Goal: Task Accomplishment & Management: Use online tool/utility

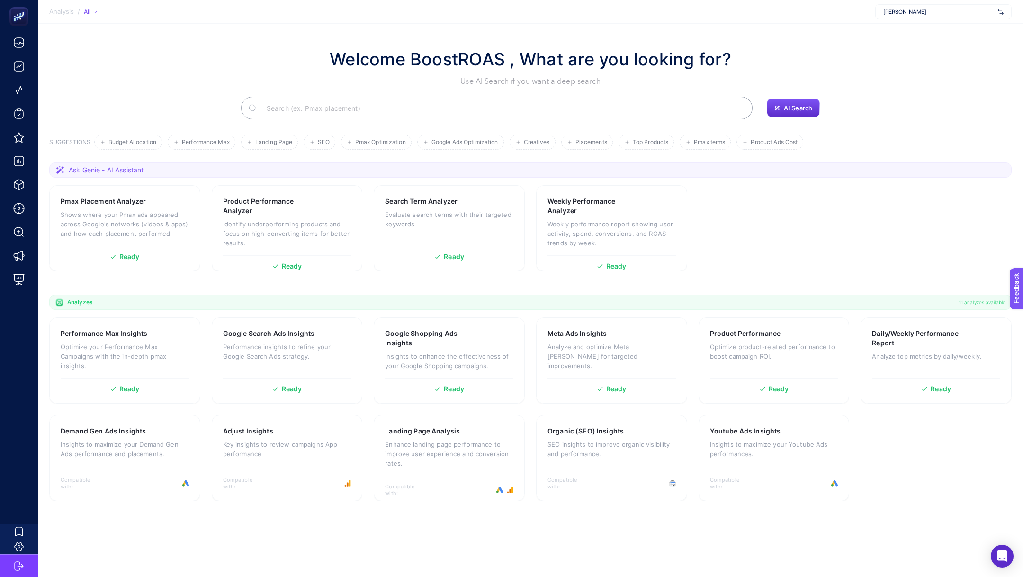
click at [942, 14] on span "Nevzat Onay" at bounding box center [938, 12] width 111 height 8
click at [942, 14] on input "text" at bounding box center [938, 12] width 111 height 8
type input "levi"
click at [950, 27] on div "https://www.levidor.com.tr/" at bounding box center [943, 31] width 135 height 15
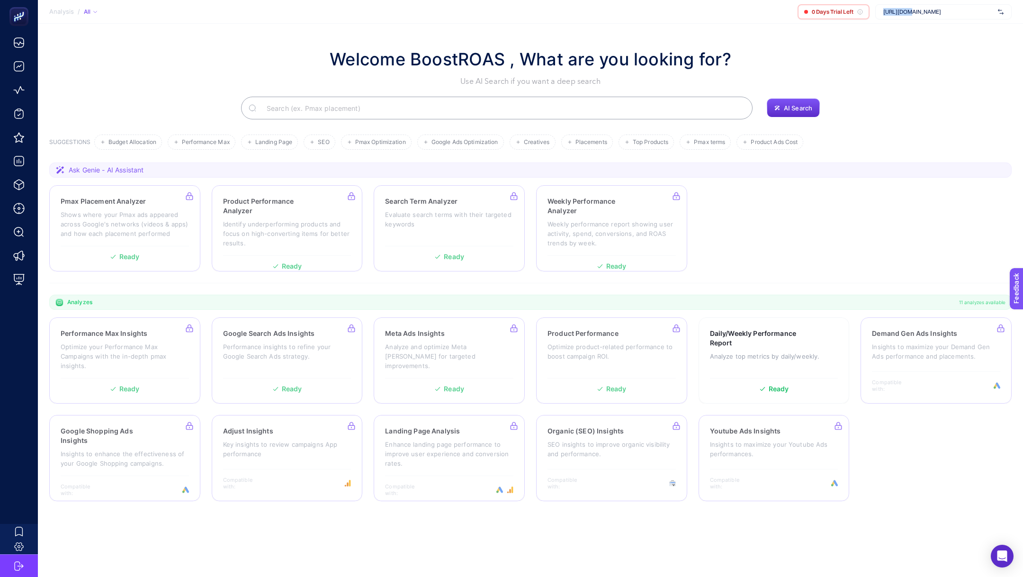
click at [906, 8] on span "https://www.levidor.com.tr/" at bounding box center [938, 12] width 111 height 8
type input "levi"
click at [963, 49] on span "+ Add New Client" at bounding box center [943, 48] width 45 height 7
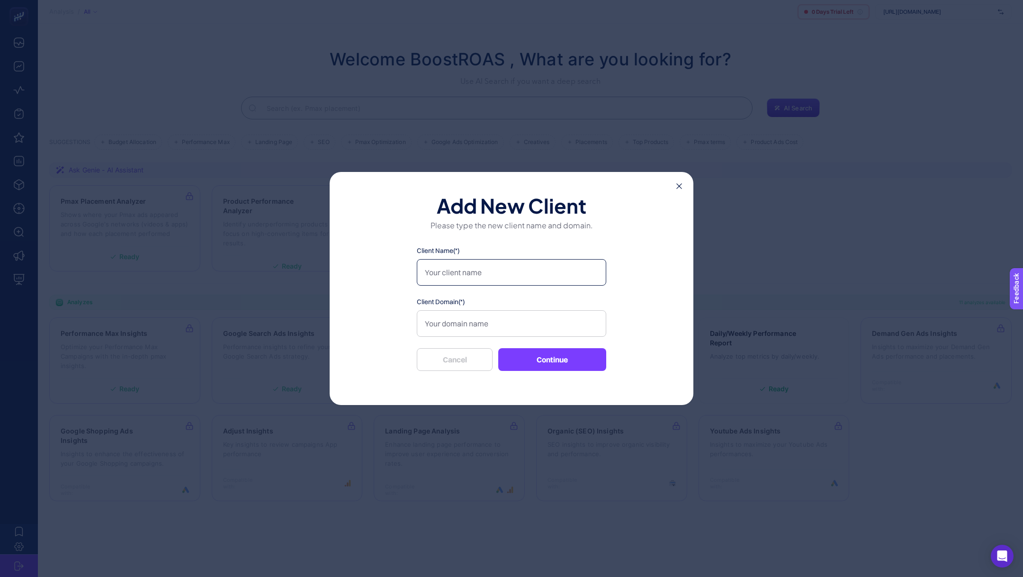
click at [513, 265] on input "Client Name(*)" at bounding box center [511, 272] width 189 height 27
type input "levidor"
click at [514, 324] on input "Client Domain(*)" at bounding box center [511, 323] width 189 height 27
paste input "https://www.levidor.com.tr/"
type input "https://www.levidor.com.tr/"
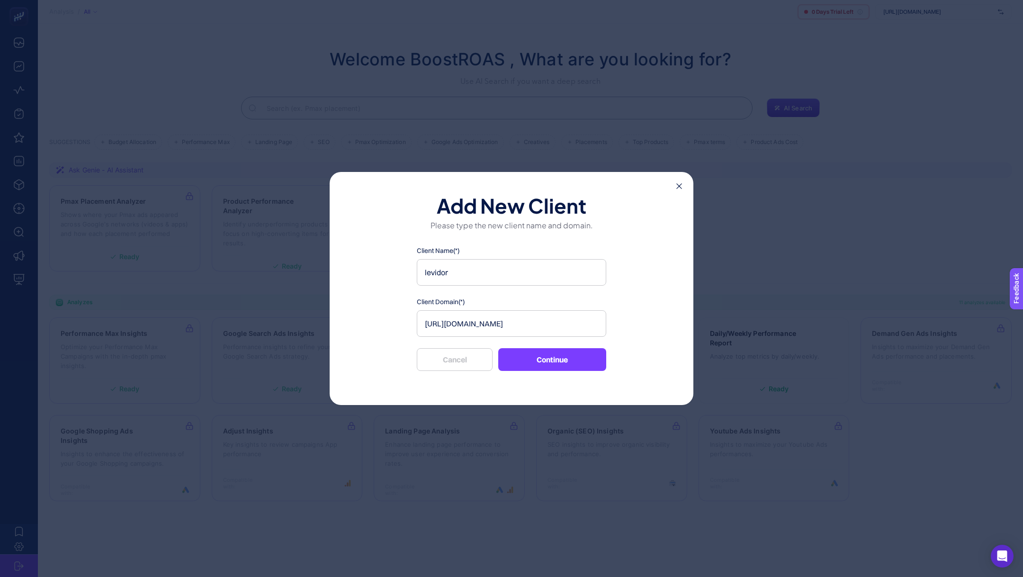
click at [562, 364] on button "Continue" at bounding box center [552, 359] width 108 height 23
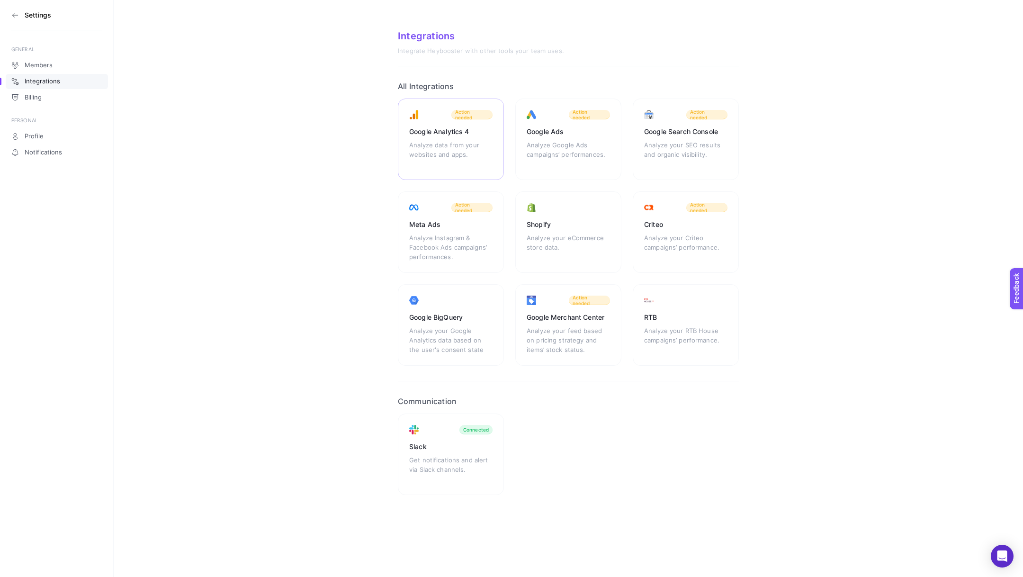
click at [466, 129] on div "Google Analytics 4" at bounding box center [450, 131] width 83 height 9
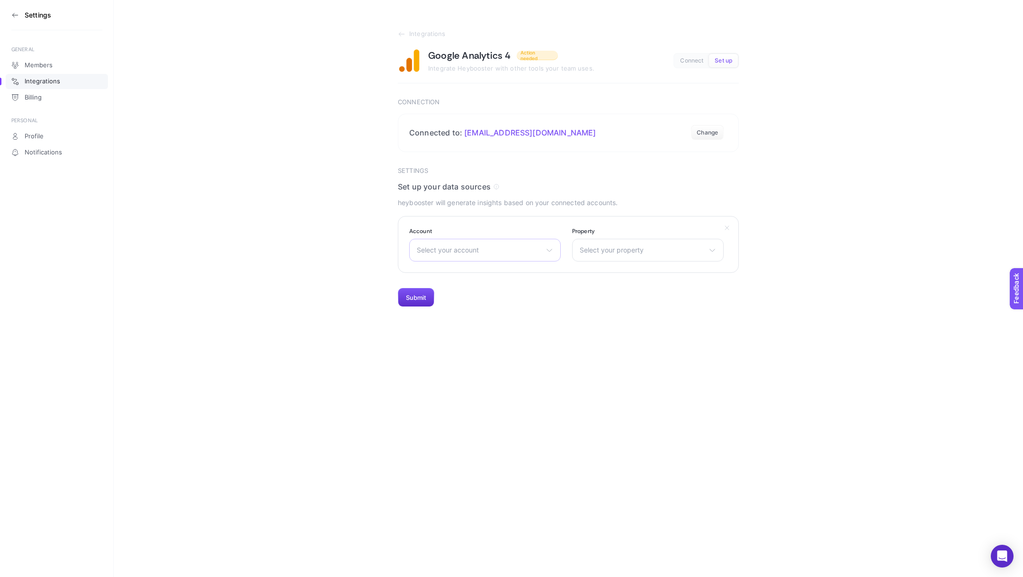
click at [487, 247] on span "Select your account" at bounding box center [479, 250] width 125 height 8
click at [466, 267] on input "text" at bounding box center [485, 272] width 151 height 19
type input "lev"
click at [482, 287] on li "Levidor" at bounding box center [485, 291] width 147 height 15
click at [666, 246] on span "Select your property" at bounding box center [642, 250] width 125 height 8
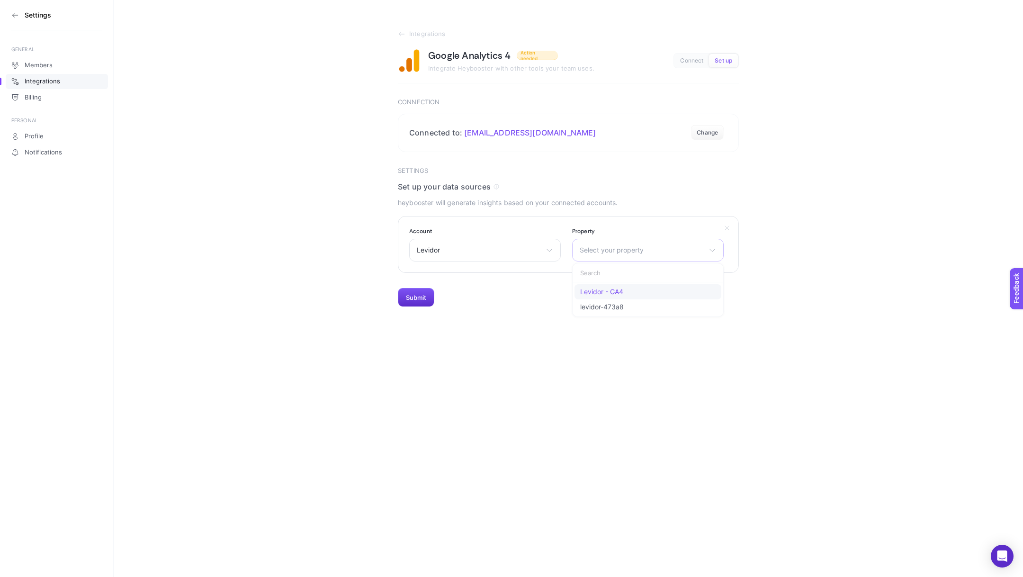
click at [630, 287] on li "Levidor - GA4" at bounding box center [647, 291] width 147 height 15
click at [415, 300] on button "Submit" at bounding box center [416, 297] width 36 height 19
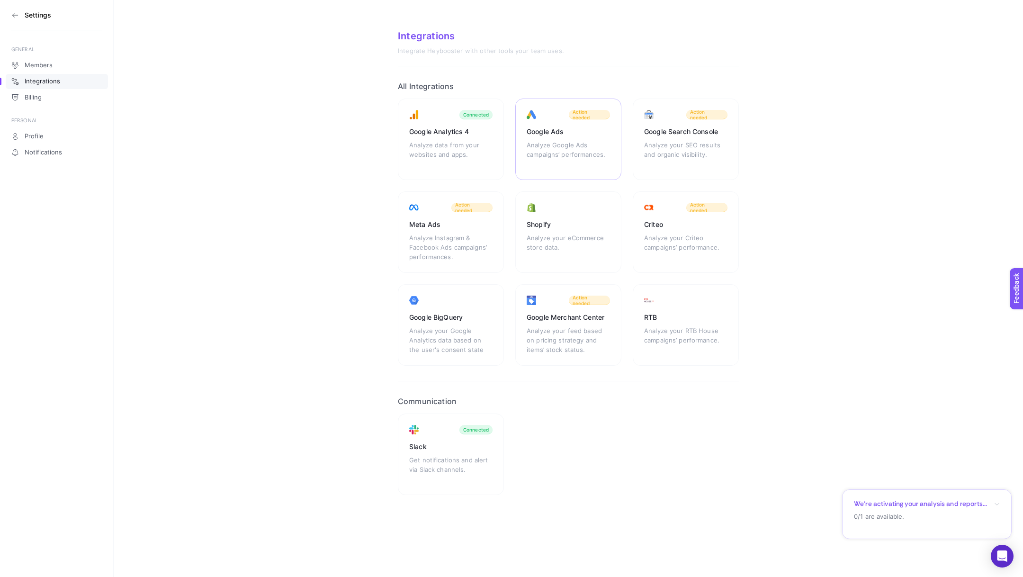
click at [581, 147] on div "Analyze Google Ads campaigns’ performances." at bounding box center [568, 154] width 83 height 28
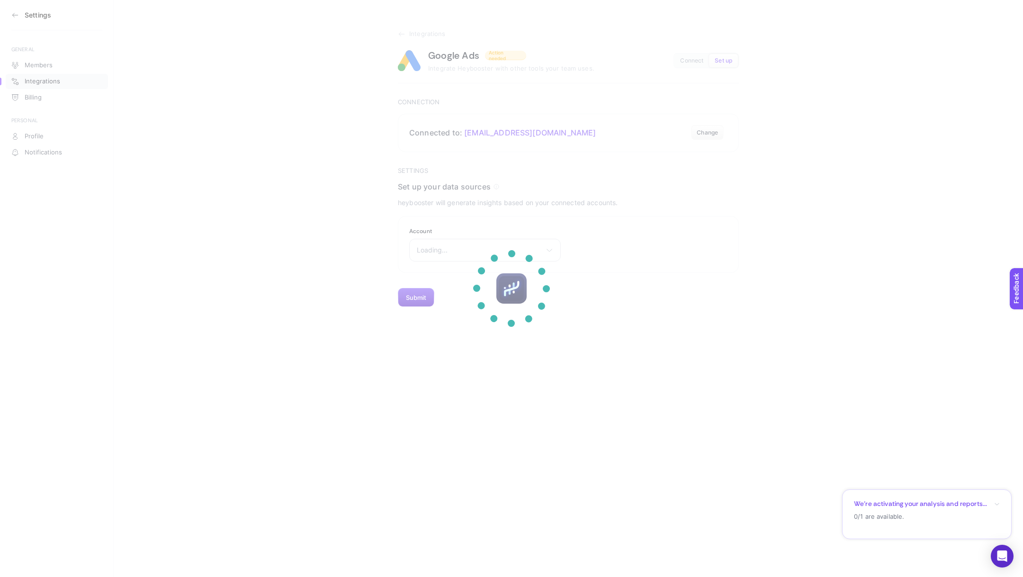
click at [454, 248] on section at bounding box center [511, 288] width 1023 height 577
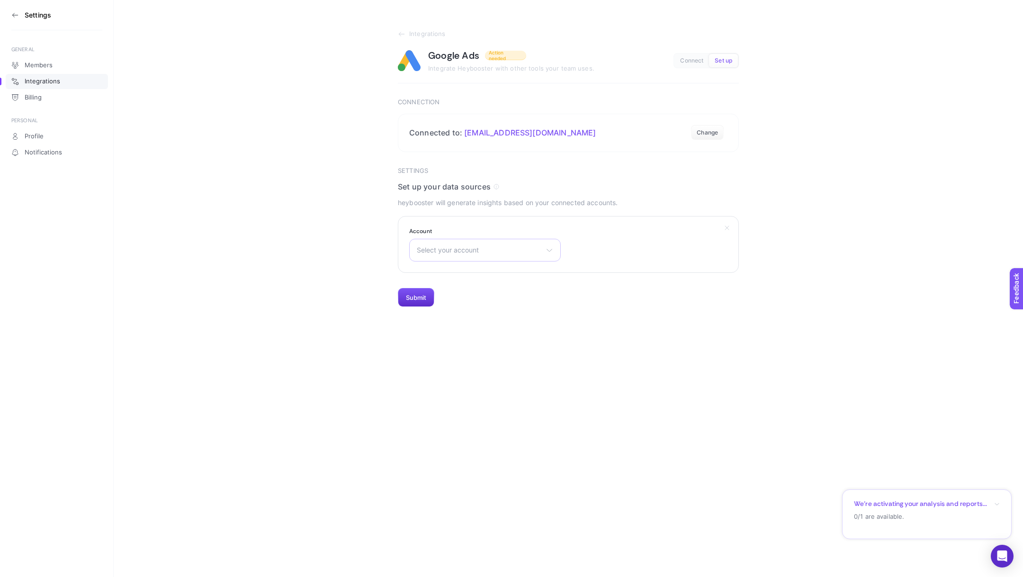
click at [468, 245] on div "Select your account 2443884407 3dProBox Allen Carr Adana Alpha Print Amerikan P…" at bounding box center [485, 250] width 152 height 23
click at [472, 264] on input "text" at bounding box center [485, 272] width 151 height 19
click at [464, 280] on input "levi" at bounding box center [485, 272] width 151 height 19
type input "levi"
click at [464, 287] on li "Levidor" at bounding box center [485, 291] width 147 height 15
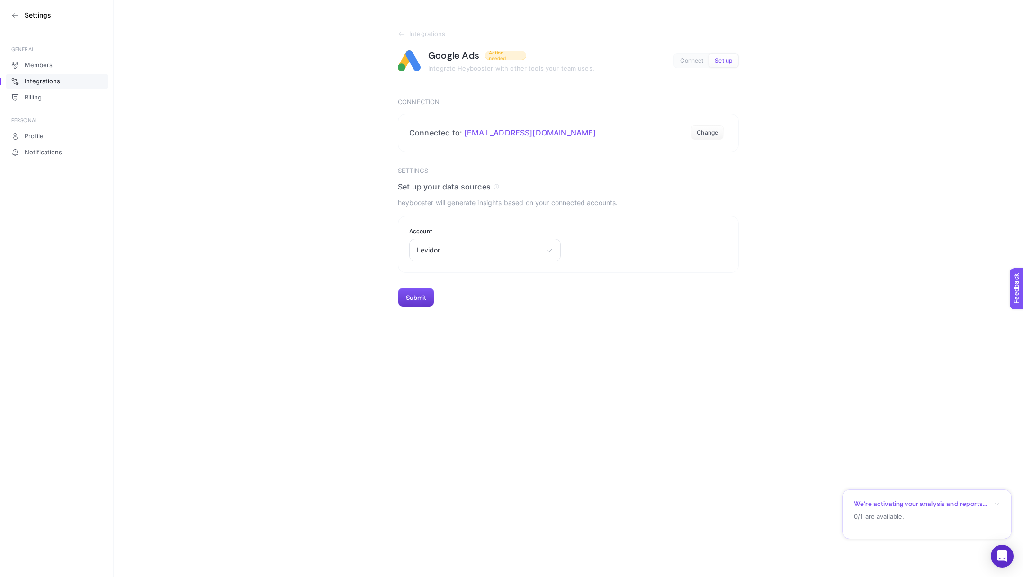
click at [427, 290] on button "Submit" at bounding box center [416, 297] width 36 height 19
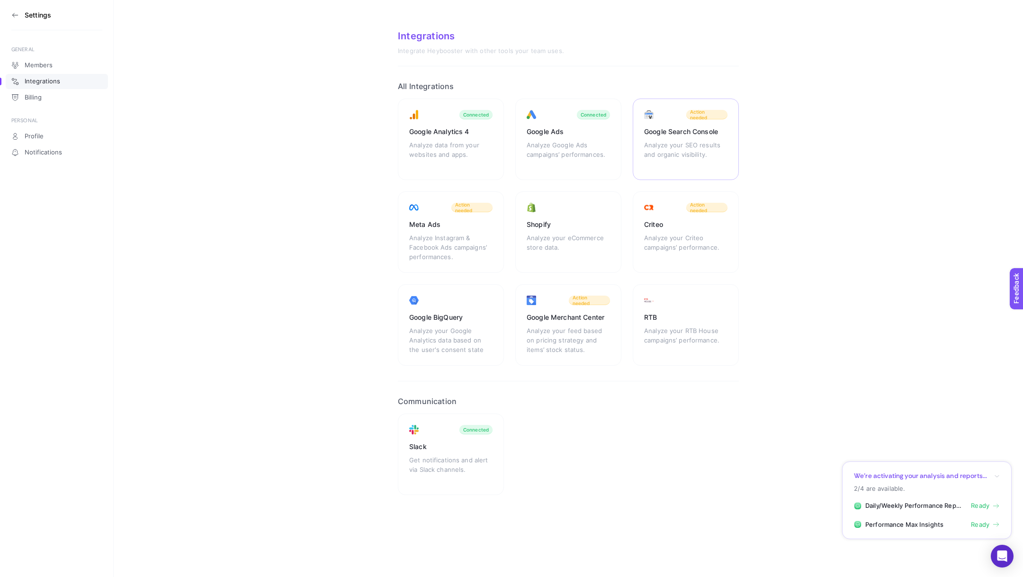
click at [706, 142] on div "Analyze your SEO results and organic visibility." at bounding box center [685, 154] width 83 height 28
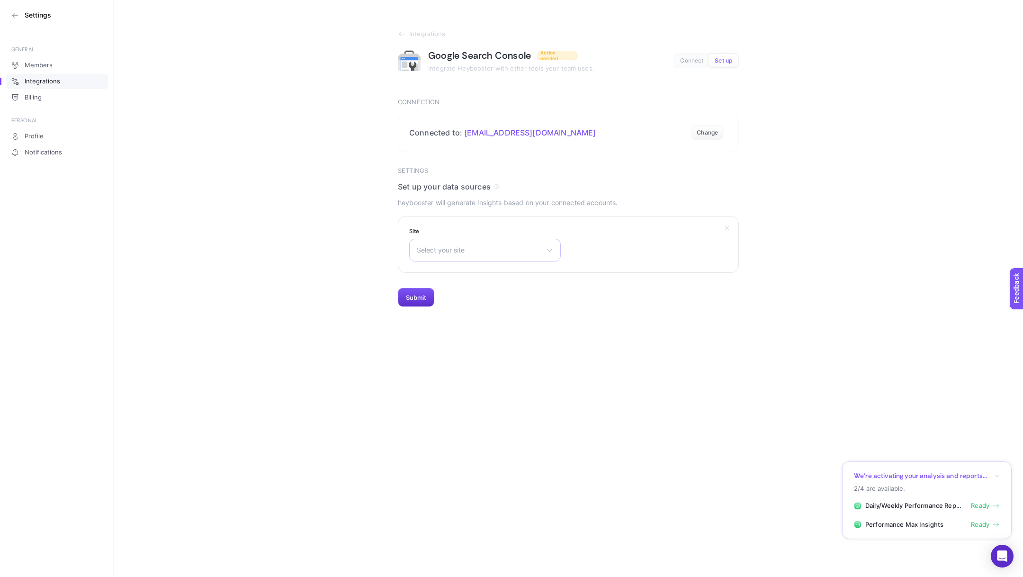
click at [522, 239] on div "Select your site https://docs.sixfab.com/ https://www.onerkazan.com.tr/ https:/…" at bounding box center [485, 250] width 152 height 23
click at [501, 267] on input "text" at bounding box center [485, 272] width 151 height 19
type input "lev"
click at [487, 271] on input "lev" at bounding box center [485, 272] width 151 height 19
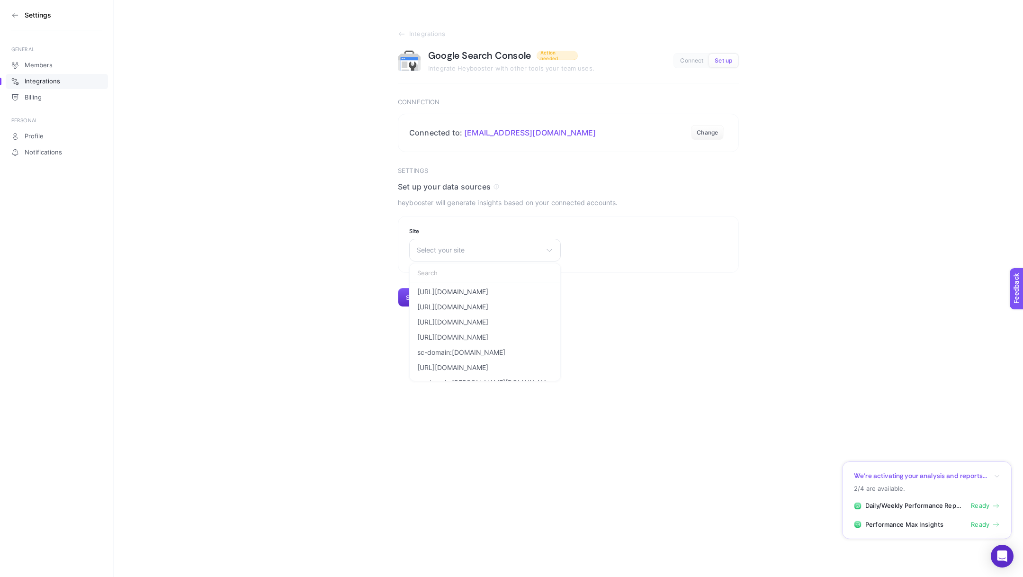
click at [817, 349] on div "Settings GENERAL Members Integrations Billing PERSONAL Profile Notifications In…" at bounding box center [511, 288] width 1023 height 577
click at [48, 78] on span "Integrations" at bounding box center [43, 82] width 36 height 8
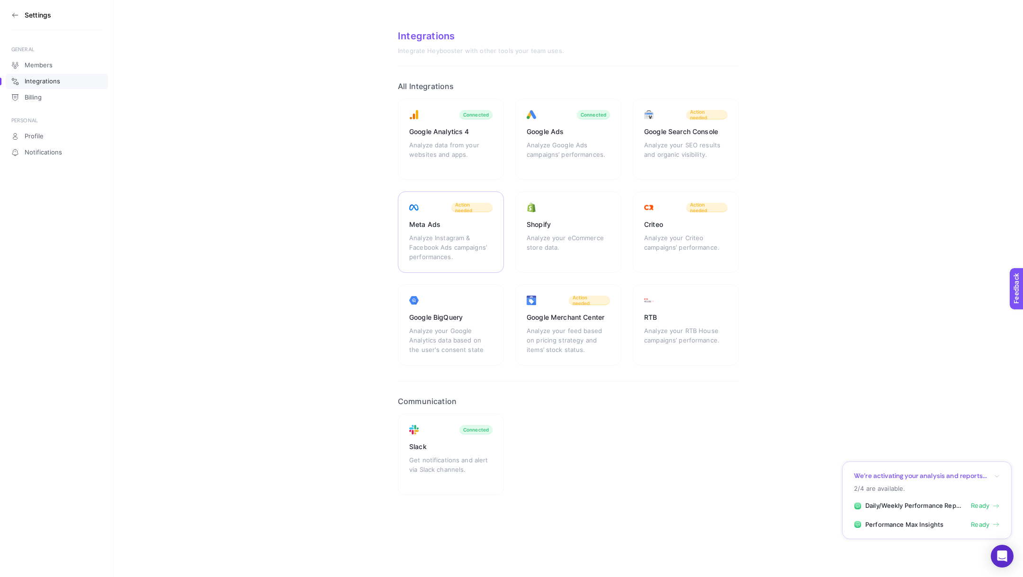
click at [445, 247] on div "Analyze Instagram & Facebook Ads campaigns’ performances." at bounding box center [450, 247] width 83 height 28
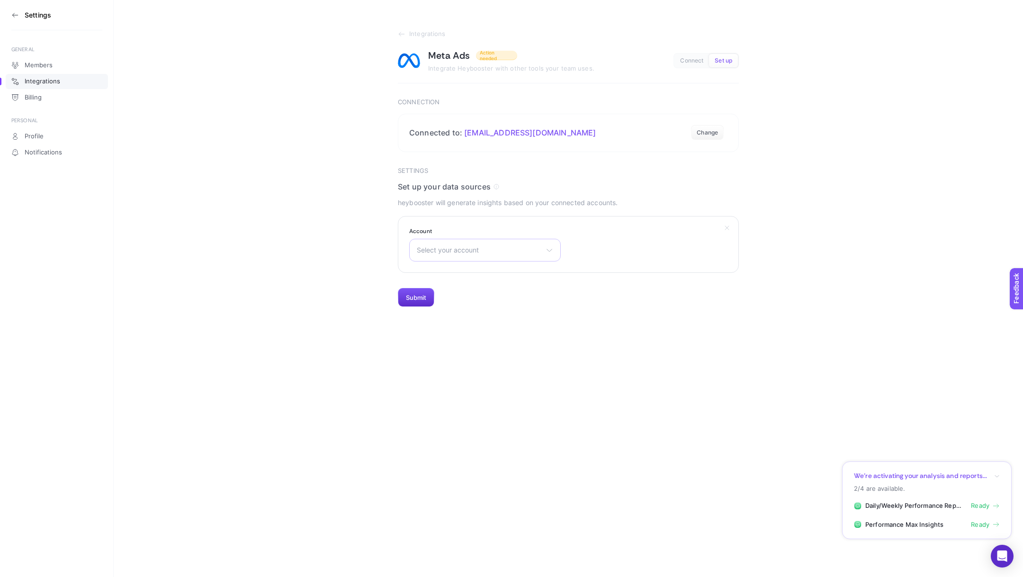
click at [466, 254] on div "Select your account HİFA ELEKTRONİK BİLİŞİM TEKSTİL SANAYİ TİCARET LİMİTED ŞİRK…" at bounding box center [485, 250] width 152 height 23
click at [455, 279] on input "text" at bounding box center [485, 272] width 151 height 19
type input "levi"
click at [477, 295] on span "Levidor Reklam - AKTİF" at bounding box center [453, 292] width 73 height 8
click at [415, 307] on div "Settings GENERAL Members Integrations Billing PERSONAL Profile Notifications In…" at bounding box center [511, 288] width 1023 height 577
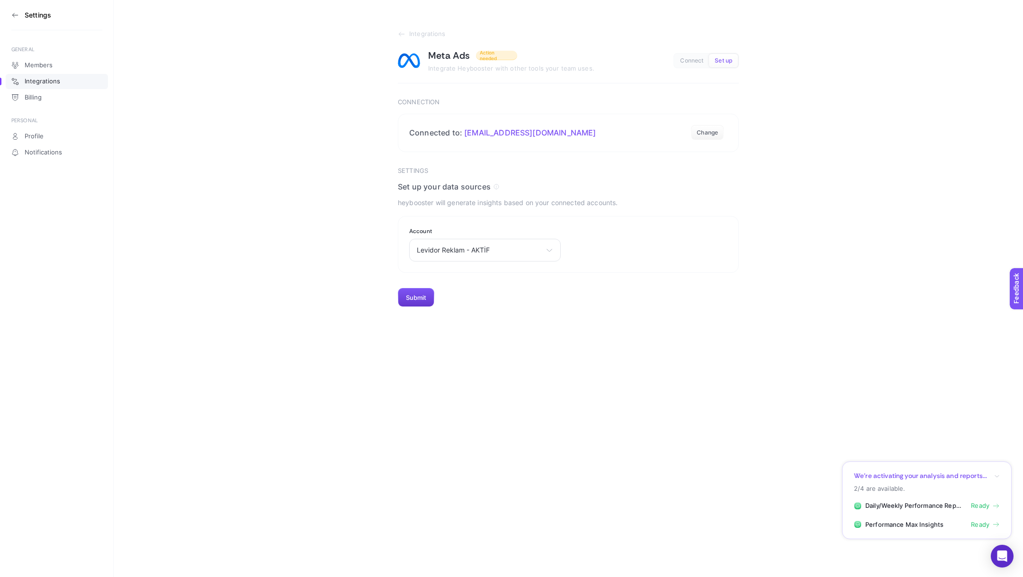
click at [414, 294] on button "Submit" at bounding box center [416, 297] width 36 height 19
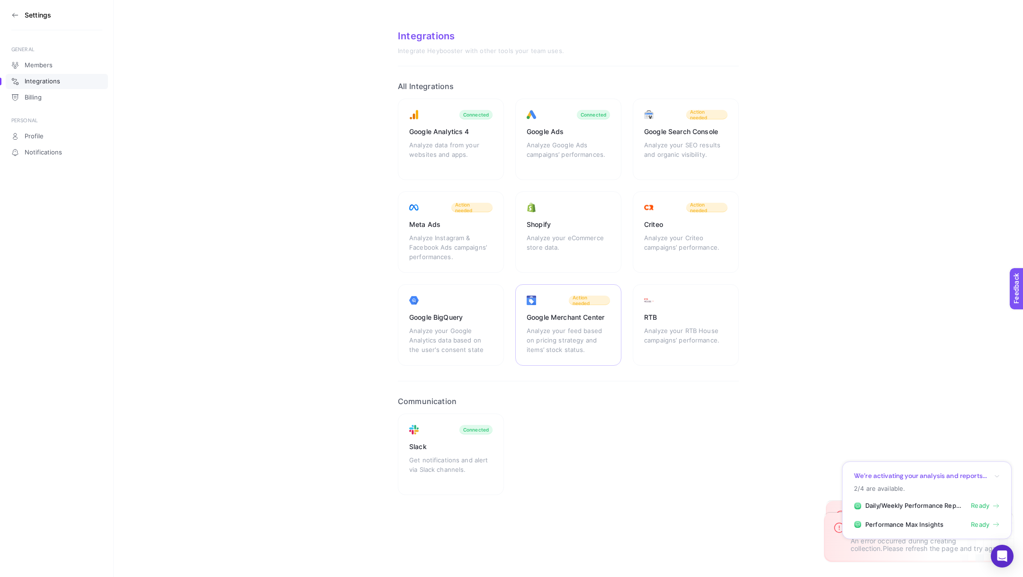
click at [570, 338] on div "Analyze your feed based on pricing strategy and items’ stock status." at bounding box center [568, 340] width 83 height 28
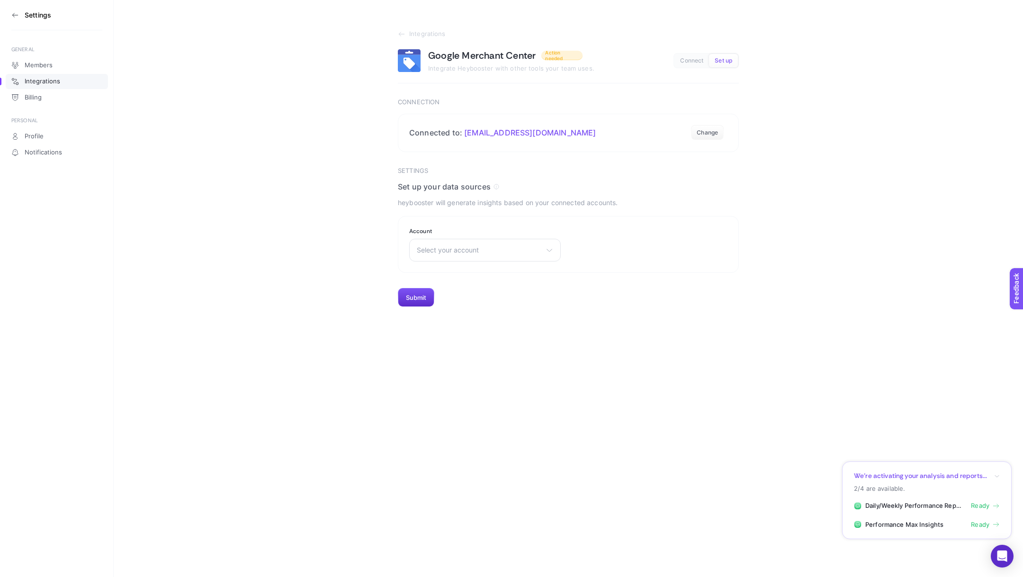
click at [474, 256] on div "Select your account shopi go SIRRI Paty, Inc Konyalı Saat Oleg Cassini Recete.c…" at bounding box center [485, 250] width 152 height 23
click at [471, 267] on input "text" at bounding box center [485, 272] width 151 height 19
type input "lev"
click at [487, 292] on li "Levid'or" at bounding box center [485, 291] width 147 height 15
click at [417, 295] on button "Submit" at bounding box center [416, 297] width 36 height 19
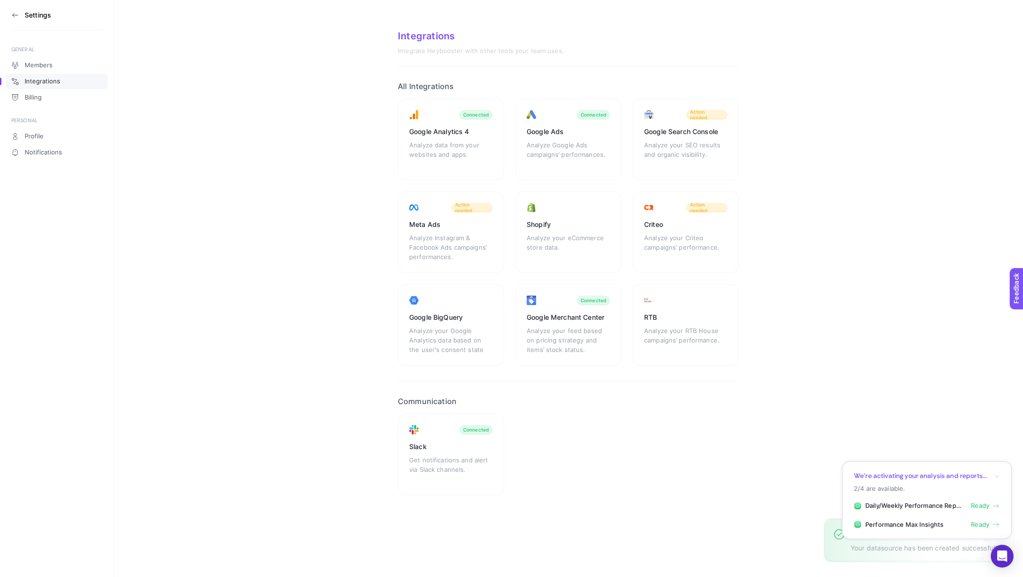
click at [987, 504] on span "Ready" at bounding box center [980, 505] width 18 height 9
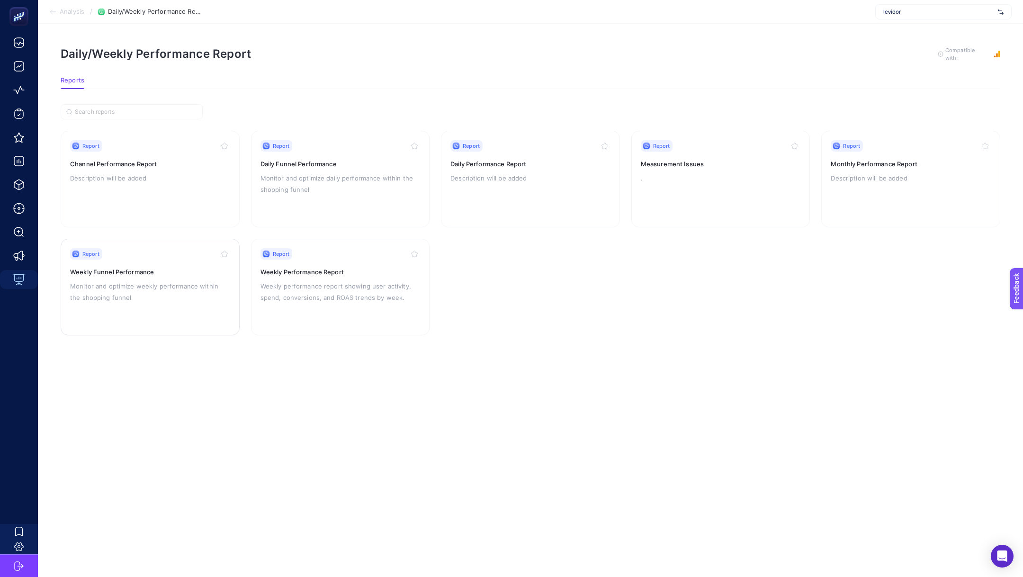
click at [147, 291] on p "Monitor and optimize weekly performance within the shopping funnel" at bounding box center [150, 291] width 160 height 23
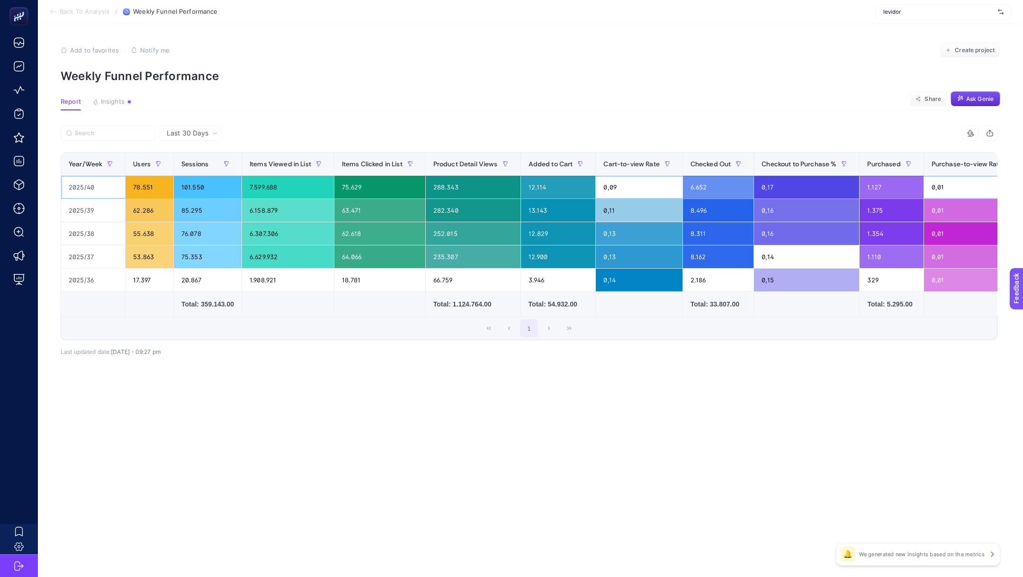
click at [187, 189] on div "101.550" at bounding box center [208, 187] width 68 height 23
click at [262, 349] on div "11 items selected Year/Week Users Sessions Items Viewed in List Items Clicked i…" at bounding box center [529, 248] width 937 height 215
click at [123, 104] on span "Insights" at bounding box center [113, 102] width 24 height 8
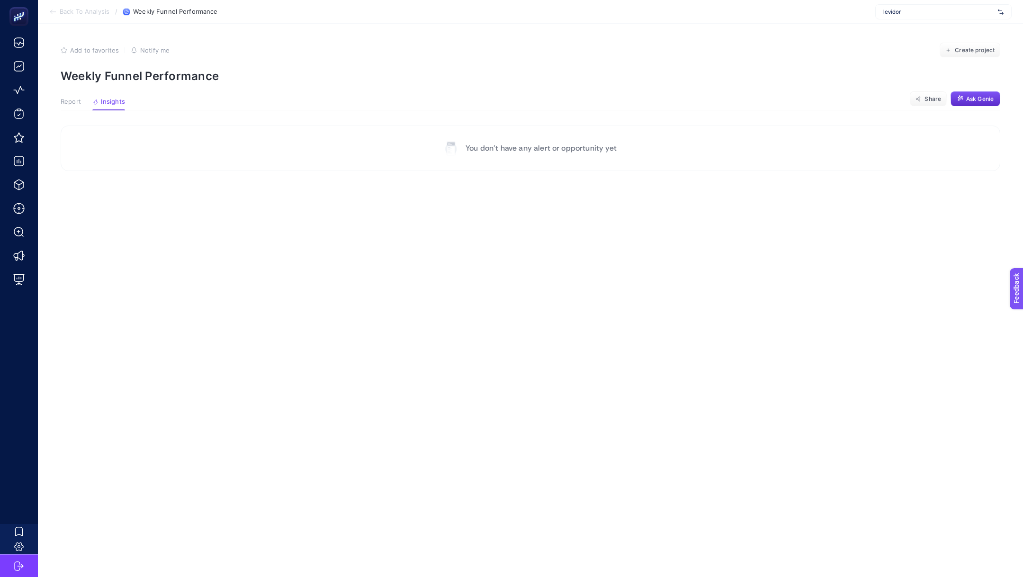
click at [69, 101] on span "Report" at bounding box center [71, 102] width 20 height 8
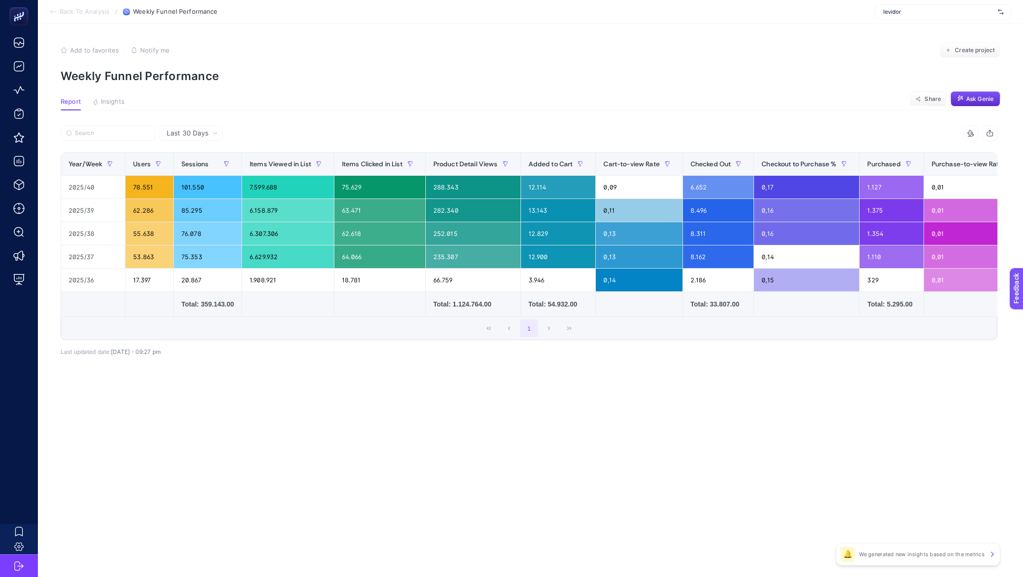
click at [84, 13] on span "Back To Analysis" at bounding box center [85, 12] width 50 height 8
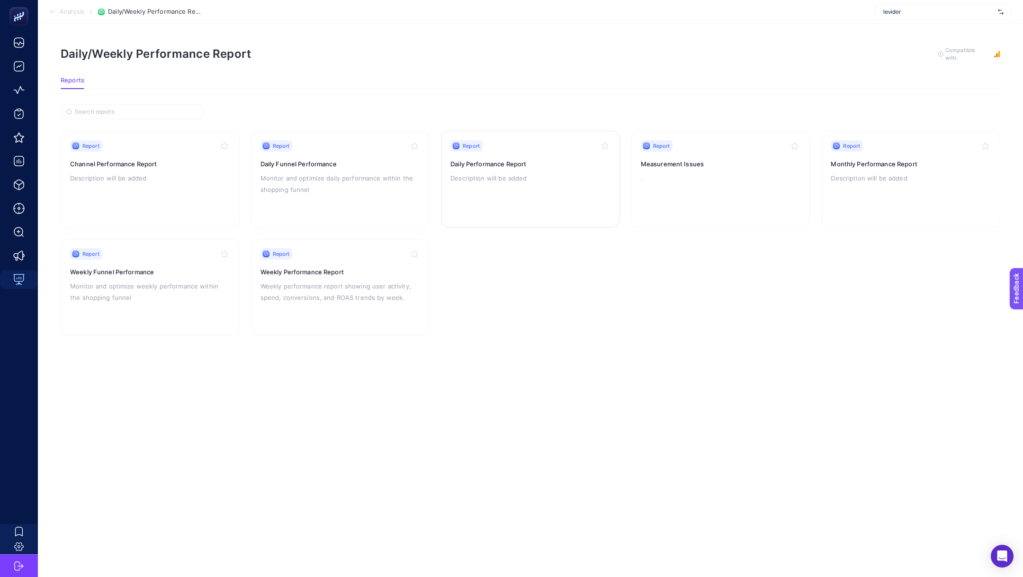
click at [515, 184] on div "Report Daily Performance Report Description will be added" at bounding box center [530, 179] width 160 height 78
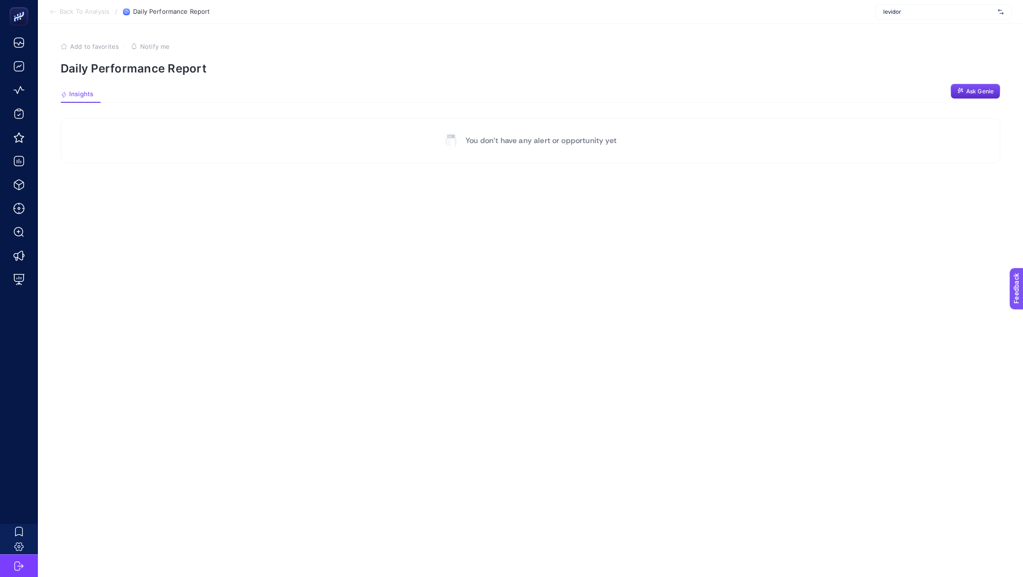
click at [81, 13] on span "Back To Analysis" at bounding box center [85, 12] width 50 height 8
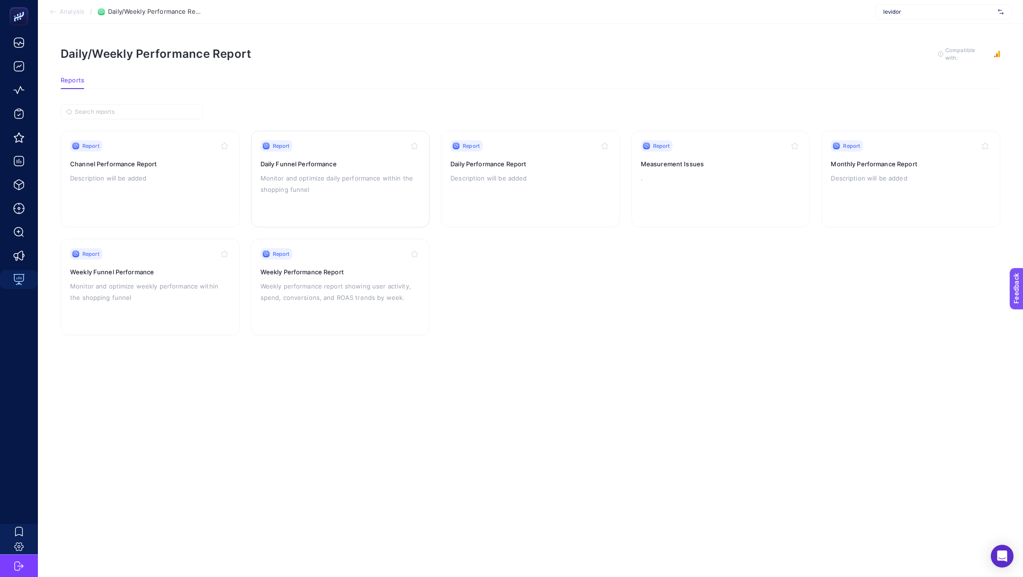
click at [356, 168] on div "Report Daily Funnel Performance Monitor and optimize daily performance within t…" at bounding box center [340, 179] width 160 height 78
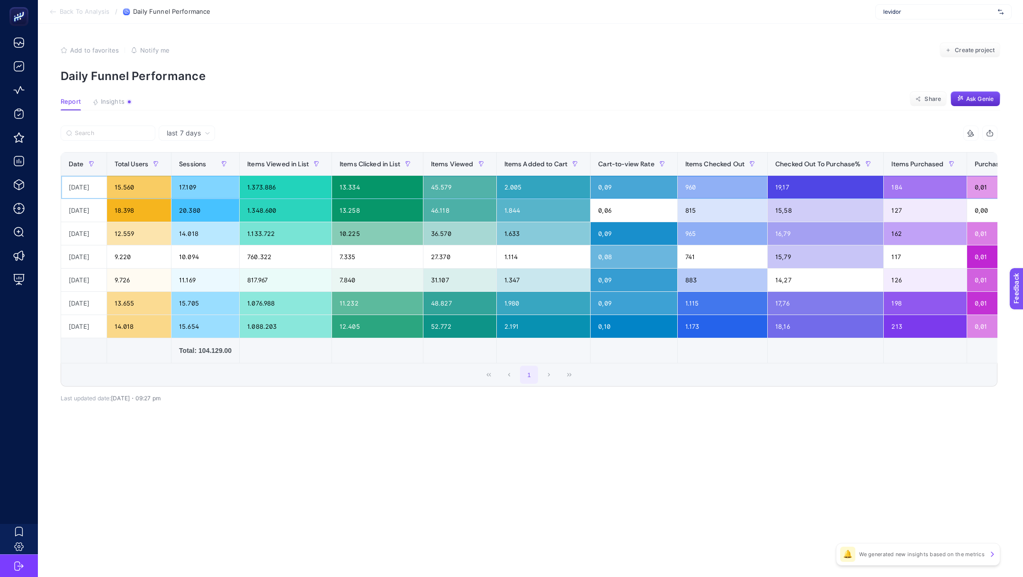
click at [134, 185] on div "15.560" at bounding box center [139, 187] width 64 height 23
click at [128, 204] on div "18.398" at bounding box center [139, 210] width 64 height 23
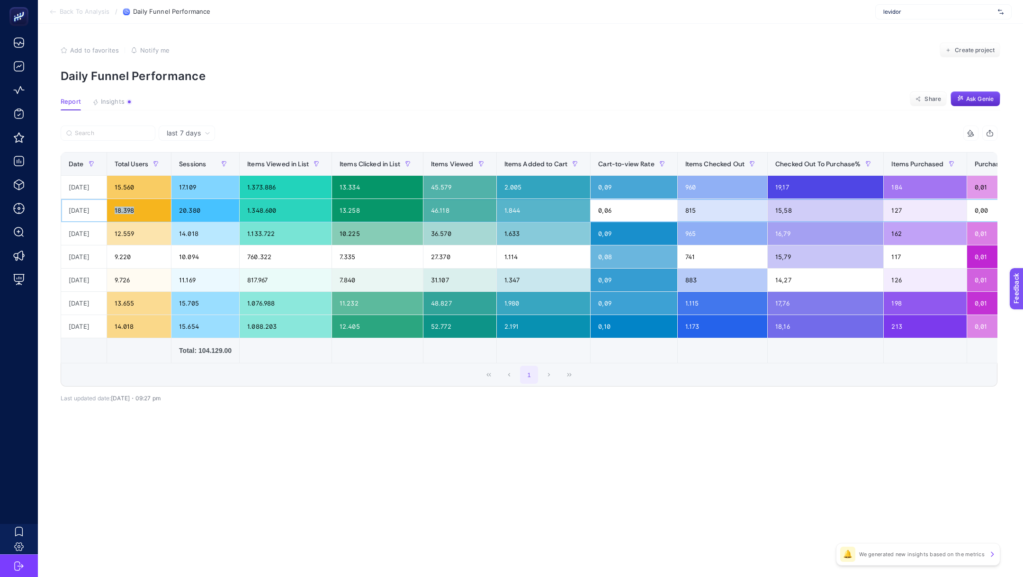
click at [128, 204] on div "18.398" at bounding box center [139, 210] width 64 height 23
click at [132, 232] on div "12.559" at bounding box center [139, 233] width 64 height 23
click at [129, 249] on div "9.220" at bounding box center [139, 256] width 64 height 23
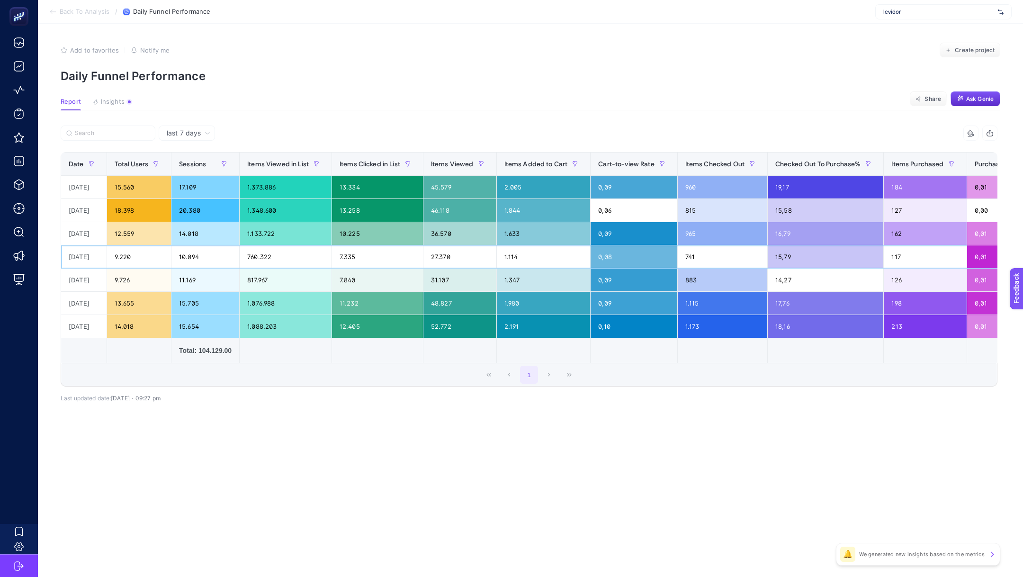
click at [129, 249] on div "9.220" at bounding box center [139, 256] width 64 height 23
click at [135, 269] on div "9.726" at bounding box center [139, 280] width 64 height 23
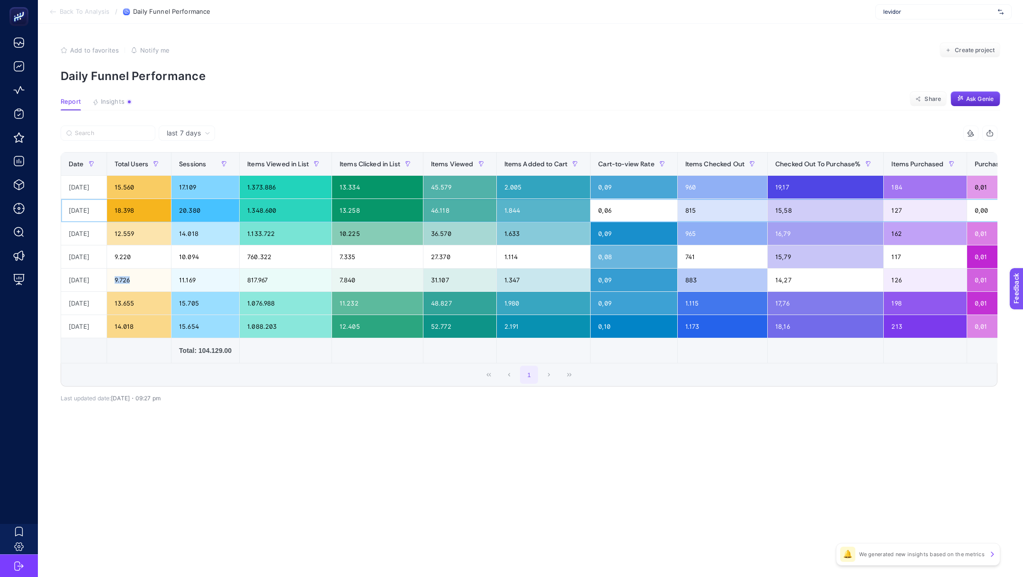
click at [196, 211] on div "20.380" at bounding box center [205, 210] width 68 height 23
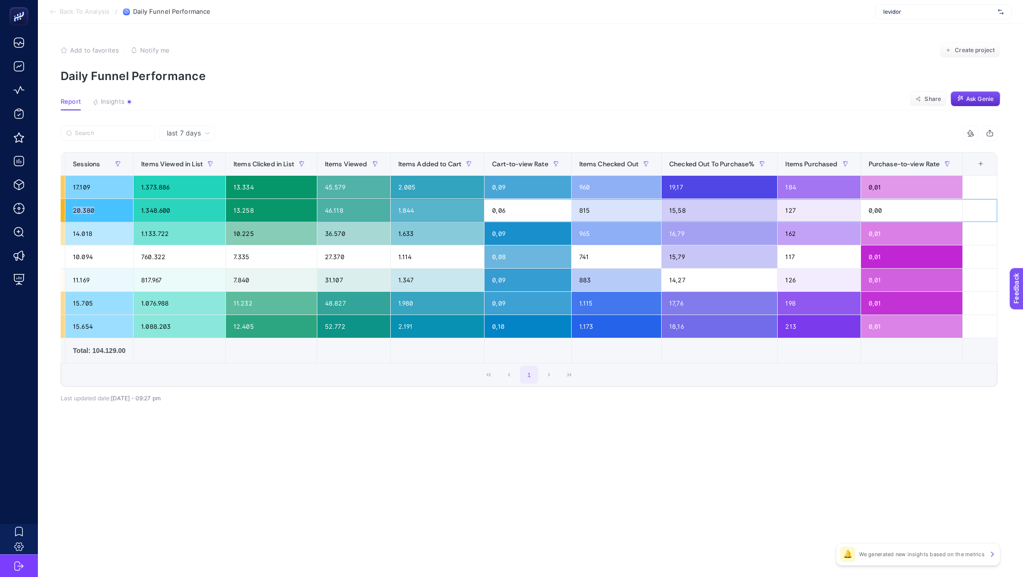
scroll to position [0, 111]
click at [78, 16] on section "Back To Analysis / Daily Funnel Performance levidor" at bounding box center [530, 12] width 985 height 24
click at [68, 10] on span "Back To Analysis" at bounding box center [85, 12] width 50 height 8
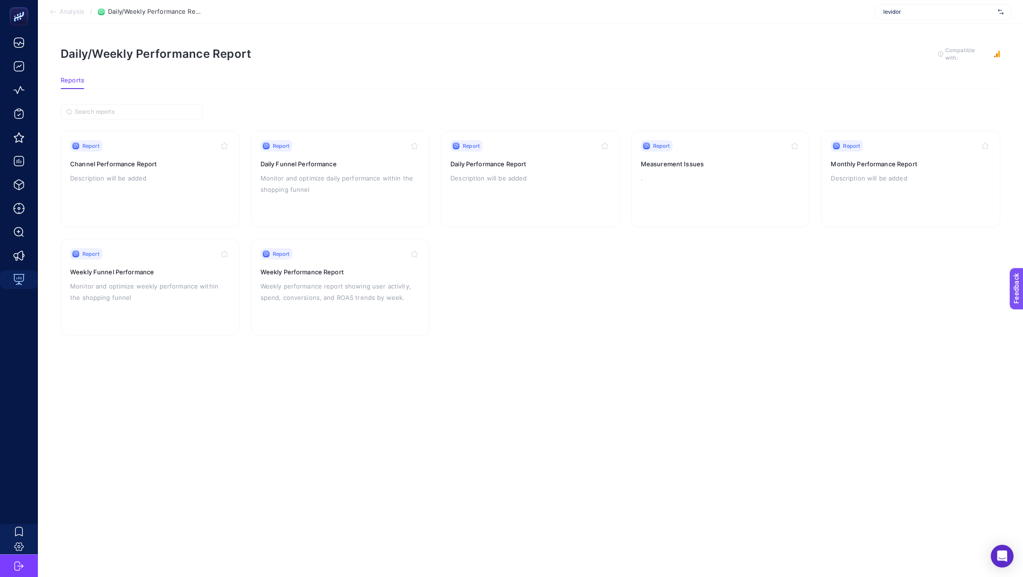
click at [73, 14] on span "Analysis" at bounding box center [72, 12] width 25 height 8
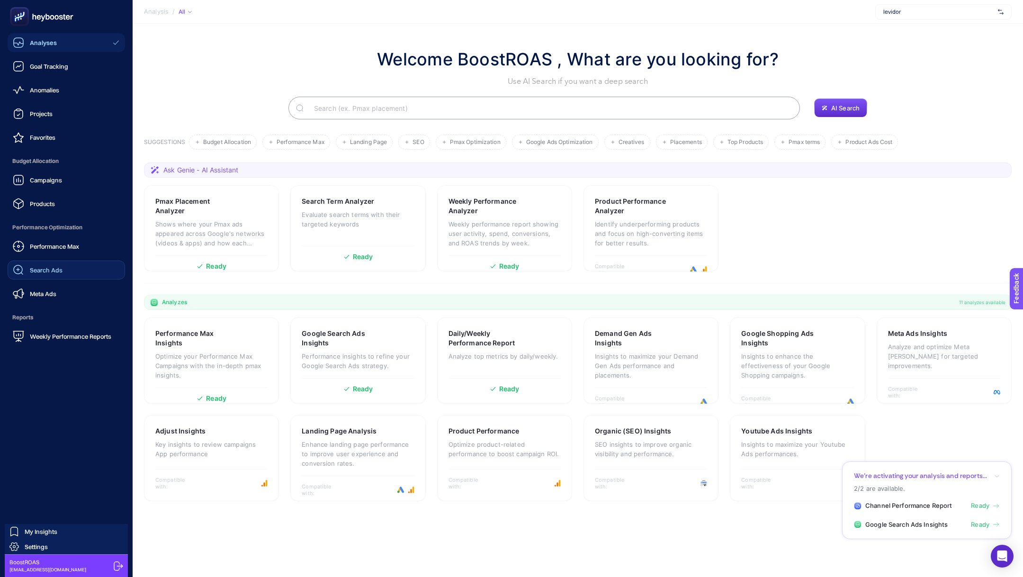
click at [48, 267] on span "Search Ads" at bounding box center [46, 270] width 33 height 8
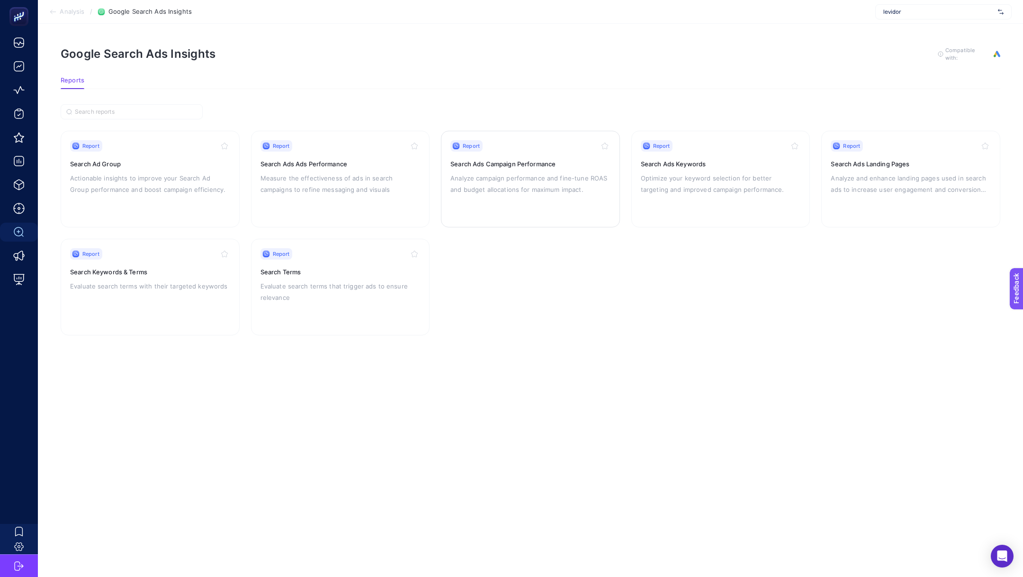
click at [543, 183] on p "Analyze campaign performance and fine-tune ROAS and budget allocations for maxi…" at bounding box center [530, 183] width 160 height 23
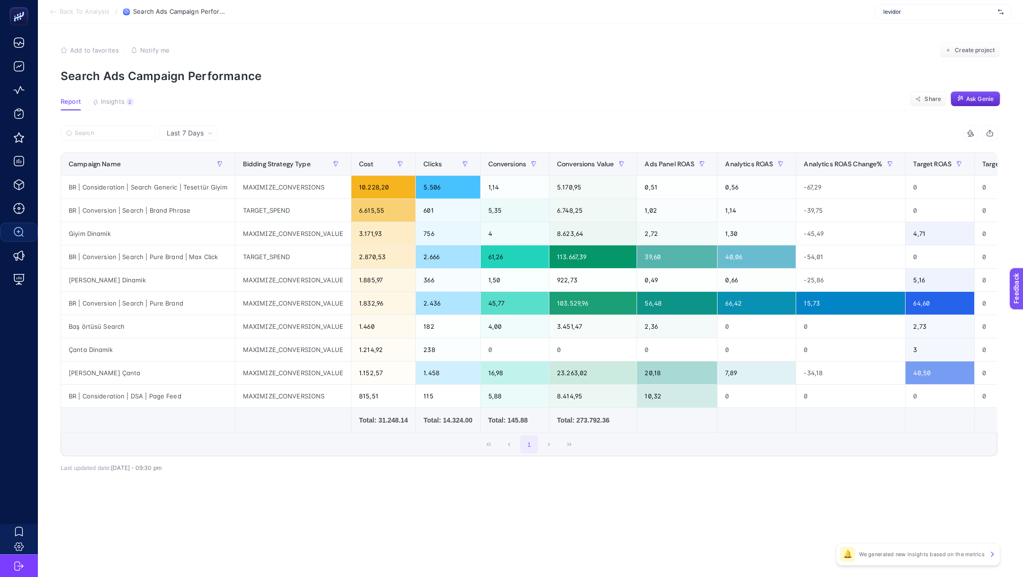
click at [201, 128] on span "Last 7 Days" at bounding box center [185, 132] width 37 height 9
click at [297, 132] on div at bounding box center [295, 135] width 468 height 21
click at [360, 497] on div "Last 7 Days Last 7 Days Last 30 Days 14 items selected Campaign Name Bidding St…" at bounding box center [529, 318] width 952 height 387
click at [391, 418] on div "Total: 31.248.14" at bounding box center [383, 419] width 49 height 9
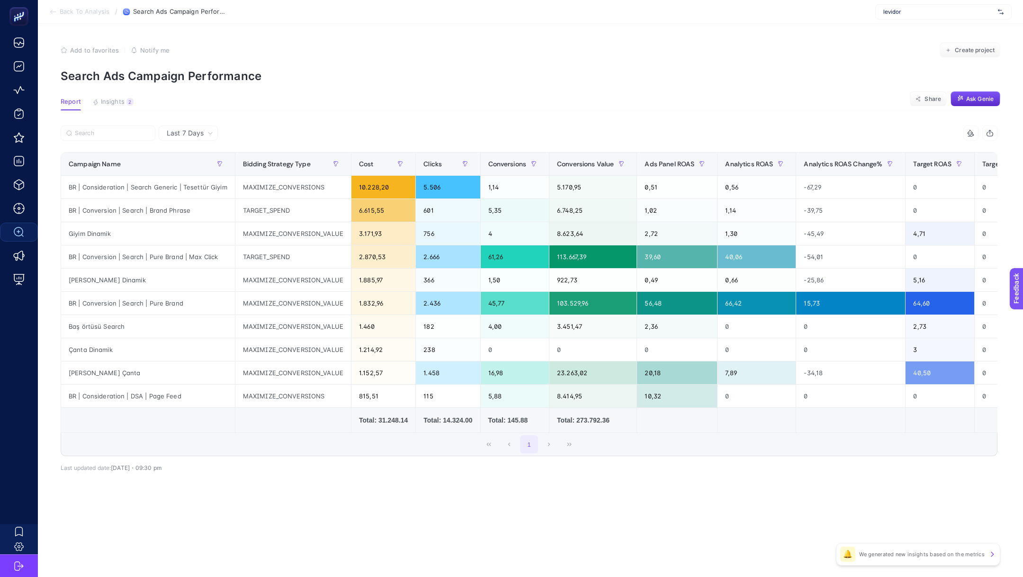
click at [75, 5] on section "Back To Analysis / Search Ads Campaign Performance levidor" at bounding box center [530, 12] width 985 height 24
click at [74, 8] on span "Back To Analysis" at bounding box center [85, 12] width 50 height 8
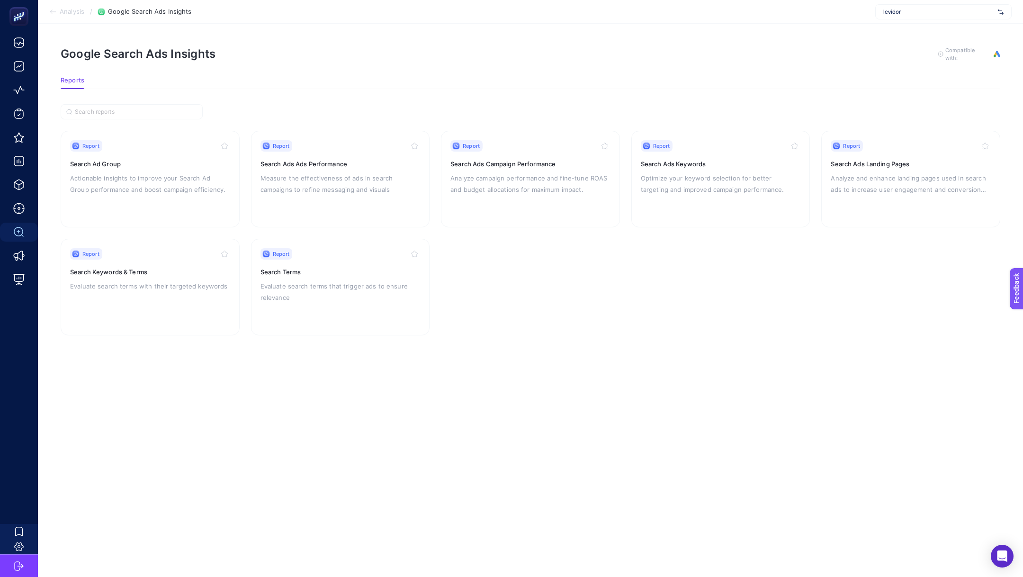
click at [72, 15] on span "Analysis" at bounding box center [72, 12] width 25 height 8
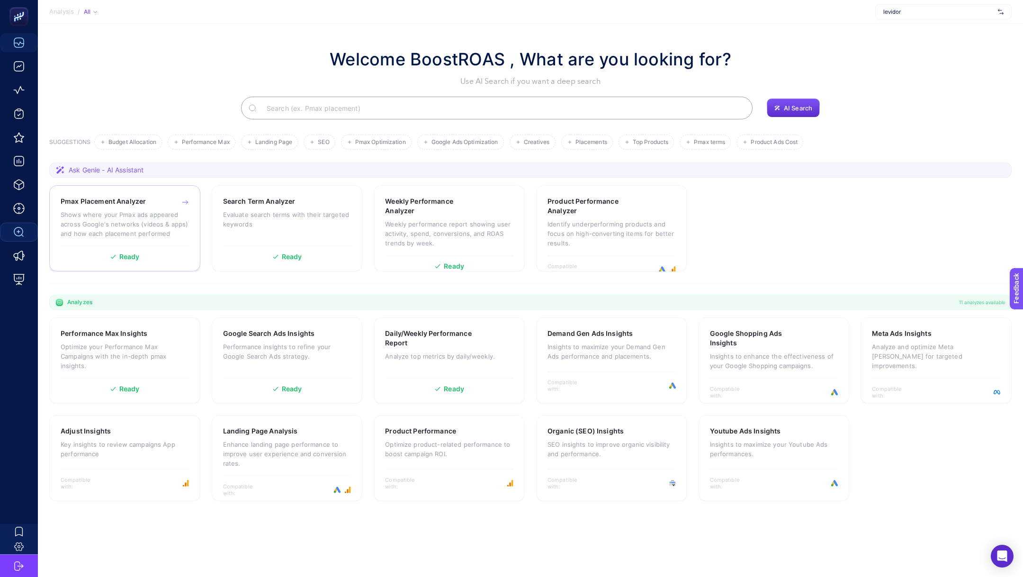
click at [124, 191] on div "Pmax Placement Analyzer Shows where your Pmax ads appeared across Google's netw…" at bounding box center [124, 228] width 151 height 86
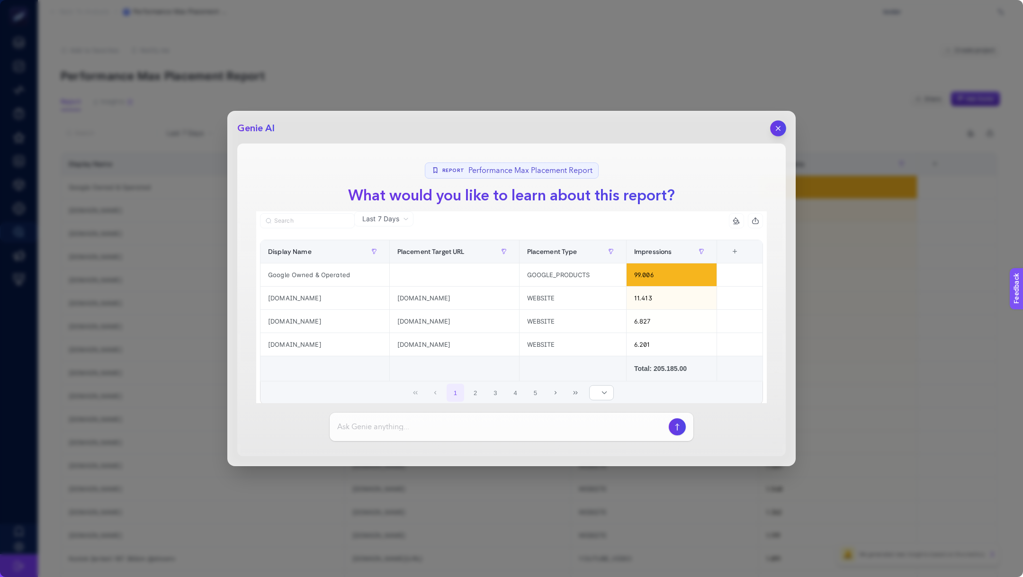
click at [779, 128] on icon "button" at bounding box center [778, 129] width 8 height 8
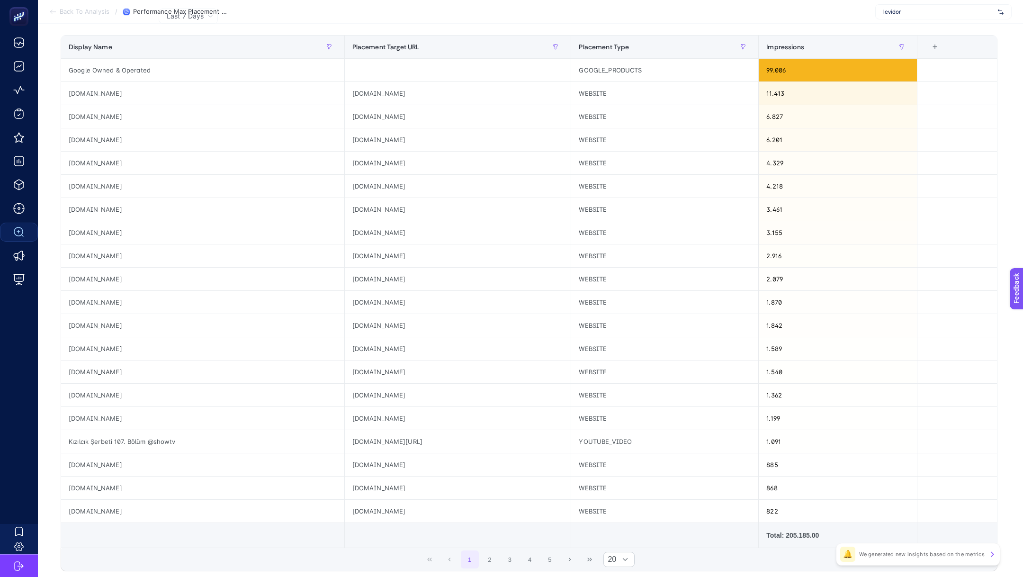
scroll to position [184, 0]
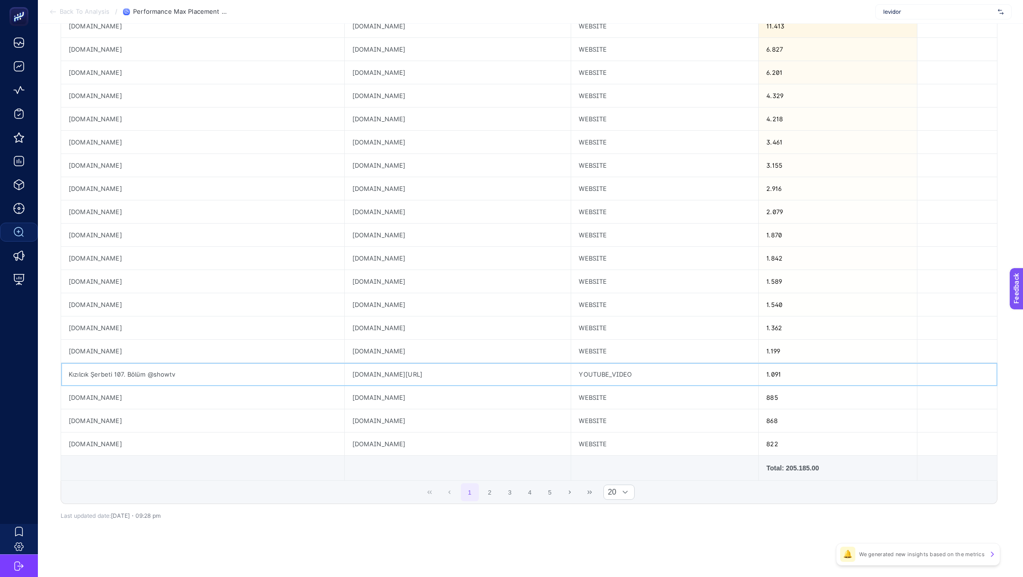
click at [108, 377] on div "Kızılcık Şerbeti 107. Bölüm @showtv" at bounding box center [202, 374] width 283 height 23
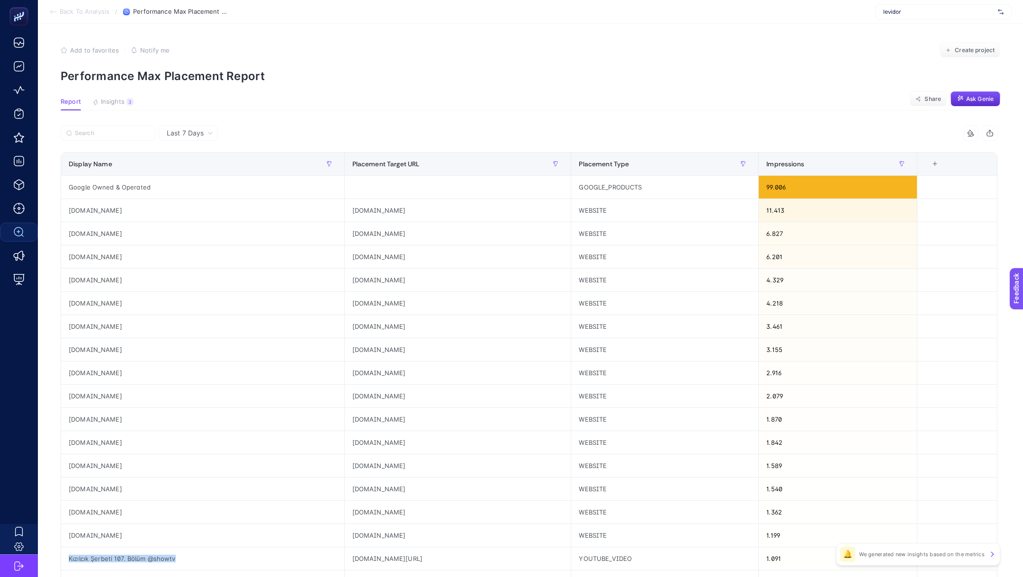
click at [67, 14] on span "Back To Analysis" at bounding box center [85, 12] width 50 height 8
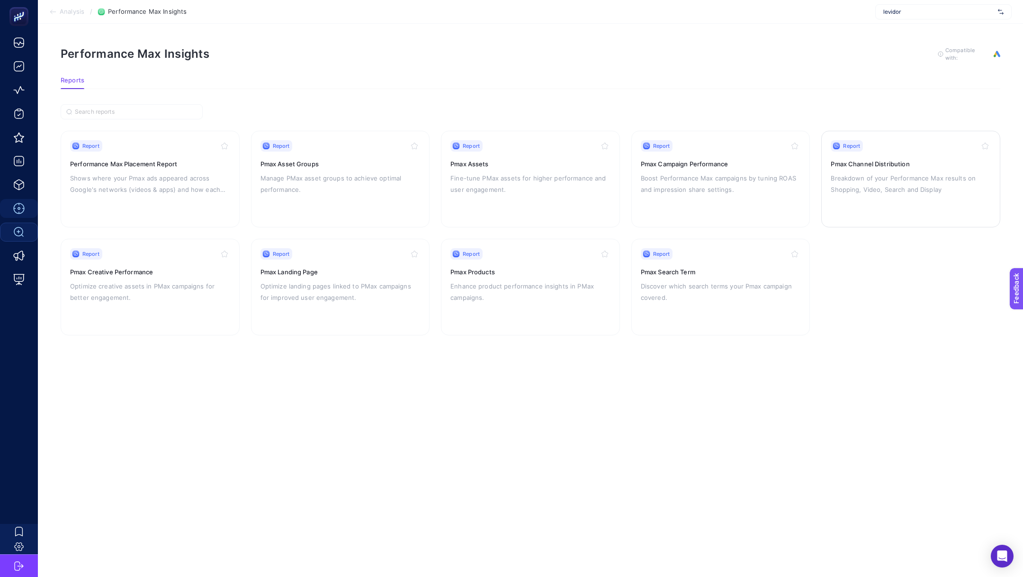
click at [939, 165] on h3 "Pmax Channel Distribution" at bounding box center [911, 163] width 160 height 9
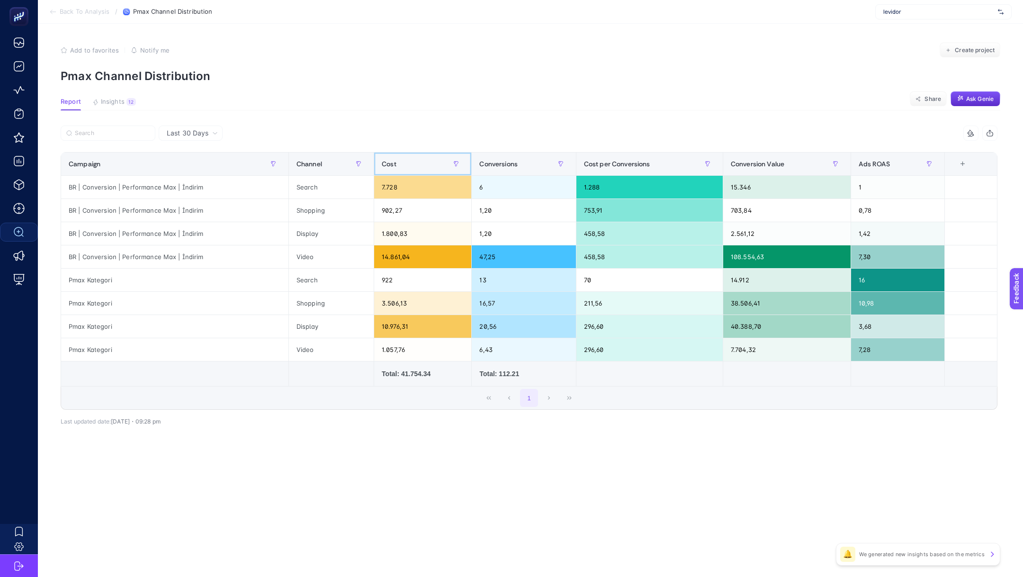
click at [392, 165] on span "Cost" at bounding box center [389, 164] width 15 height 8
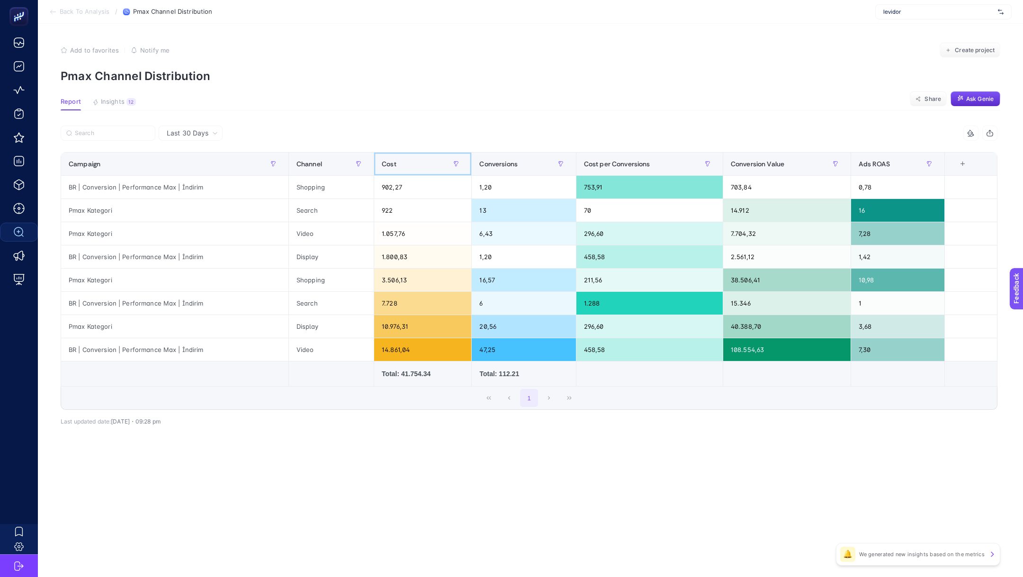
click at [392, 165] on span "Cost" at bounding box center [389, 164] width 15 height 8
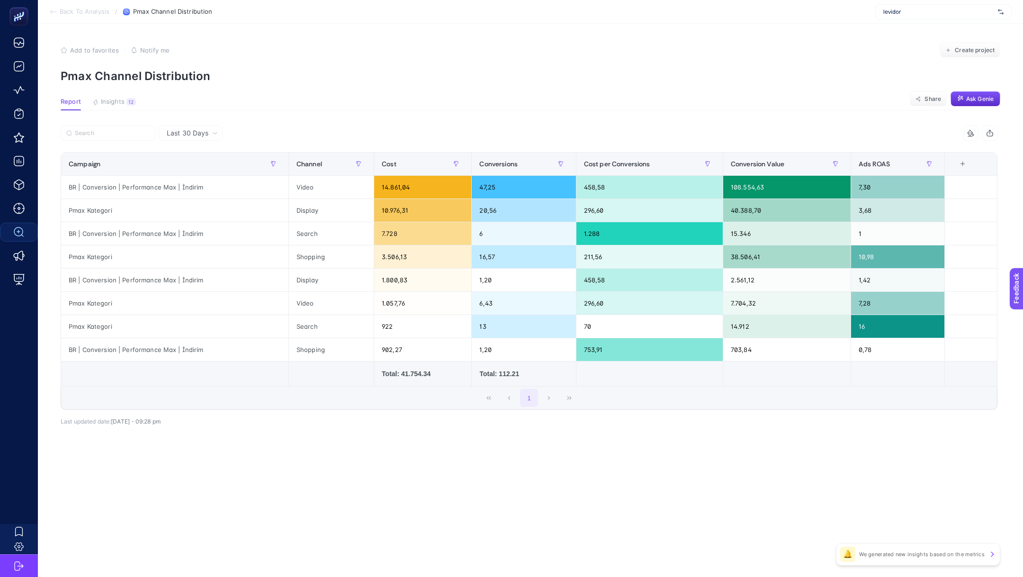
click at [205, 134] on span "Last 30 Days" at bounding box center [188, 132] width 42 height 9
click at [206, 166] on li "Last 7 Days" at bounding box center [190, 169] width 58 height 17
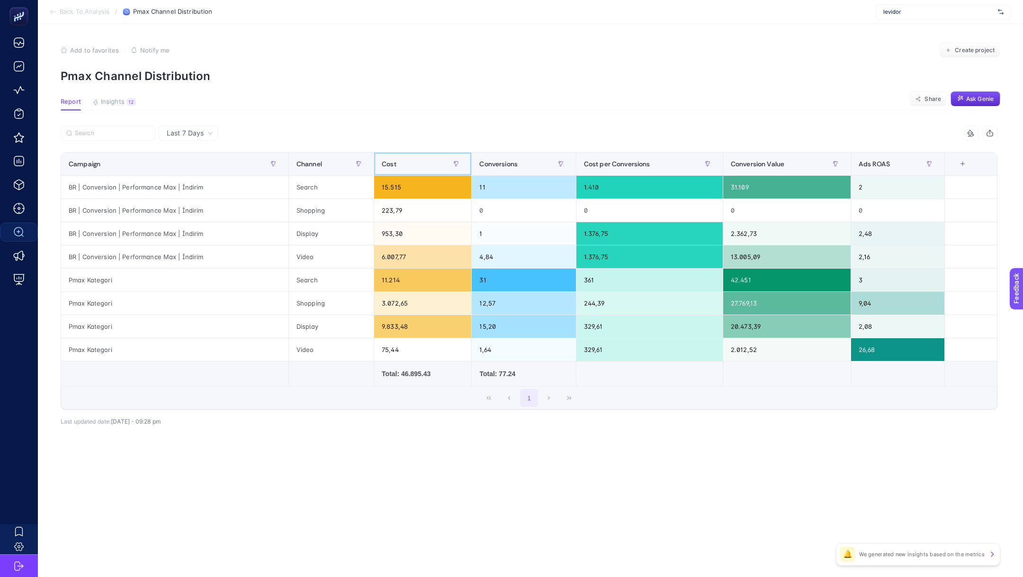
click at [442, 165] on div "Cost" at bounding box center [423, 163] width 82 height 15
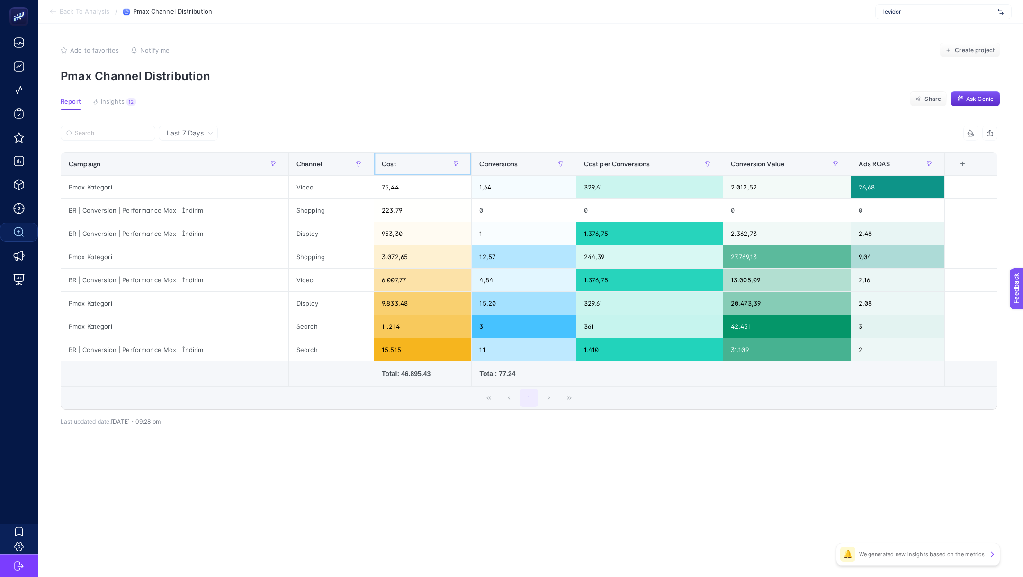
click at [442, 165] on div "Cost" at bounding box center [423, 163] width 82 height 15
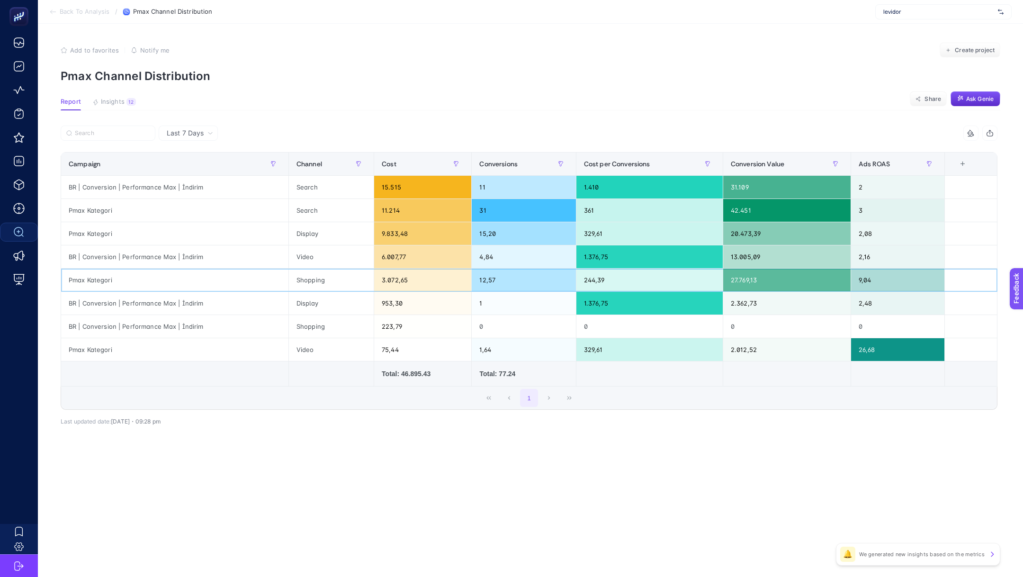
click at [317, 279] on div "Shopping" at bounding box center [331, 280] width 85 height 23
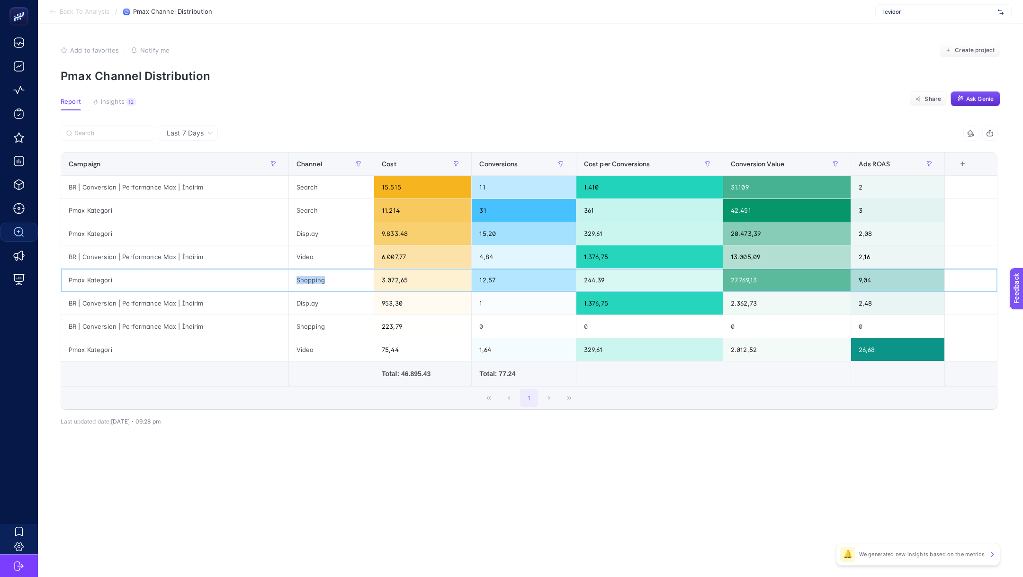
click at [317, 279] on div "Shopping" at bounding box center [331, 280] width 85 height 23
click at [75, 8] on span "Back To Analysis" at bounding box center [85, 12] width 50 height 8
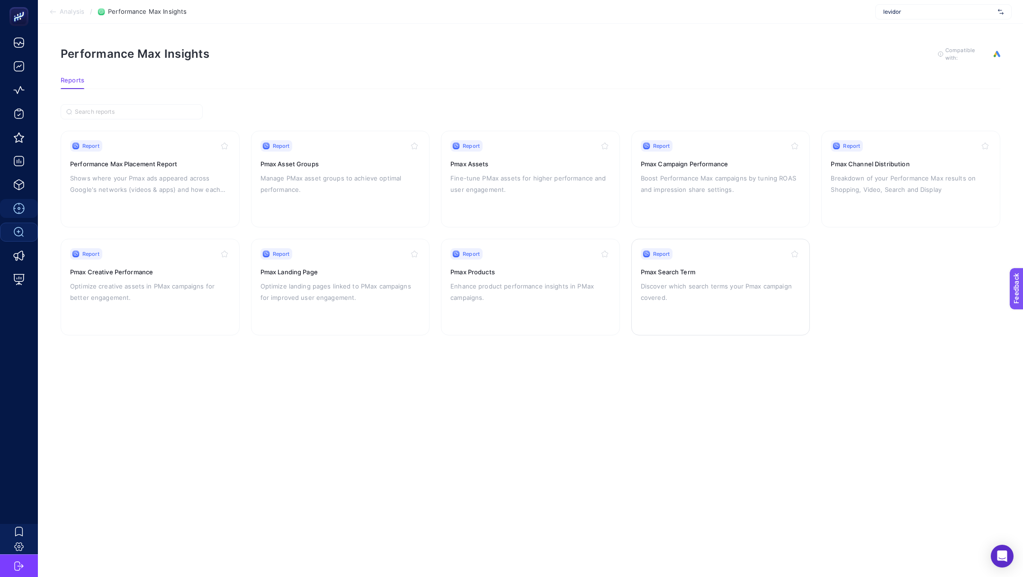
click at [750, 294] on p "Discover which search terms your Pmax campaign covered." at bounding box center [721, 291] width 160 height 23
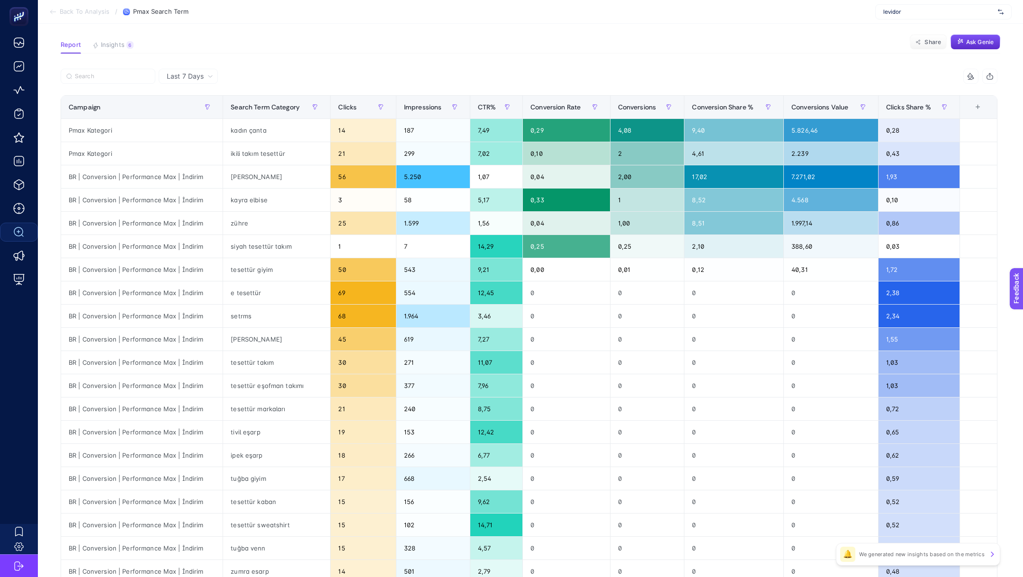
scroll to position [104, 0]
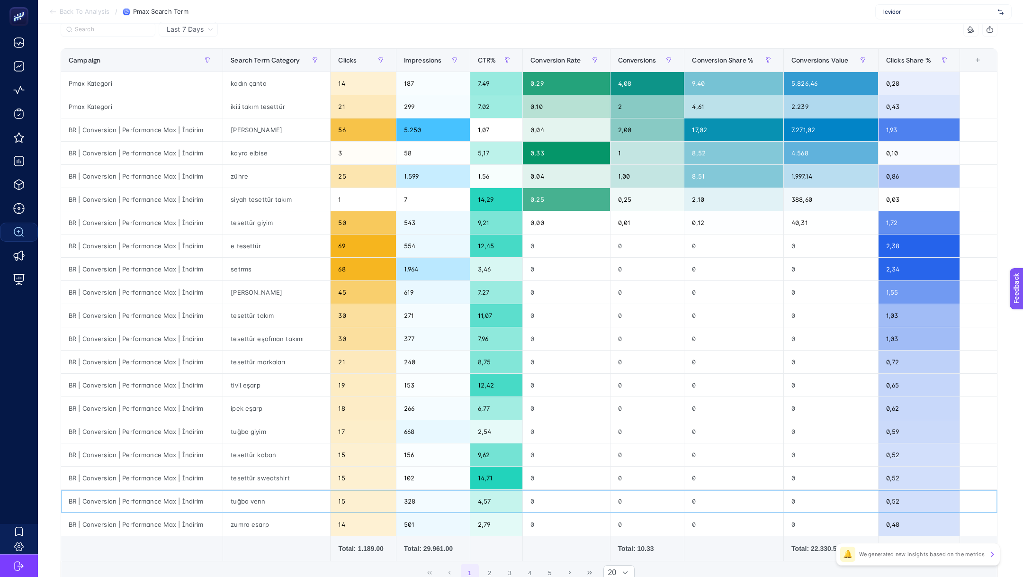
click at [249, 500] on div "tuğba venn" at bounding box center [276, 501] width 107 height 23
click at [249, 518] on div "zumra esarp" at bounding box center [276, 524] width 107 height 23
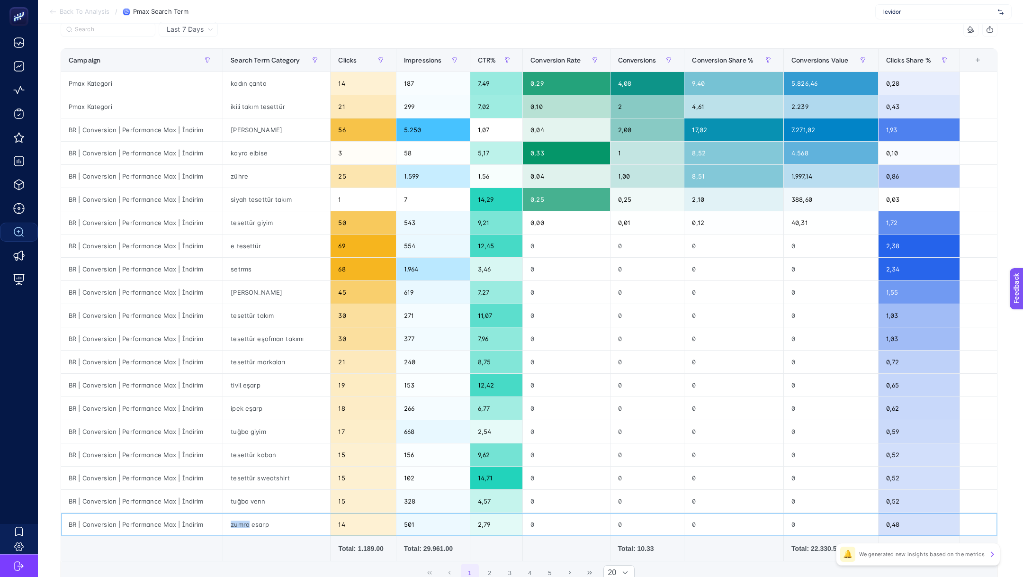
click at [249, 518] on div "zumra esarp" at bounding box center [276, 524] width 107 height 23
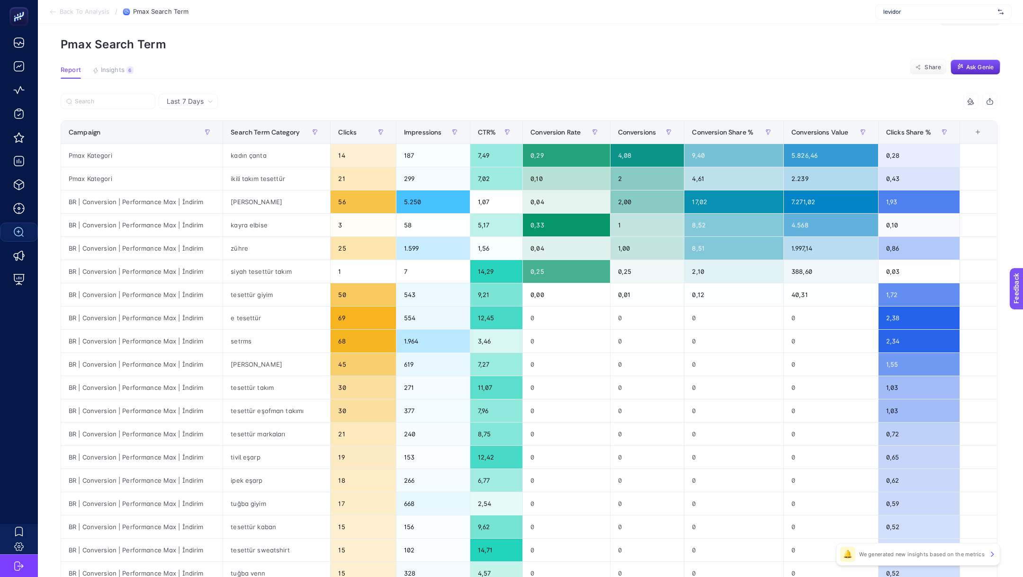
scroll to position [0, 0]
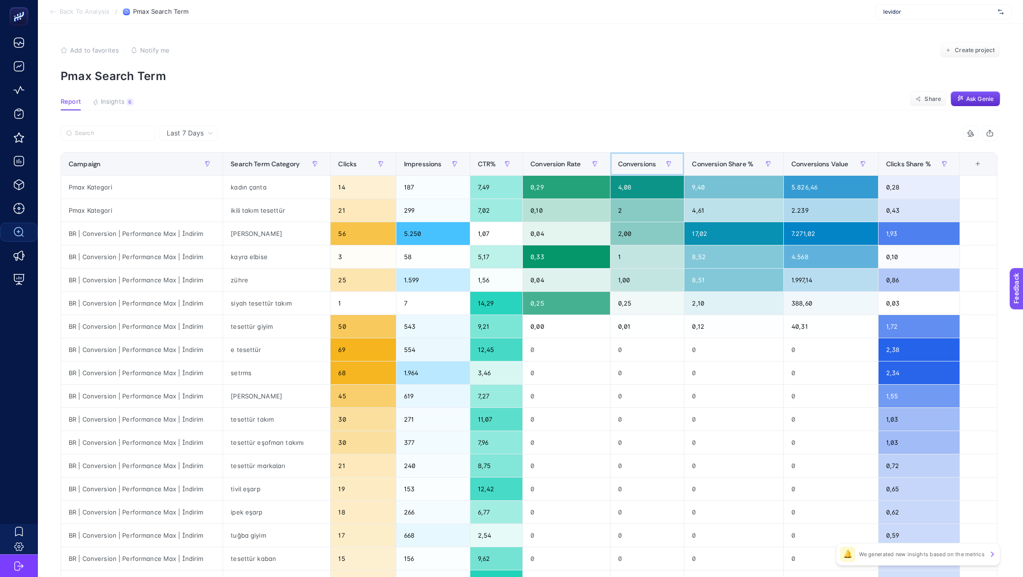
click at [639, 170] on div "Conversions" at bounding box center [647, 163] width 59 height 15
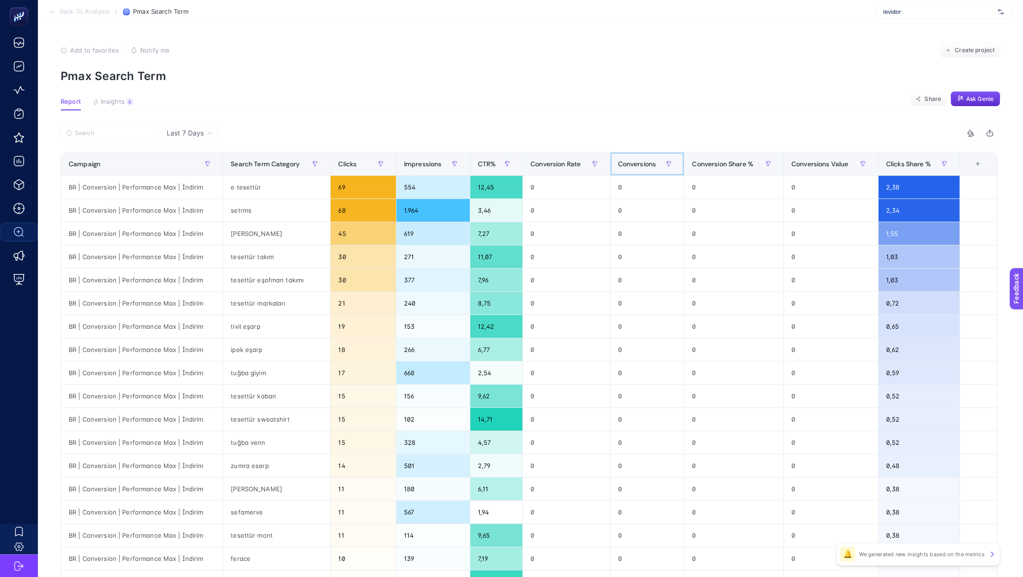
click at [639, 170] on div "Conversions" at bounding box center [647, 163] width 59 height 15
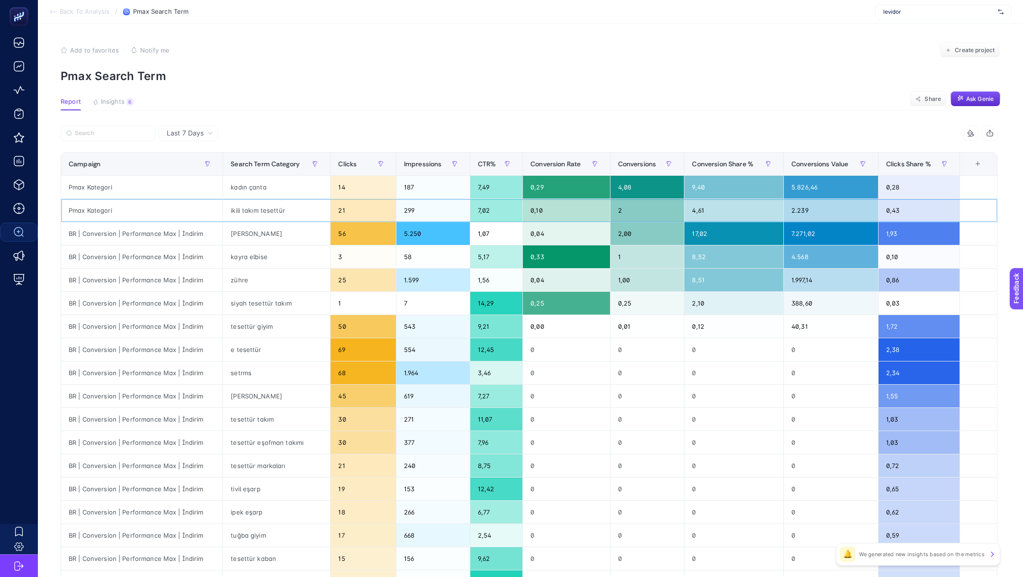
click at [264, 214] on div "ikili takım tesettür" at bounding box center [276, 210] width 107 height 23
click at [237, 246] on div "kayra elbise" at bounding box center [276, 256] width 107 height 23
click at [237, 235] on div "armine" at bounding box center [276, 233] width 107 height 23
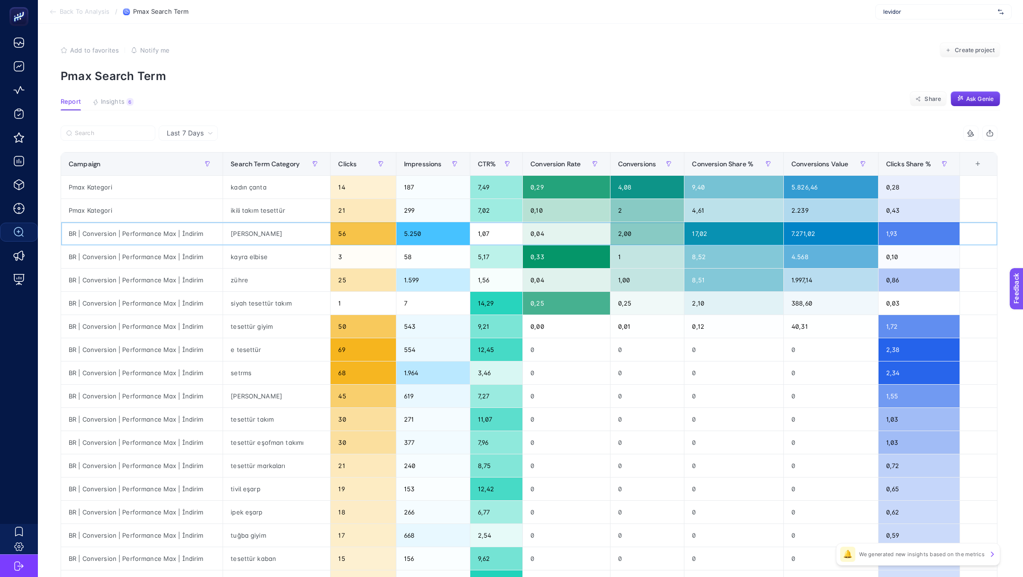
click at [237, 235] on div "armine" at bounding box center [276, 233] width 107 height 23
click at [245, 250] on div "kayra elbise" at bounding box center [276, 256] width 107 height 23
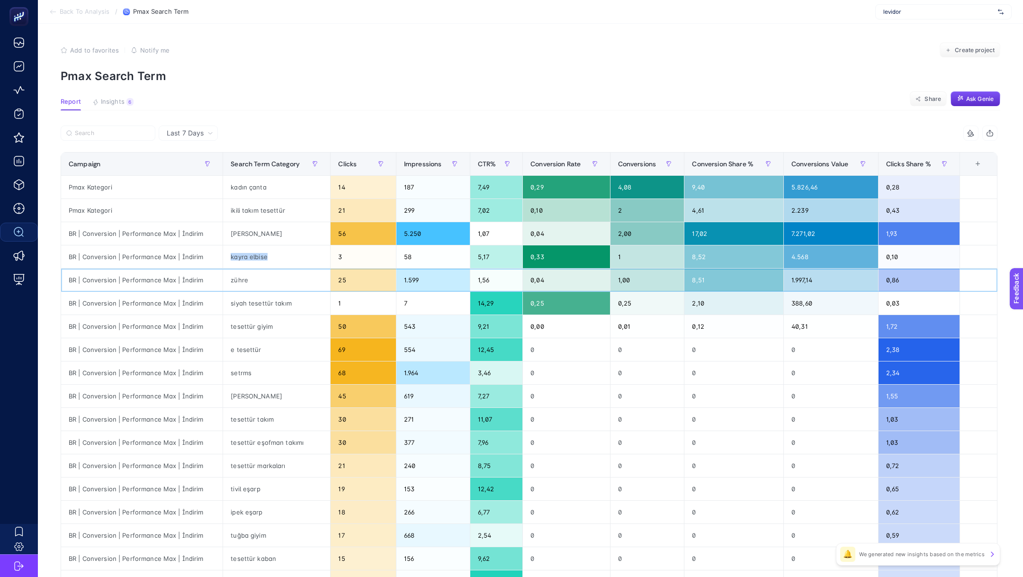
click at [235, 274] on div "zühre" at bounding box center [276, 280] width 107 height 23
click at [254, 324] on div "tesettür giyim" at bounding box center [276, 326] width 107 height 23
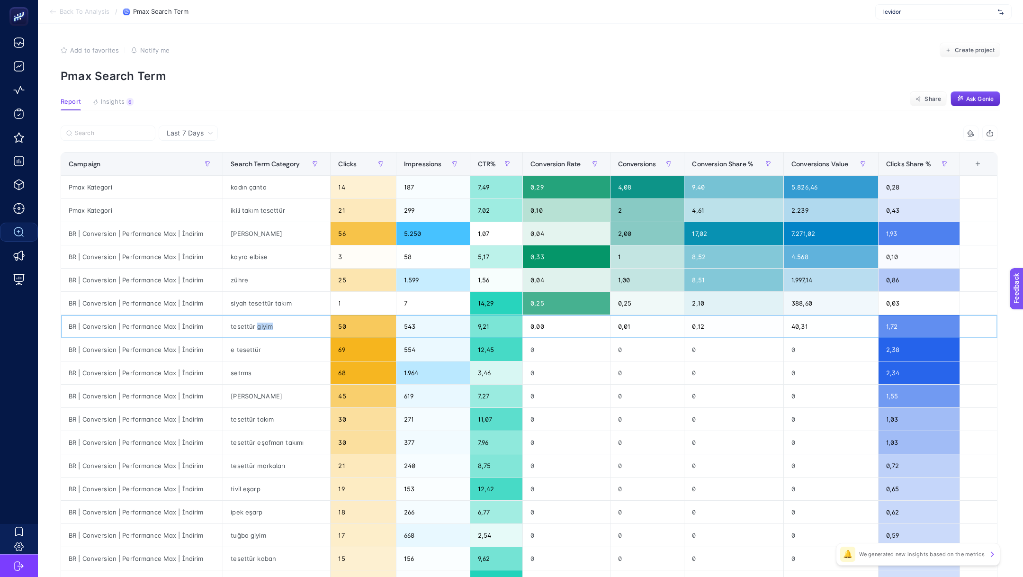
click at [254, 324] on div "tesettür giyim" at bounding box center [276, 326] width 107 height 23
click at [241, 301] on div "siyah tesettür takım" at bounding box center [276, 303] width 107 height 23
click at [237, 329] on div "tesettür giyim" at bounding box center [276, 326] width 107 height 23
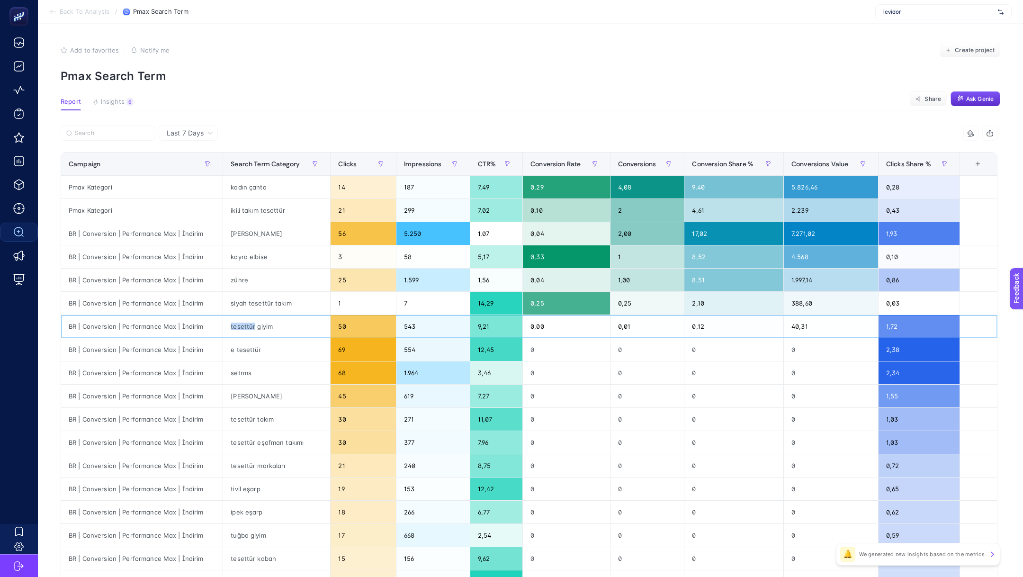
click at [237, 329] on div "tesettür giyim" at bounding box center [276, 326] width 107 height 23
click at [238, 351] on div "e tesettür" at bounding box center [276, 349] width 107 height 23
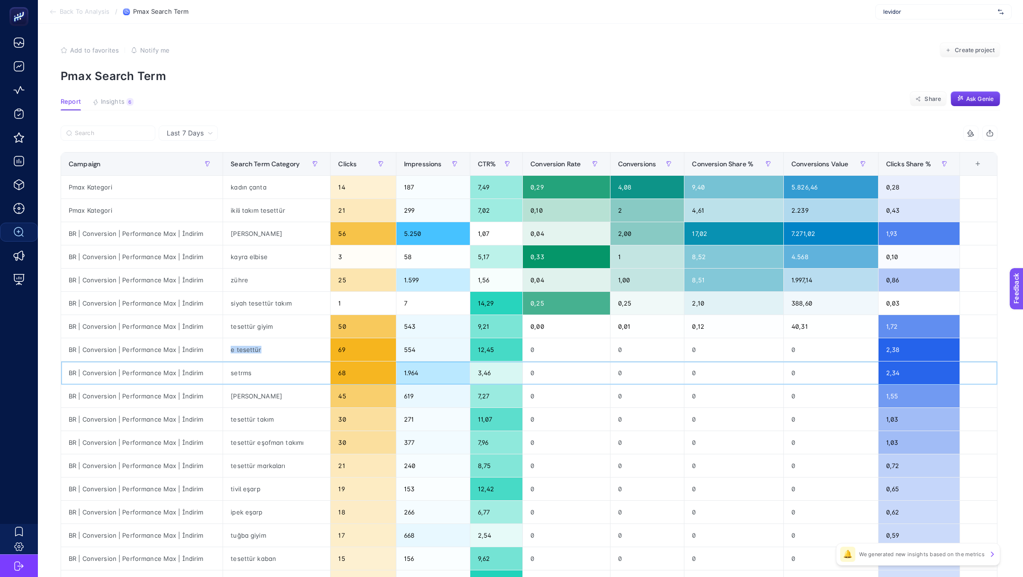
click at [240, 372] on div "setrms" at bounding box center [276, 372] width 107 height 23
click at [247, 377] on div "setrms" at bounding box center [276, 372] width 107 height 23
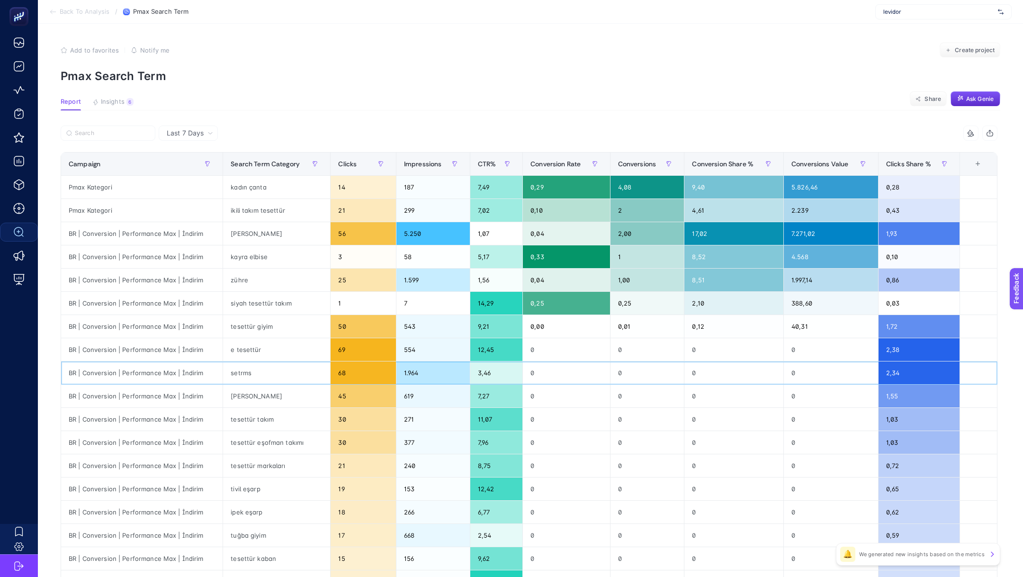
click at [247, 377] on div "setrms" at bounding box center [276, 372] width 107 height 23
click at [70, 12] on span "Back To Analysis" at bounding box center [85, 12] width 50 height 8
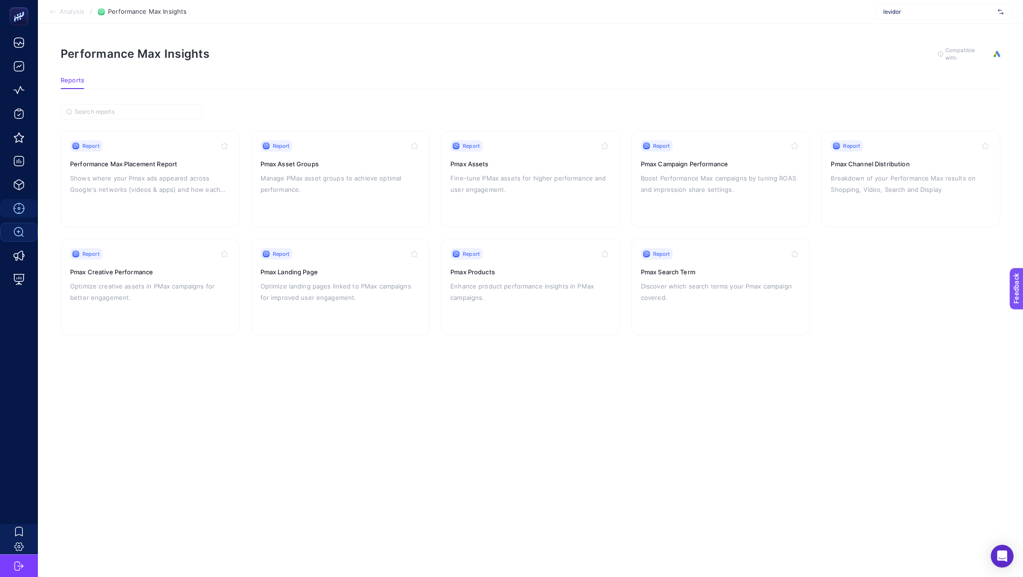
click at [73, 10] on span "Analysis" at bounding box center [72, 12] width 25 height 8
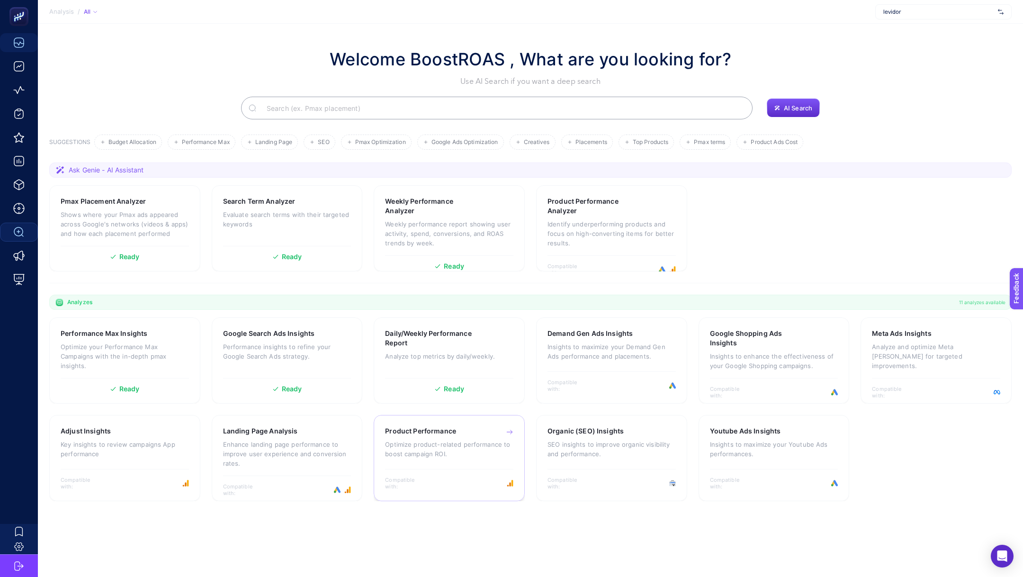
click at [426, 434] on h3 "Product Performance" at bounding box center [420, 430] width 71 height 9
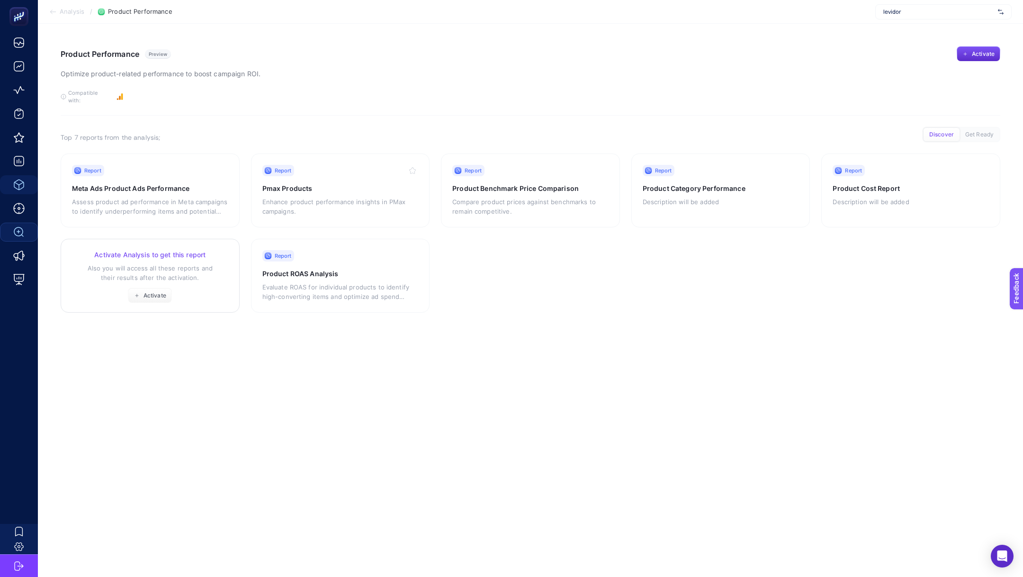
click at [113, 297] on link "Activate Analysis to get this report Also you will access all these reports and…" at bounding box center [150, 276] width 179 height 74
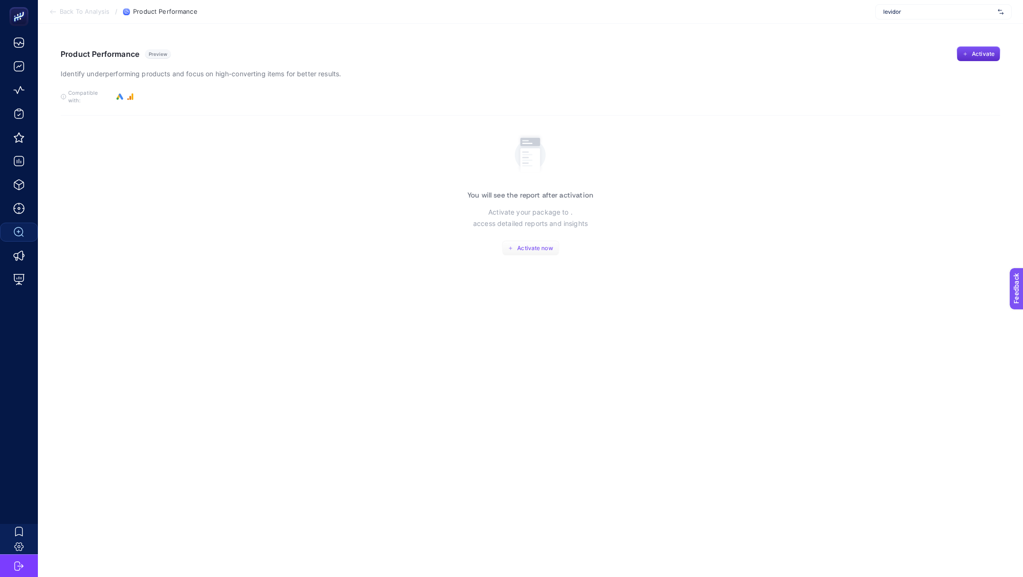
click at [546, 244] on span "Activate now" at bounding box center [535, 248] width 36 height 8
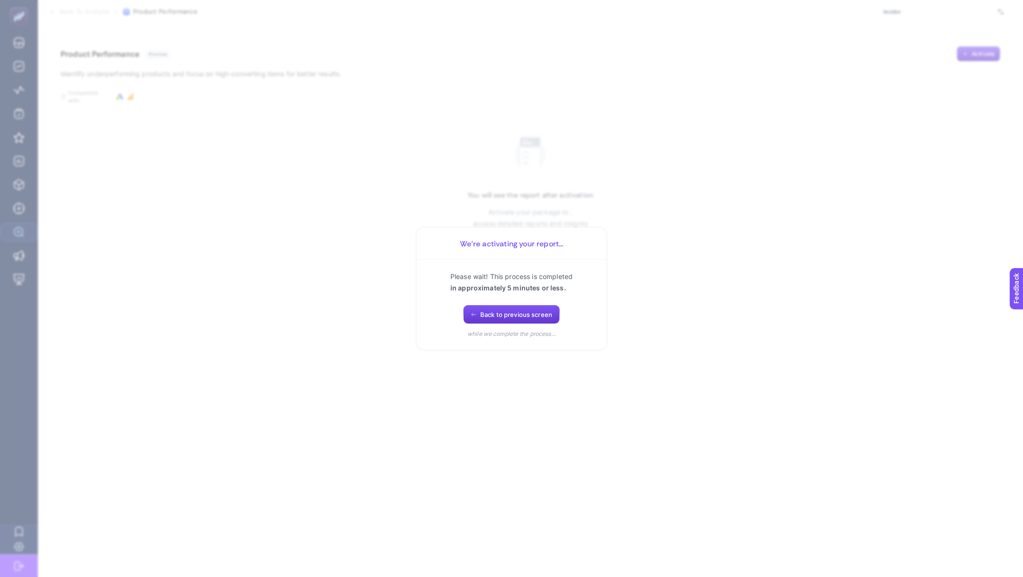
click at [498, 311] on span "Back to previous screen" at bounding box center [516, 315] width 72 height 8
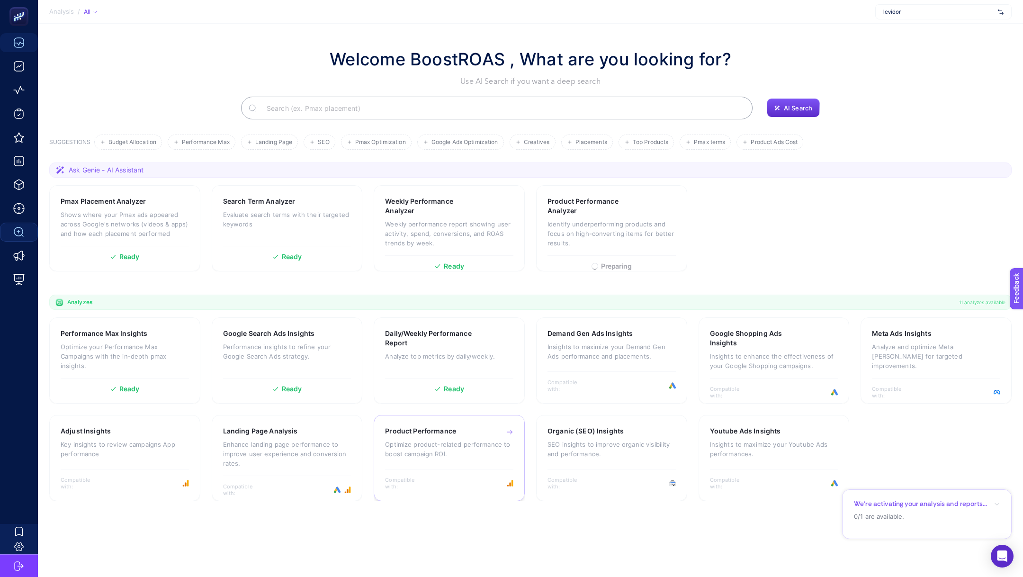
click at [446, 444] on p "Optimize product-related performance to boost campaign ROI." at bounding box center [449, 448] width 128 height 19
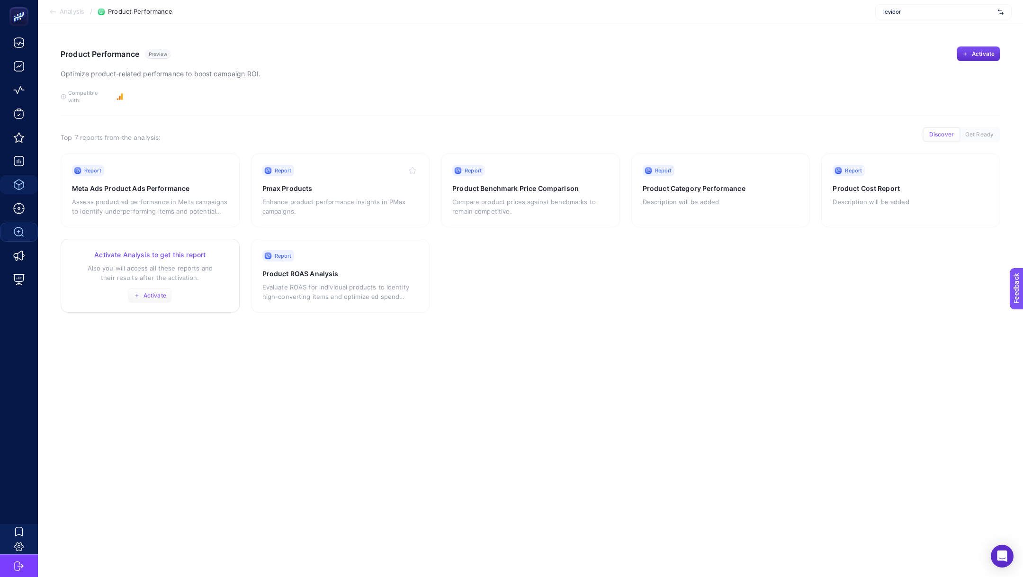
click at [152, 292] on span "Activate" at bounding box center [154, 296] width 23 height 8
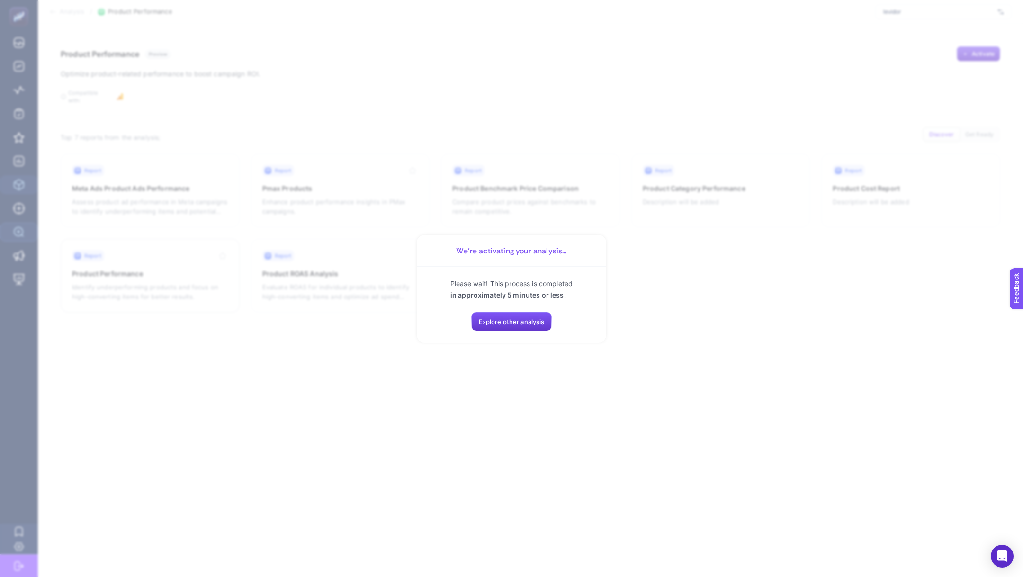
click at [497, 318] on span "Explore other analysis" at bounding box center [512, 322] width 66 height 8
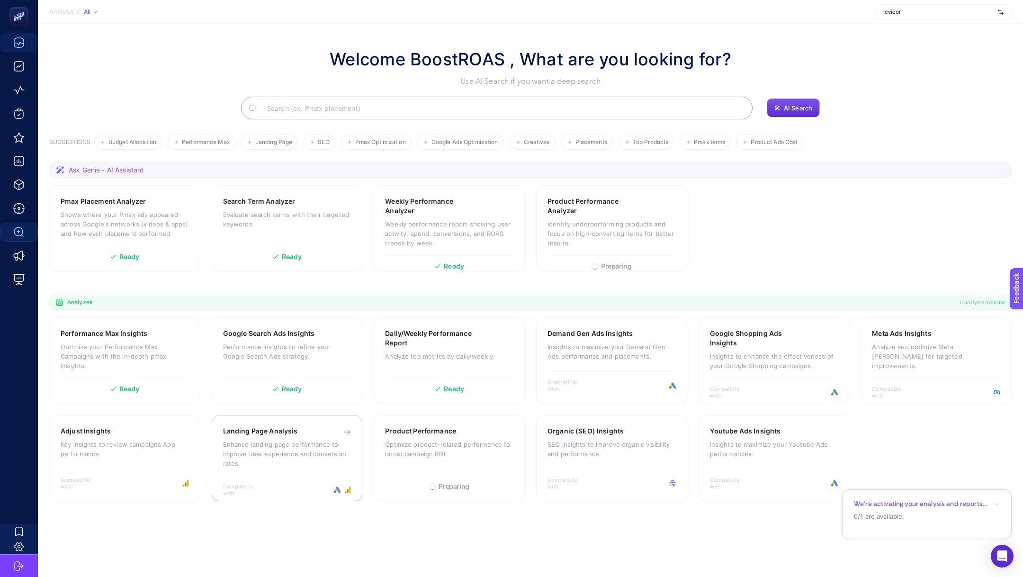
click at [299, 450] on p "Enhance landing page performance to improve user experience and conversion rate…" at bounding box center [287, 453] width 128 height 28
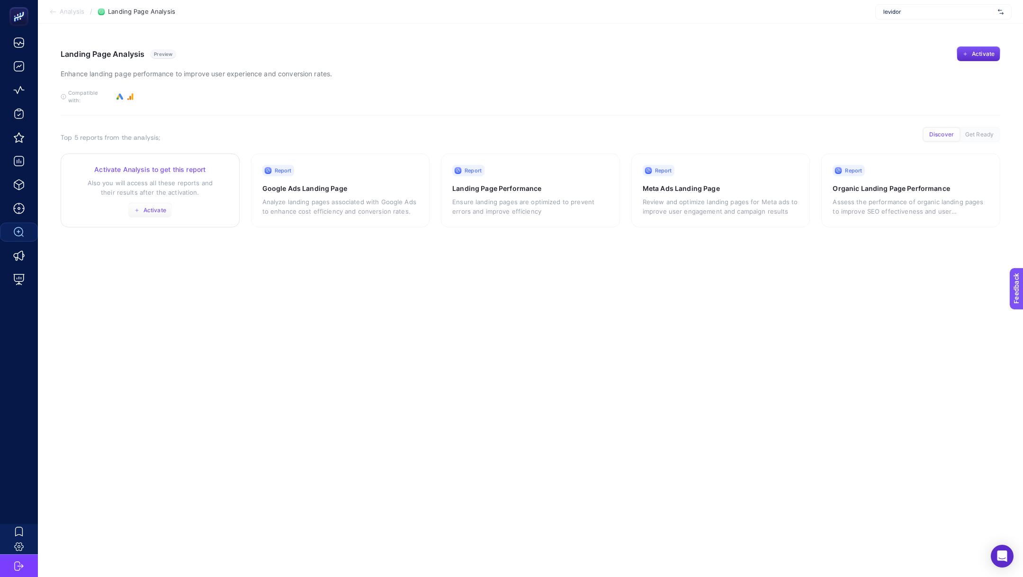
click at [146, 206] on span "Activate" at bounding box center [154, 210] width 23 height 8
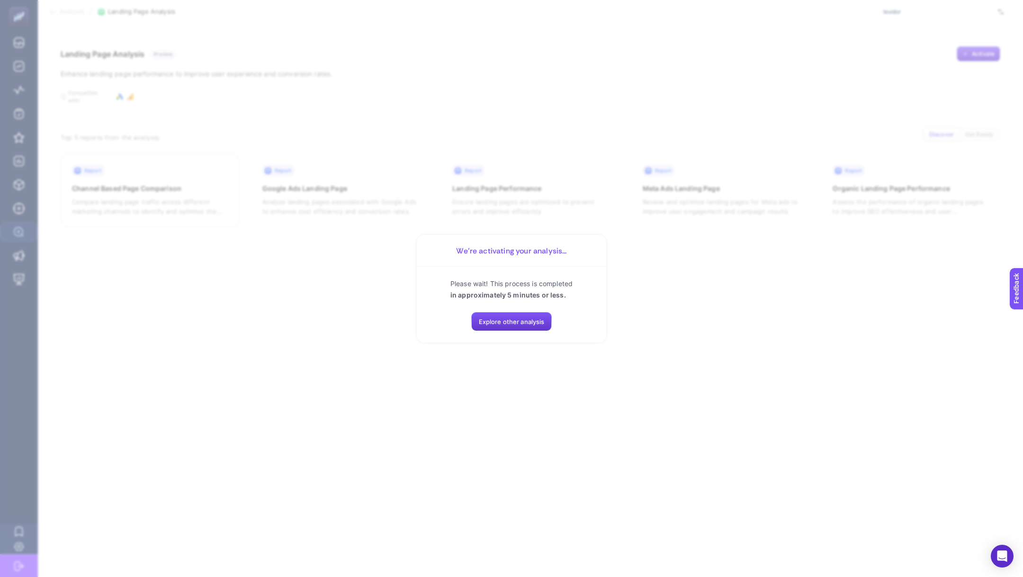
click at [519, 322] on span "Explore other analysis" at bounding box center [512, 322] width 66 height 8
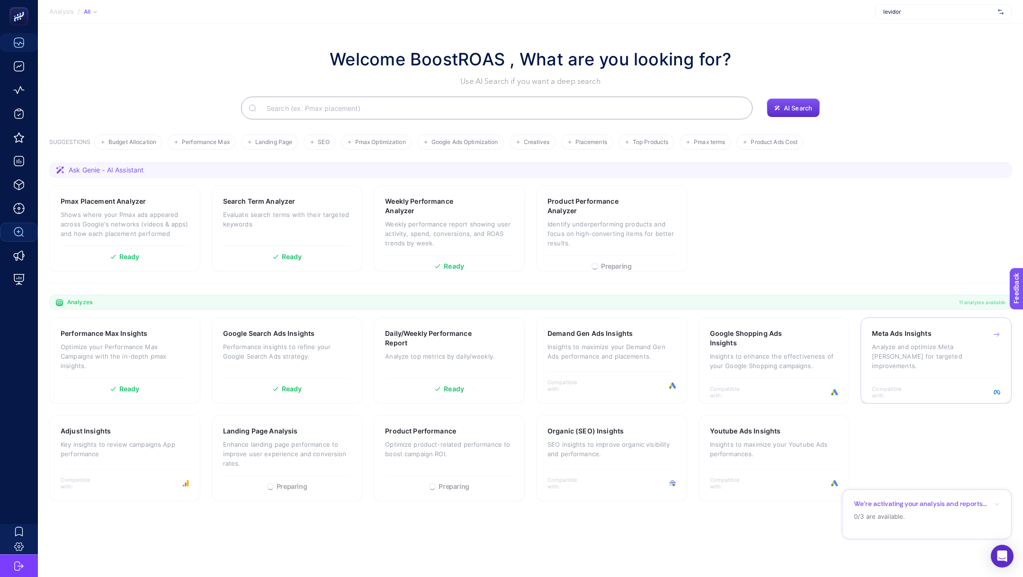
click at [897, 348] on p "Analyze and optimize Meta ad campaigns for targeted improvements." at bounding box center [936, 356] width 128 height 28
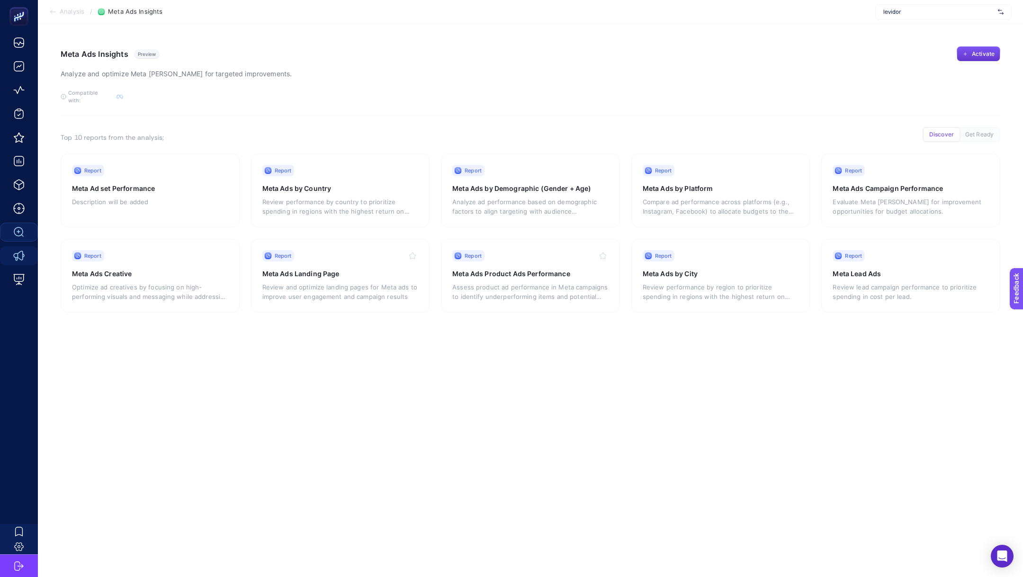
click at [971, 46] on button "Activate" at bounding box center [979, 53] width 44 height 15
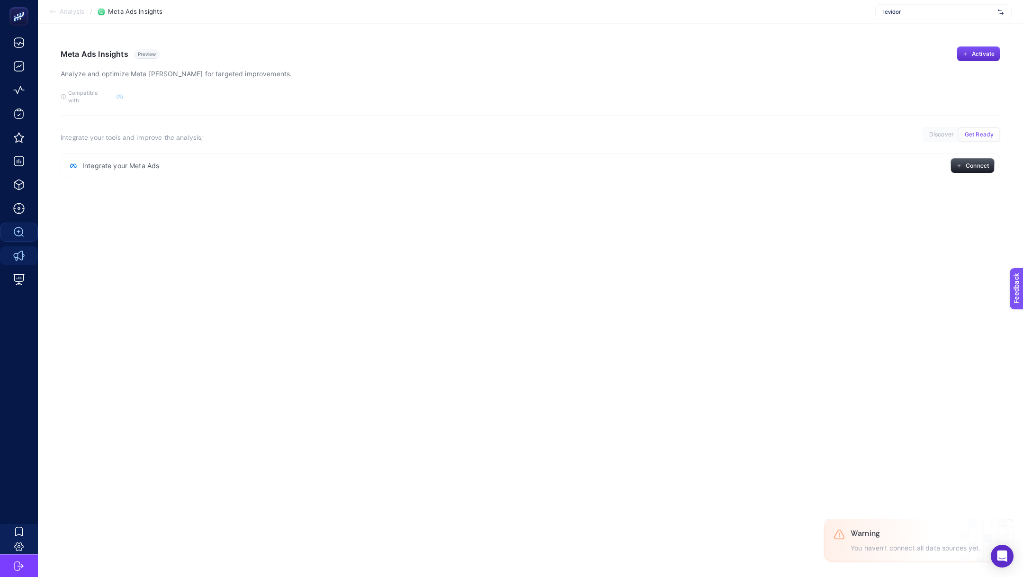
click at [66, 14] on span "Analysis" at bounding box center [72, 12] width 25 height 8
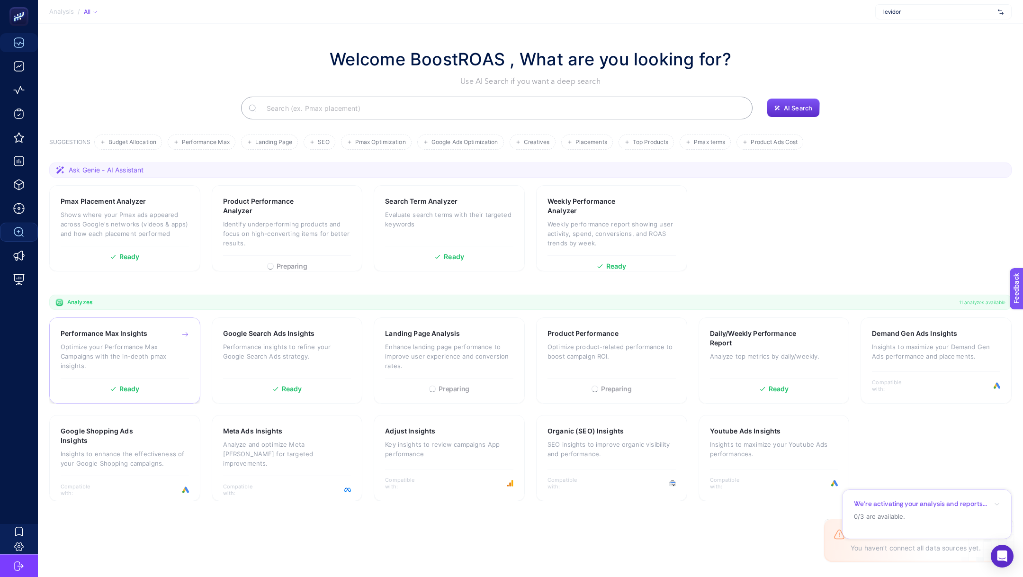
click at [134, 333] on h3 "Performance Max Insights" at bounding box center [104, 333] width 87 height 9
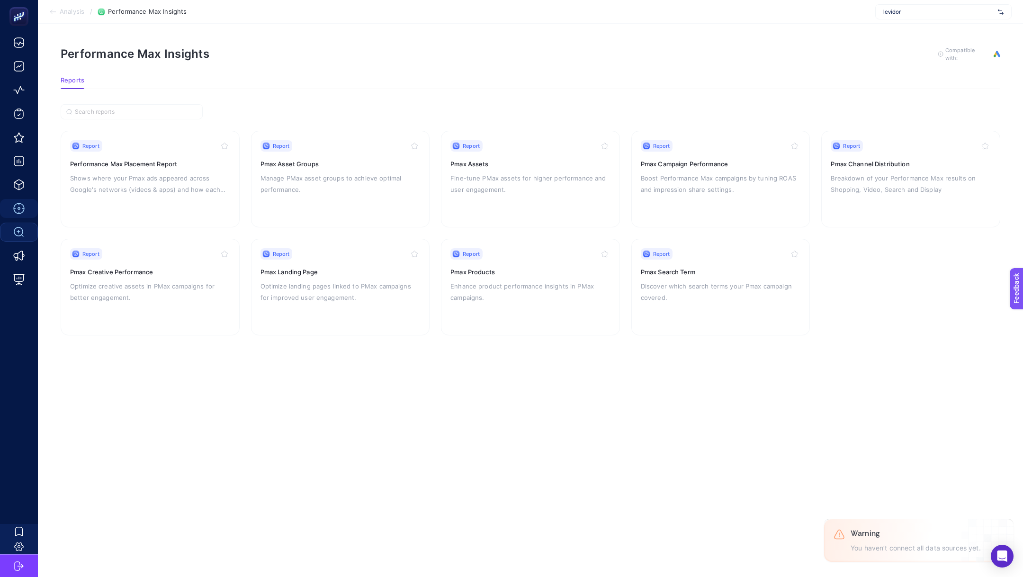
click at [73, 4] on section "Analysis / Performance Max Insights levidor" at bounding box center [530, 12] width 985 height 24
click at [73, 12] on span "Analysis" at bounding box center [72, 12] width 25 height 8
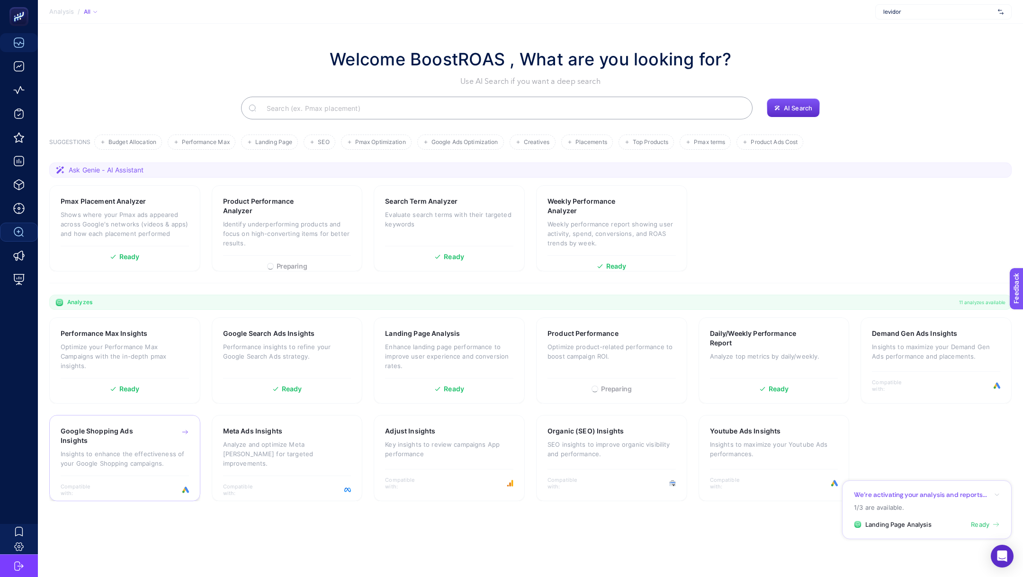
click at [156, 445] on div "Google Shopping Ads Insights Insights to enhance the effectiveness of your Goog…" at bounding box center [125, 450] width 128 height 49
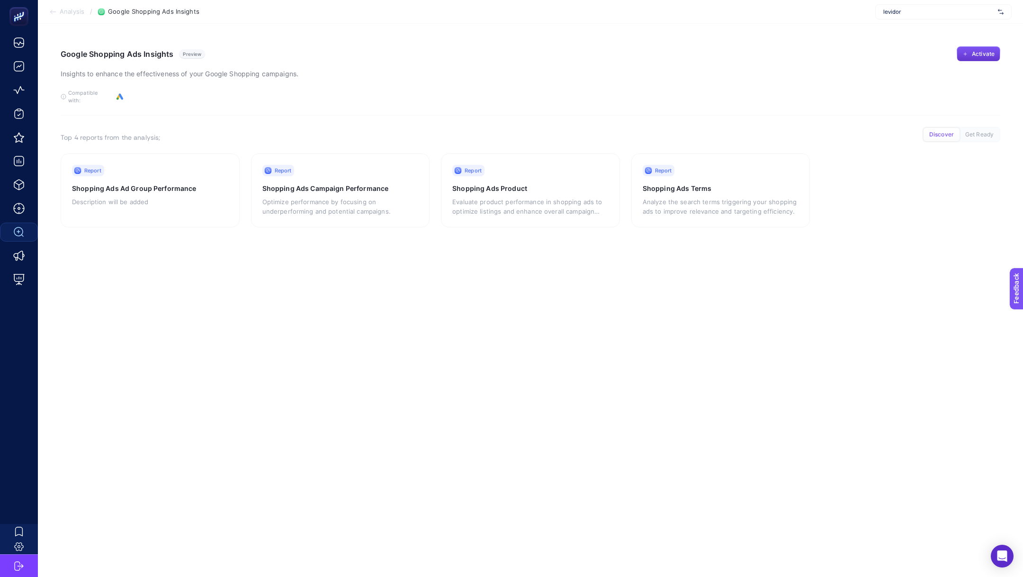
click at [977, 55] on span "Activate" at bounding box center [983, 54] width 23 height 8
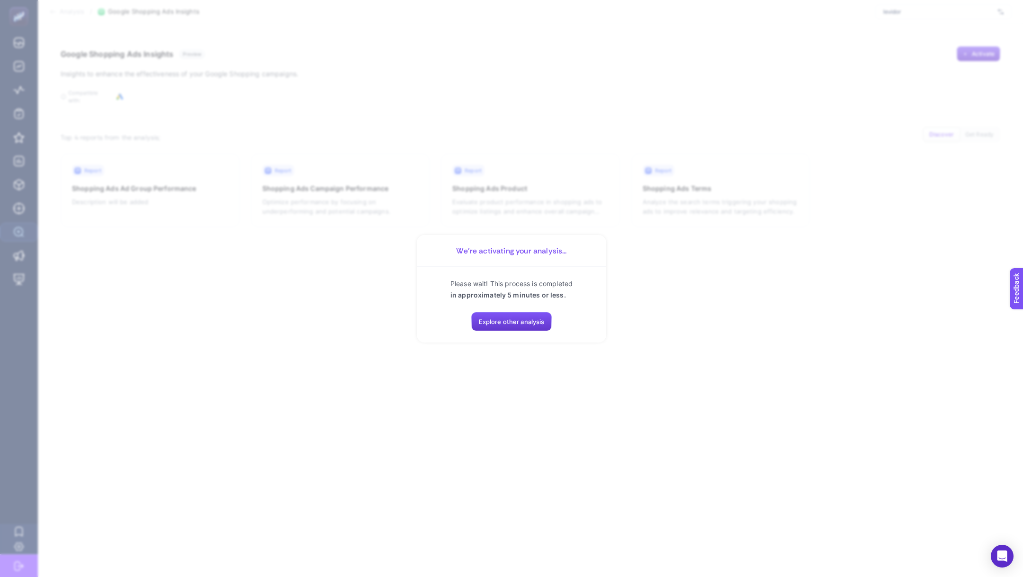
click at [513, 323] on span "Explore other analysis" at bounding box center [512, 322] width 66 height 8
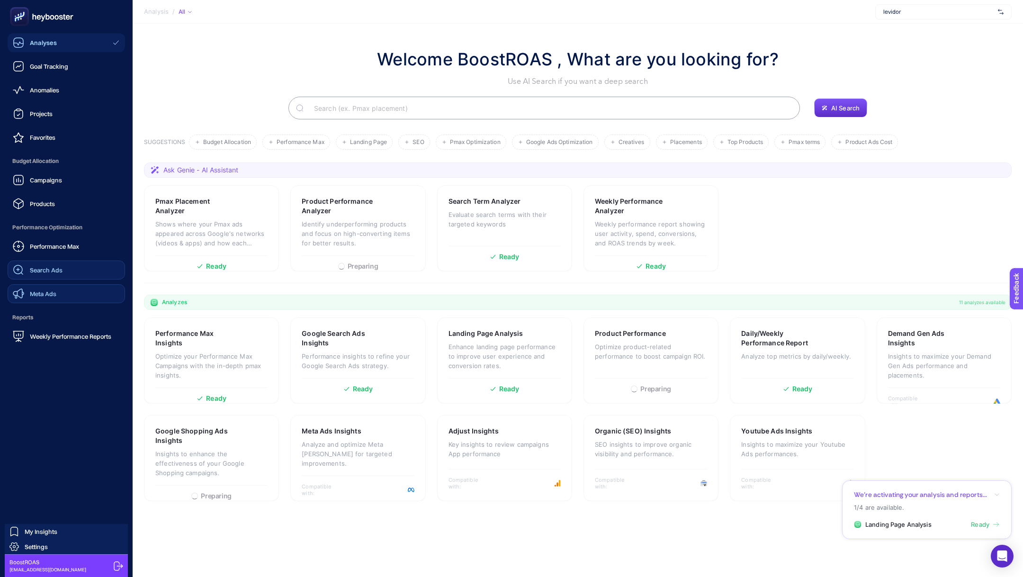
click at [45, 288] on div "Meta Ads" at bounding box center [35, 293] width 44 height 11
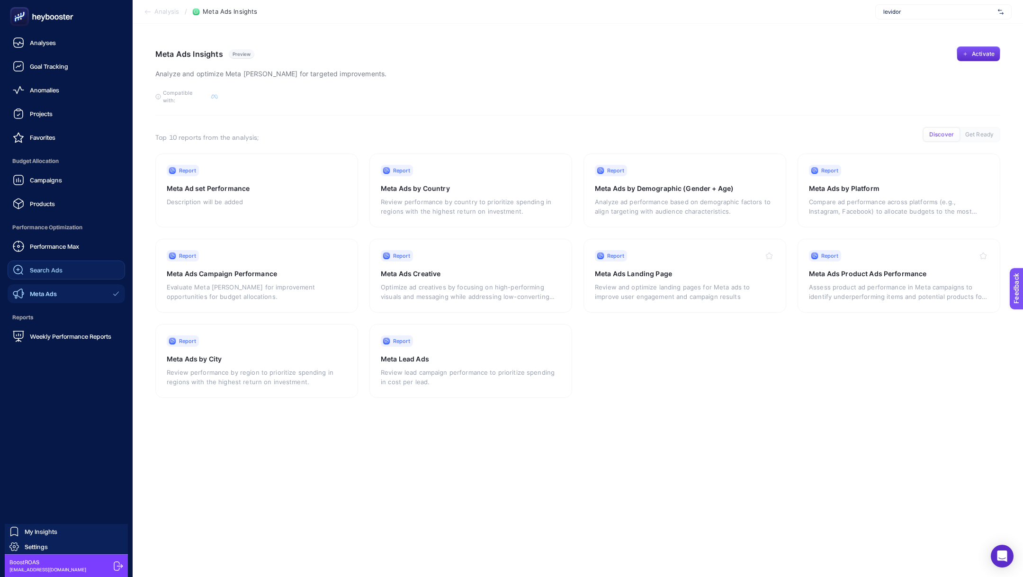
click at [47, 269] on span "Search Ads" at bounding box center [46, 270] width 33 height 8
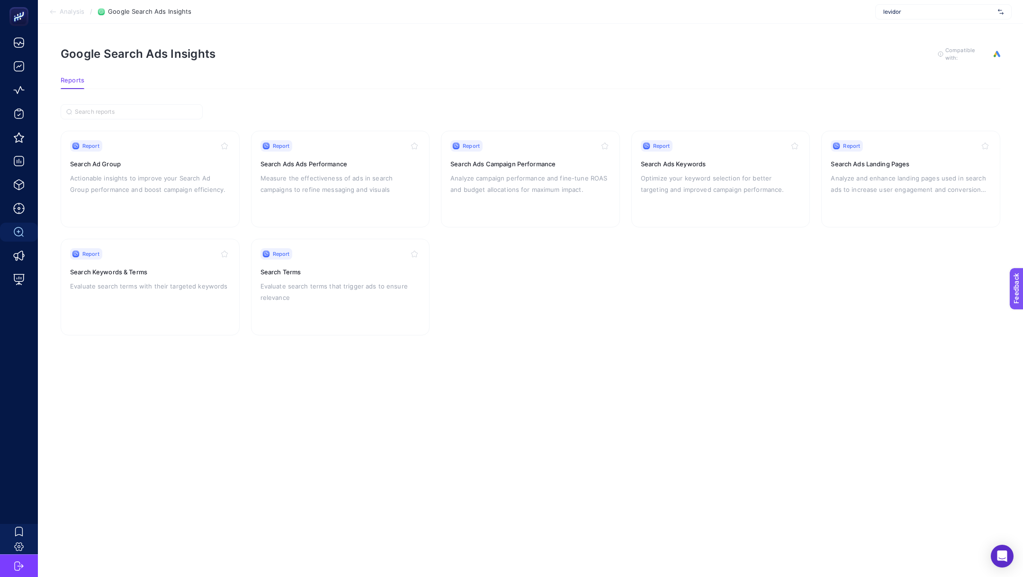
click at [71, 10] on span "Analysis" at bounding box center [72, 12] width 25 height 8
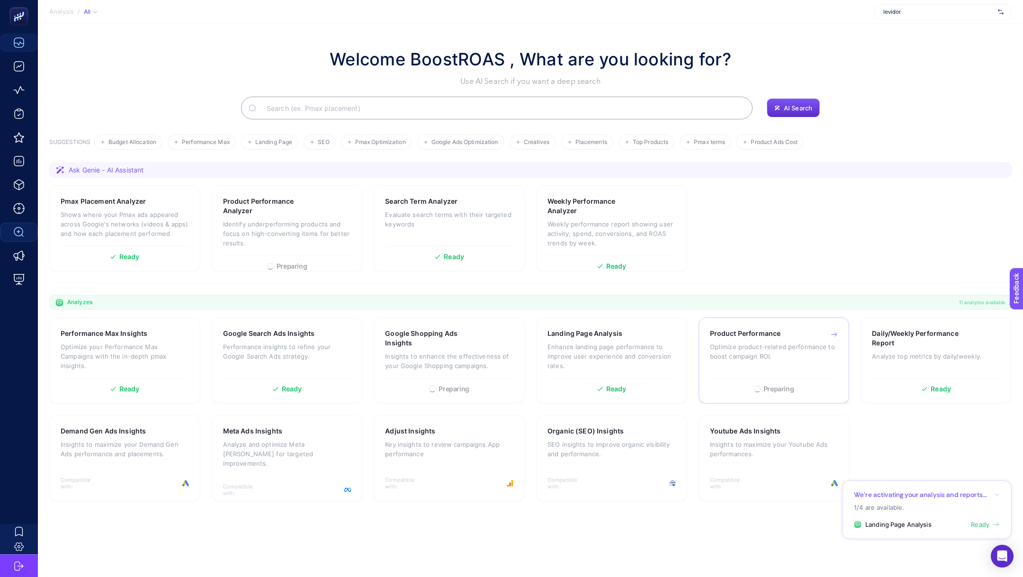
click at [767, 343] on p "Optimize product-related performance to boost campaign ROI." at bounding box center [774, 351] width 128 height 19
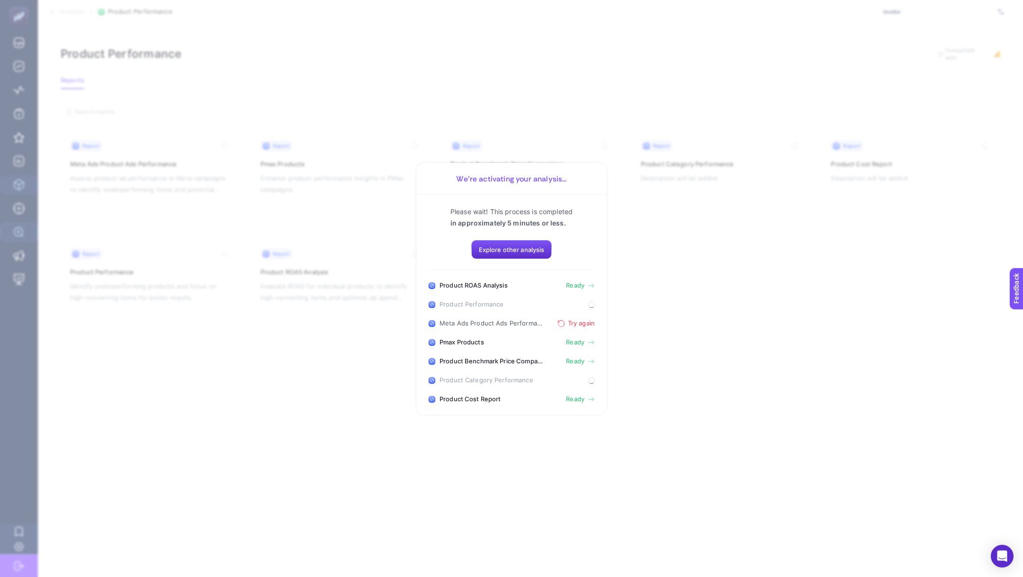
click at [582, 323] on span "Try again" at bounding box center [581, 324] width 27 height 8
click at [575, 285] on span "Ready" at bounding box center [575, 286] width 18 height 8
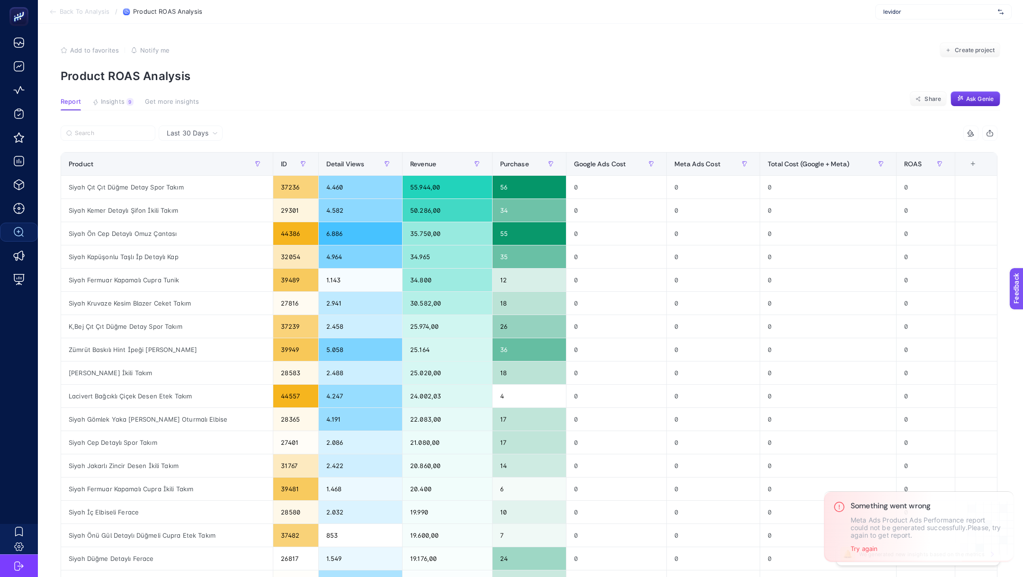
click at [206, 133] on span "Last 30 Days" at bounding box center [188, 132] width 42 height 9
click at [197, 167] on li "Last 7 Days" at bounding box center [190, 169] width 58 height 17
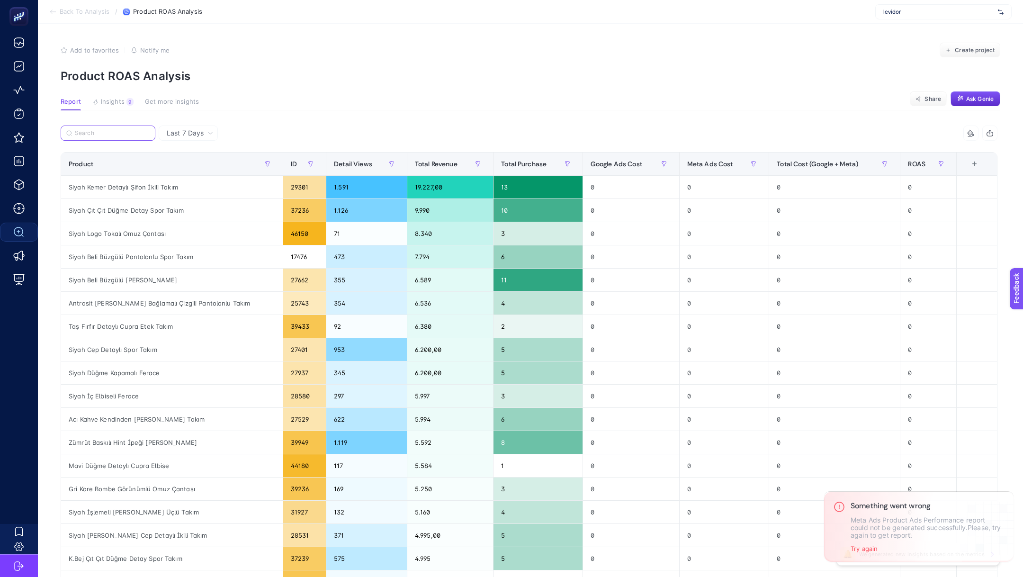
click at [112, 136] on input "Search" at bounding box center [112, 133] width 75 height 7
paste input "Gümüş Organze Kumaş Kuşak Bağlamalı Ferace"
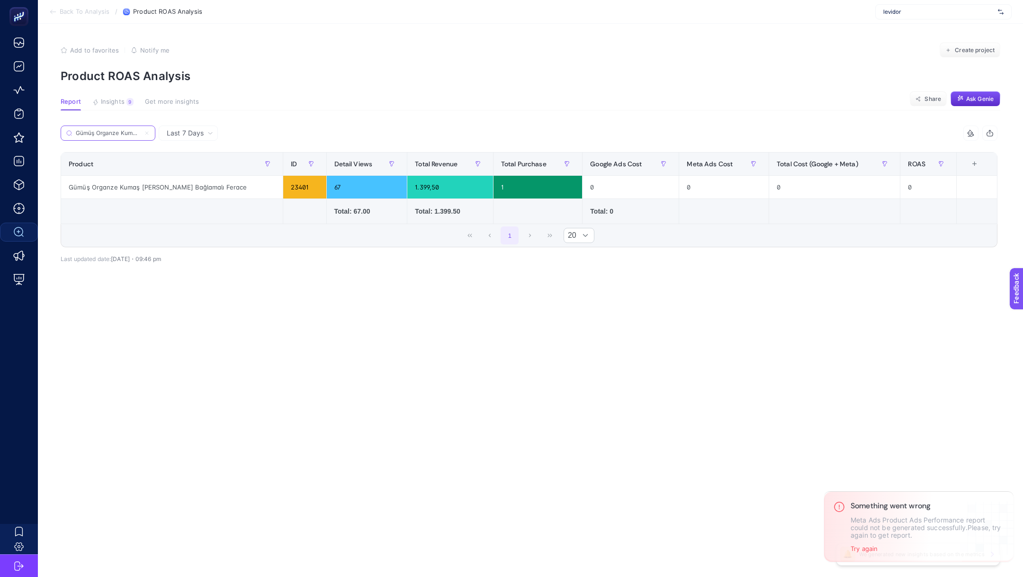
scroll to position [0, 65]
type input "Gümüş Organze Kumaş Kuşak Bağlamalı Ferace"
click at [90, 15] on section "Back To Analysis / Product ROAS Analysis levidor" at bounding box center [530, 12] width 985 height 24
click at [71, 13] on span "Back To Analysis" at bounding box center [85, 12] width 50 height 8
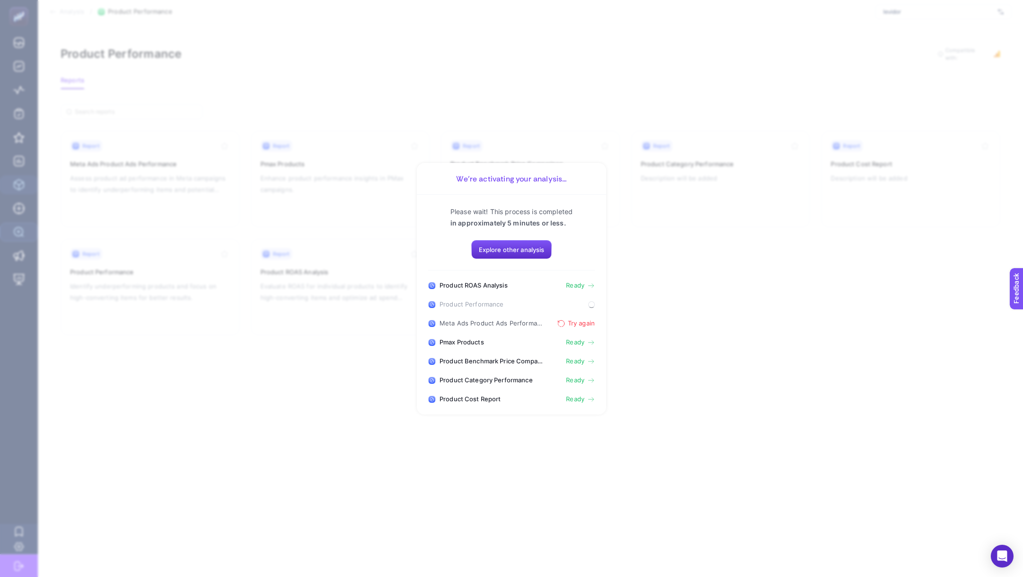
click at [592, 326] on span "Try again" at bounding box center [581, 324] width 27 height 8
click at [572, 287] on span "Ready" at bounding box center [575, 286] width 18 height 8
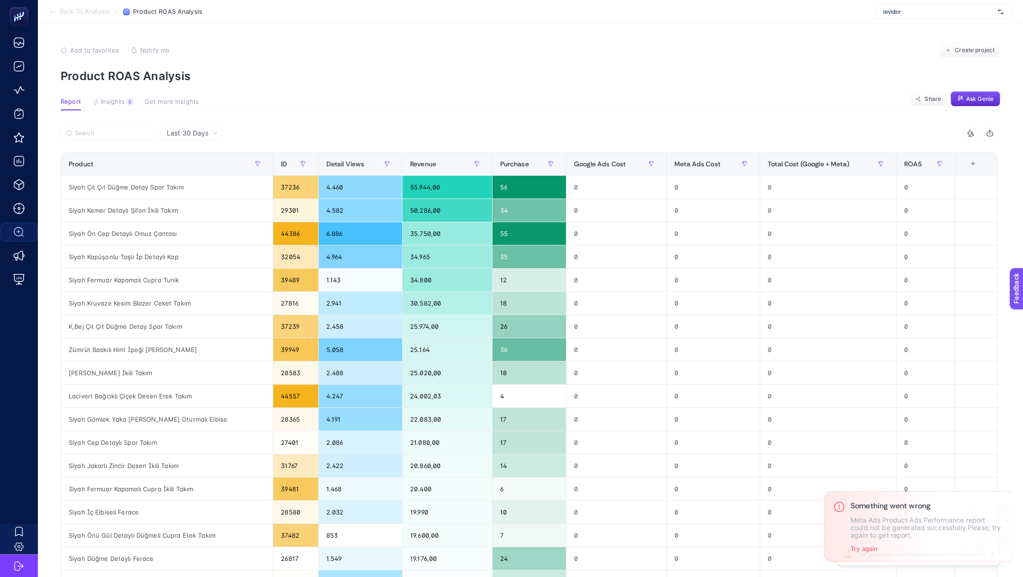
click at [95, 8] on span "Back To Analysis" at bounding box center [85, 12] width 50 height 8
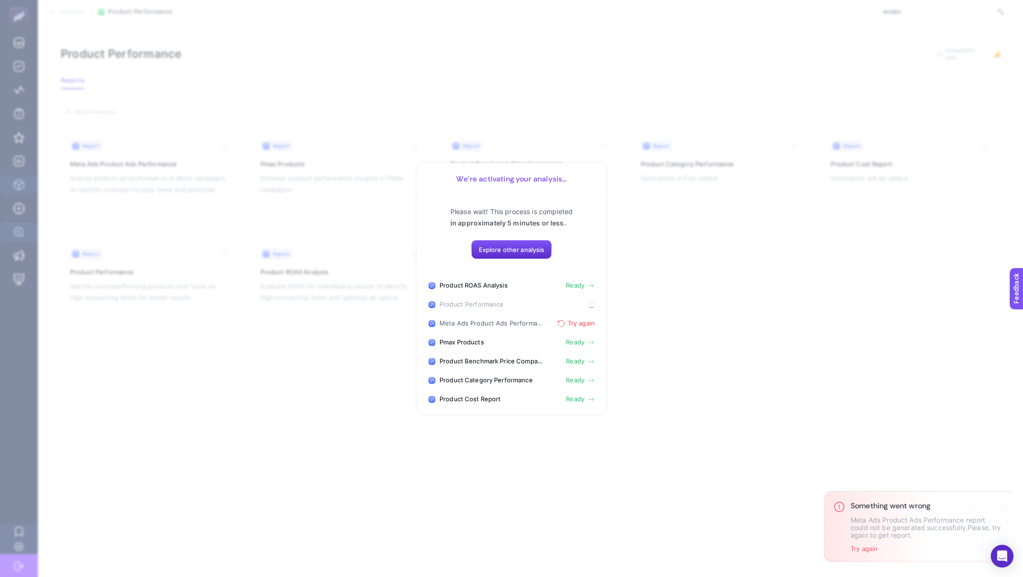
click at [474, 322] on span "Meta Ads Product Ads Performance" at bounding box center [491, 324] width 105 height 8
click at [314, 374] on section "We’re activating your analysis... Please wait! This process is completed in app…" at bounding box center [511, 288] width 1023 height 577
click at [693, 233] on section "We’re activating your analysis... Please wait! This process is completed in app…" at bounding box center [511, 288] width 1023 height 577
click at [542, 248] on span "Explore other analysis" at bounding box center [512, 250] width 66 height 8
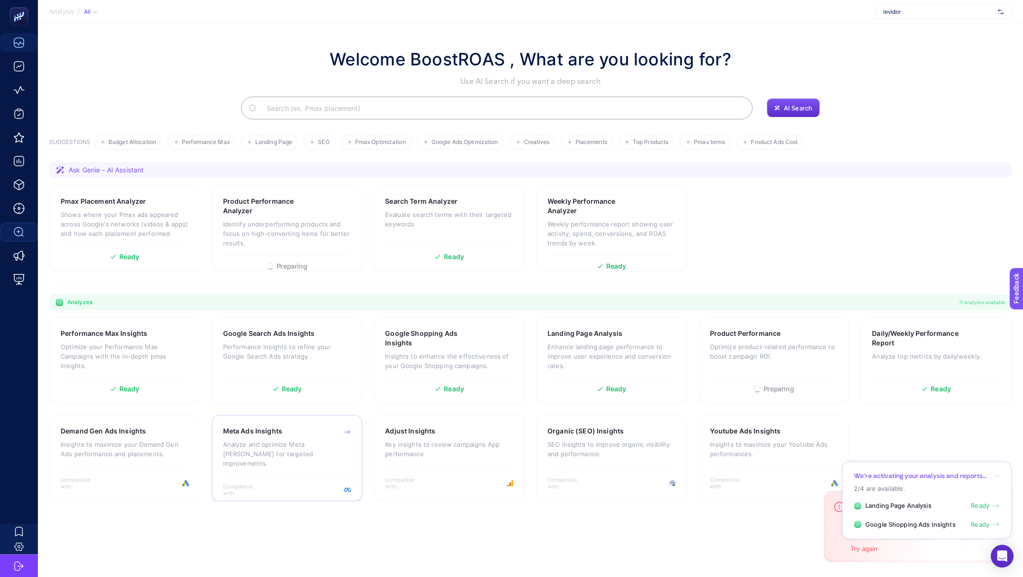
click at [273, 446] on p "Analyze and optimize Meta ad campaigns for targeted improvements." at bounding box center [287, 453] width 128 height 28
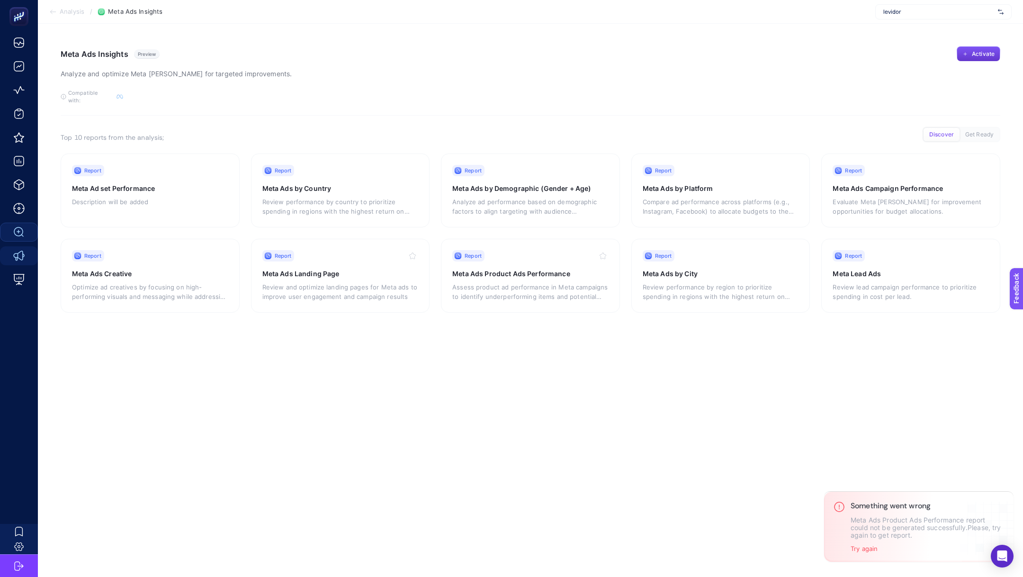
click at [976, 56] on span "Activate" at bounding box center [983, 54] width 23 height 8
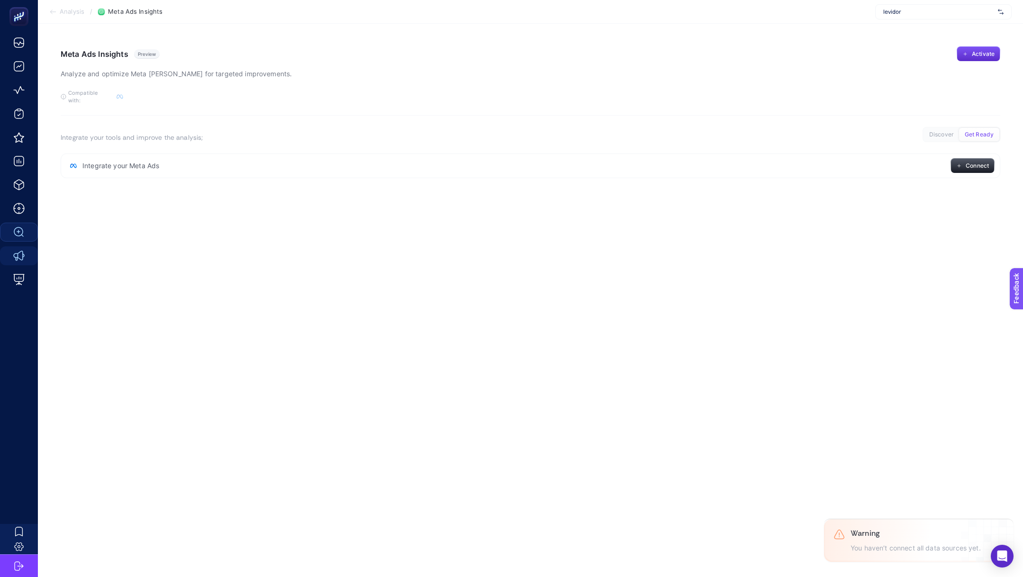
click at [968, 168] on div "Integrate your Meta Ads Connect" at bounding box center [531, 165] width 940 height 25
click at [967, 162] on span "Connect" at bounding box center [977, 166] width 23 height 8
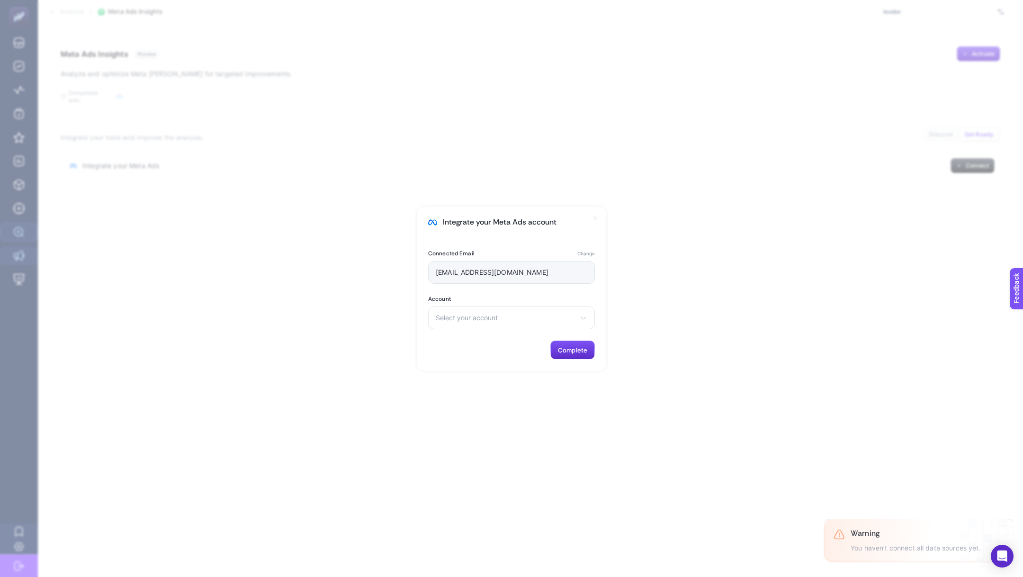
click at [477, 267] on div "[EMAIL_ADDRESS][DOMAIN_NAME]" at bounding box center [511, 272] width 167 height 23
click at [473, 320] on span "Select your account" at bounding box center [506, 318] width 140 height 8
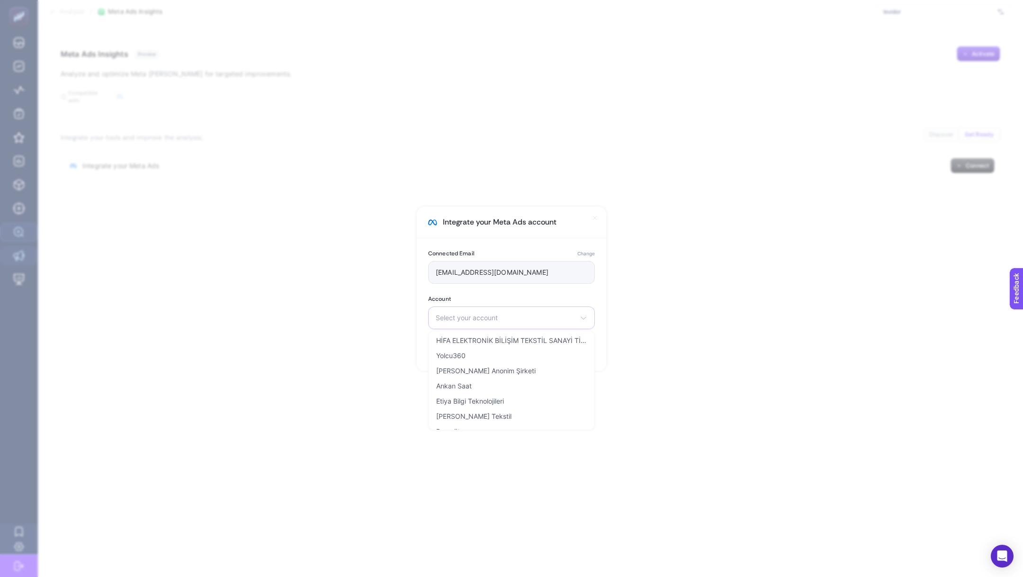
click at [473, 320] on span "Select your account" at bounding box center [506, 318] width 140 height 8
click at [496, 402] on span "Levidor Reklam - AKTİF" at bounding box center [472, 405] width 73 height 8
click at [573, 348] on span "Complete" at bounding box center [572, 350] width 29 height 8
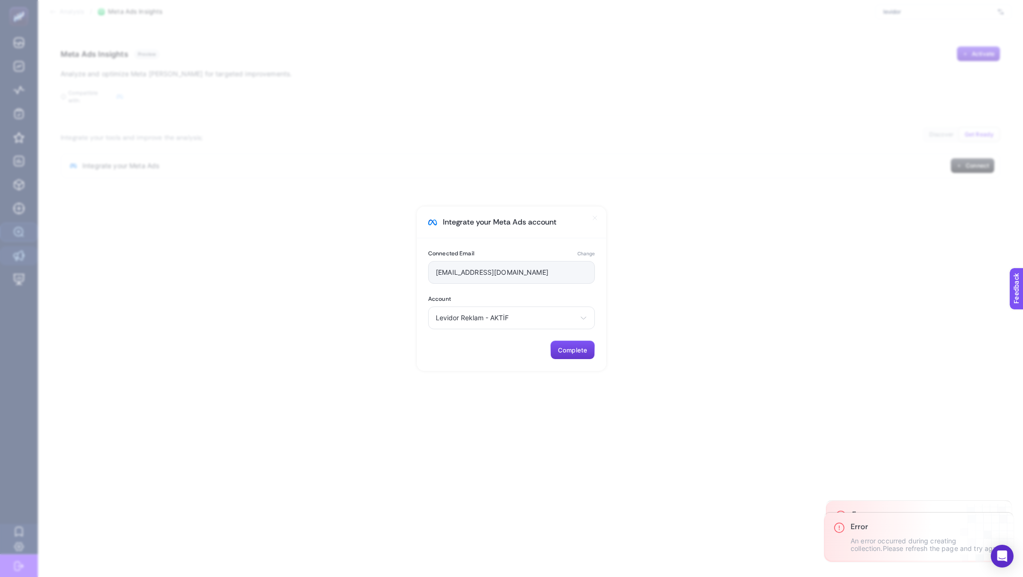
click at [573, 348] on span "Complete" at bounding box center [572, 350] width 29 height 8
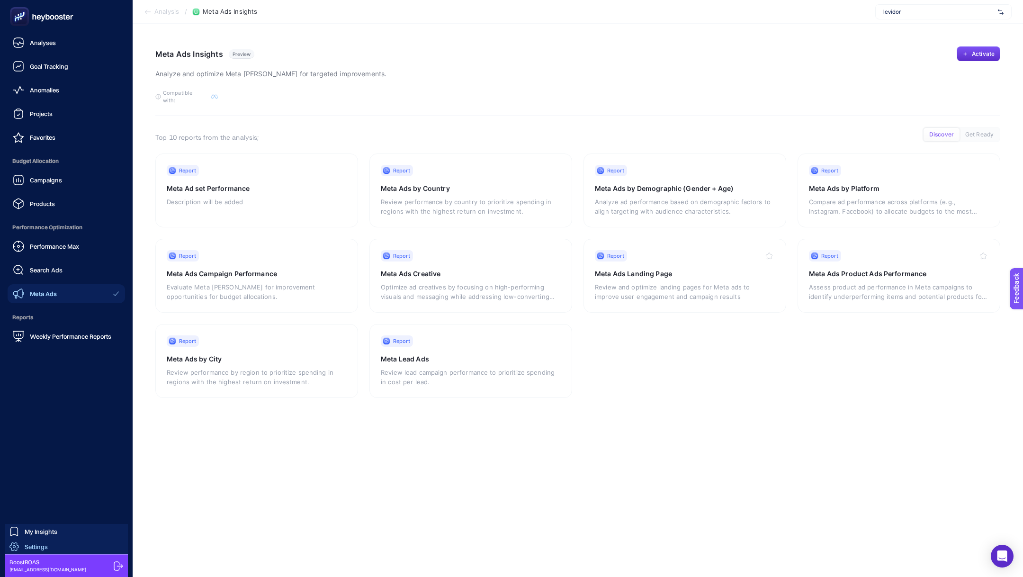
click at [42, 545] on span "Settings" at bounding box center [36, 547] width 23 height 8
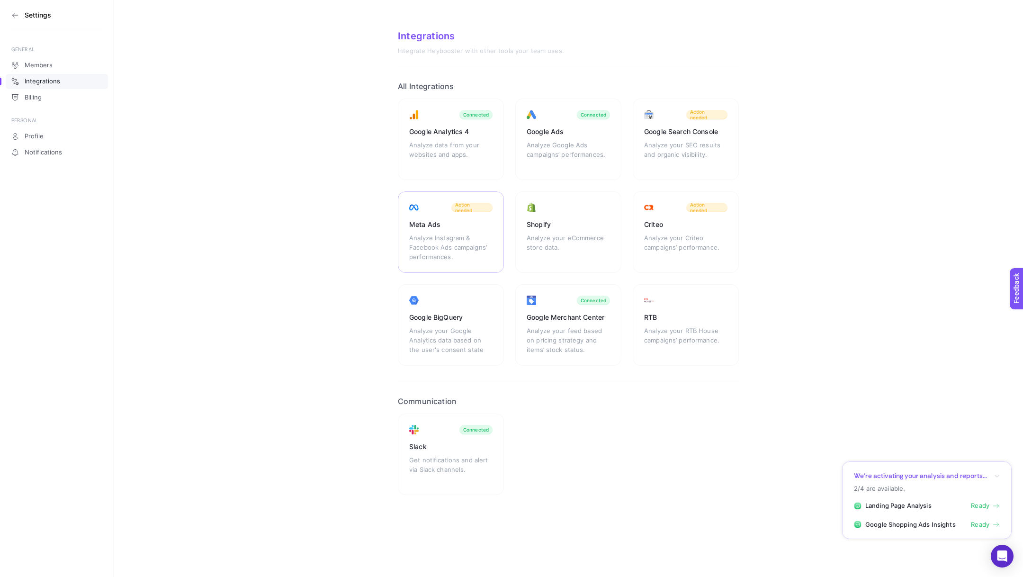
click at [447, 229] on div "Meta Ads Analyze Instagram & Facebook Ads campaigns’ performances. Action needed" at bounding box center [451, 231] width 106 height 81
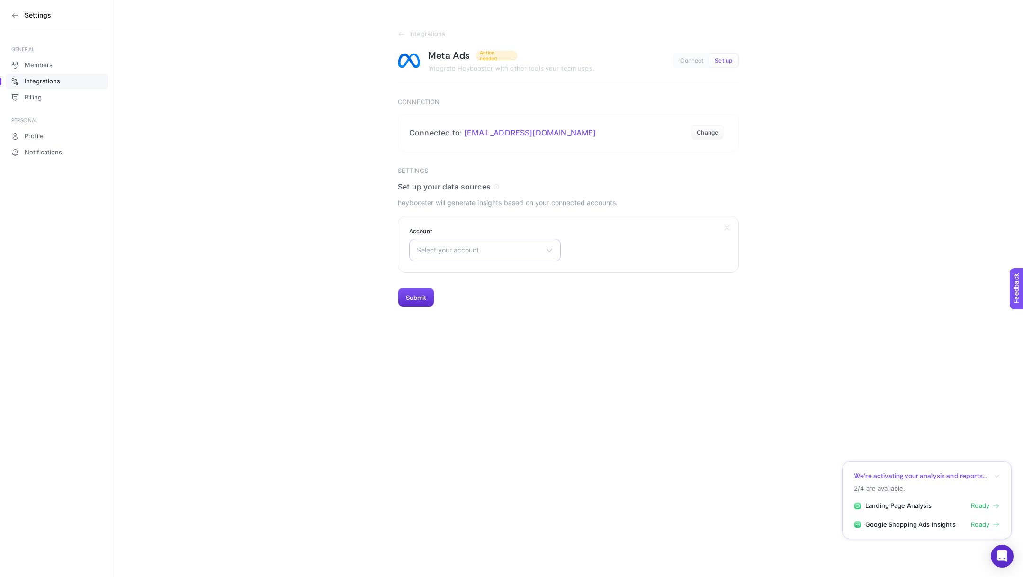
click at [472, 251] on span "Select your account" at bounding box center [479, 250] width 125 height 8
click at [444, 273] on input "text" at bounding box center [485, 272] width 151 height 19
type input "levi"
click at [445, 293] on span "Levidor Reklam - AKTİF" at bounding box center [453, 292] width 73 height 8
click at [405, 298] on button "Submit" at bounding box center [416, 297] width 36 height 19
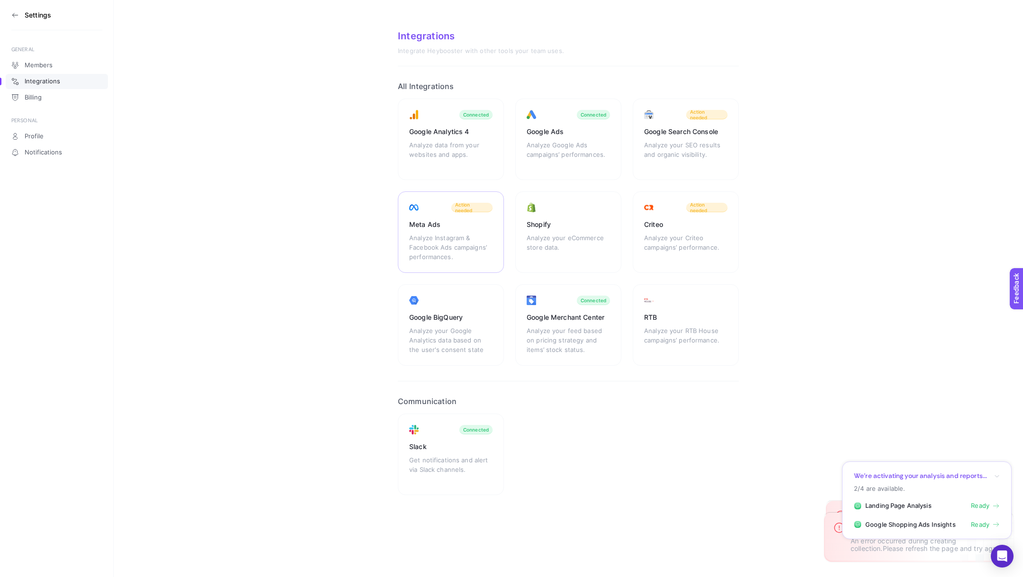
click at [447, 242] on div "Analyze Instagram & Facebook Ads campaigns’ performances." at bounding box center [450, 247] width 83 height 28
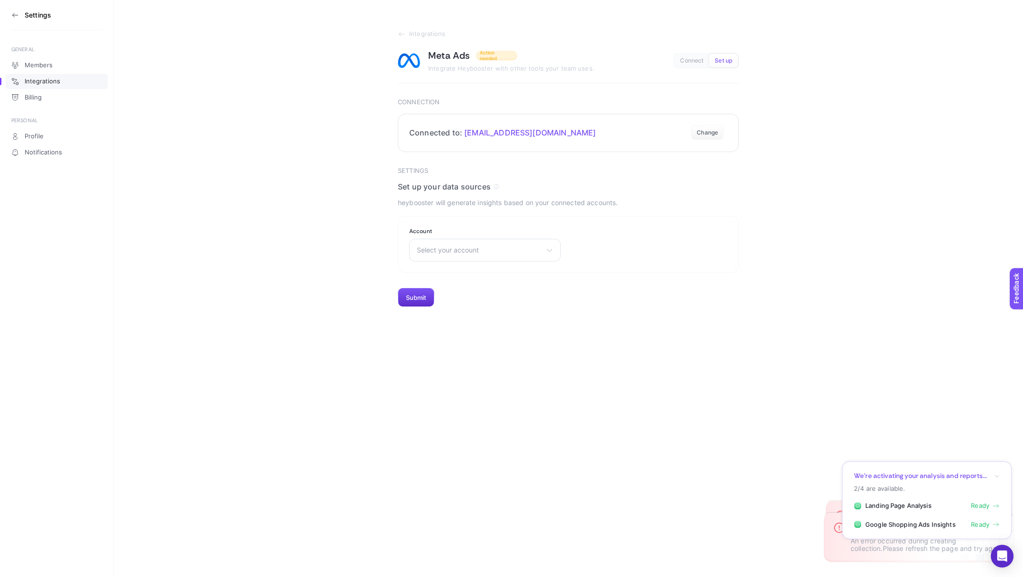
click at [716, 122] on section "Connected to: poyrazbusra4@gmail.com Change" at bounding box center [568, 133] width 341 height 38
click at [716, 135] on button "Change" at bounding box center [707, 132] width 33 height 15
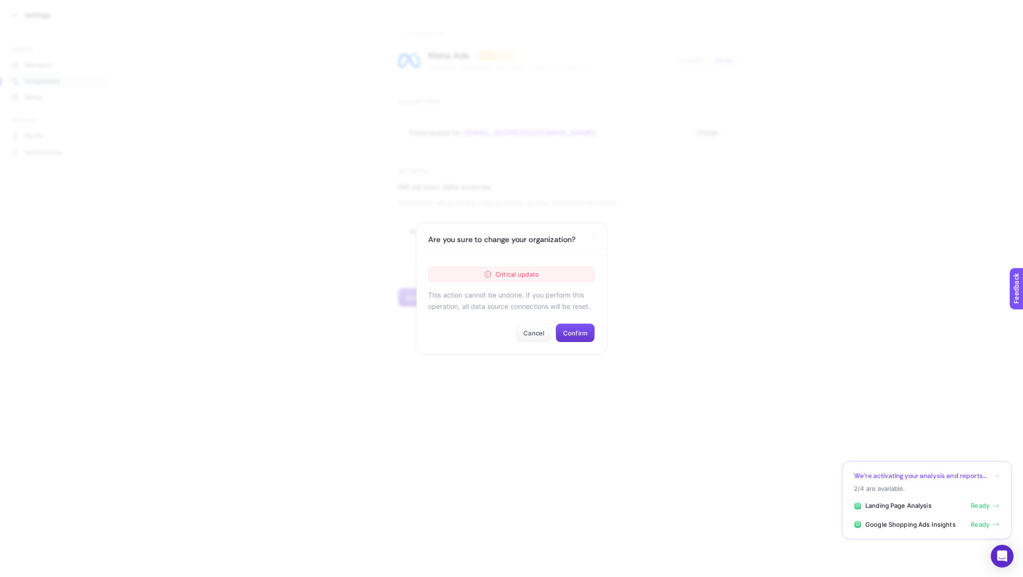
click at [577, 326] on button "Confirm" at bounding box center [574, 332] width 39 height 19
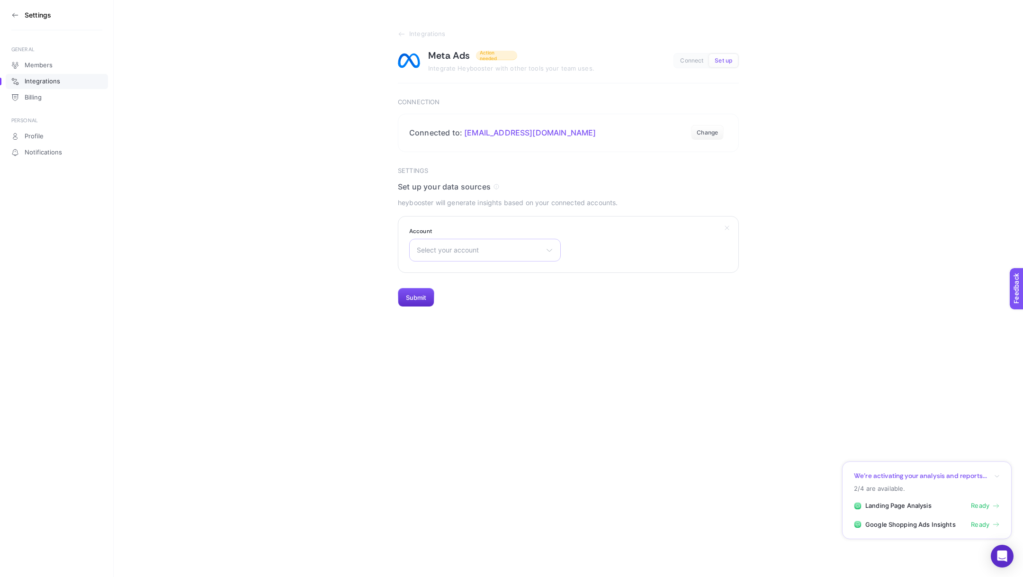
click at [486, 251] on span "Select your account" at bounding box center [479, 250] width 125 height 8
click at [468, 325] on span "Levidor Reklam - AKTİF" at bounding box center [453, 328] width 73 height 8
click at [411, 295] on button "Submit" at bounding box center [416, 297] width 36 height 19
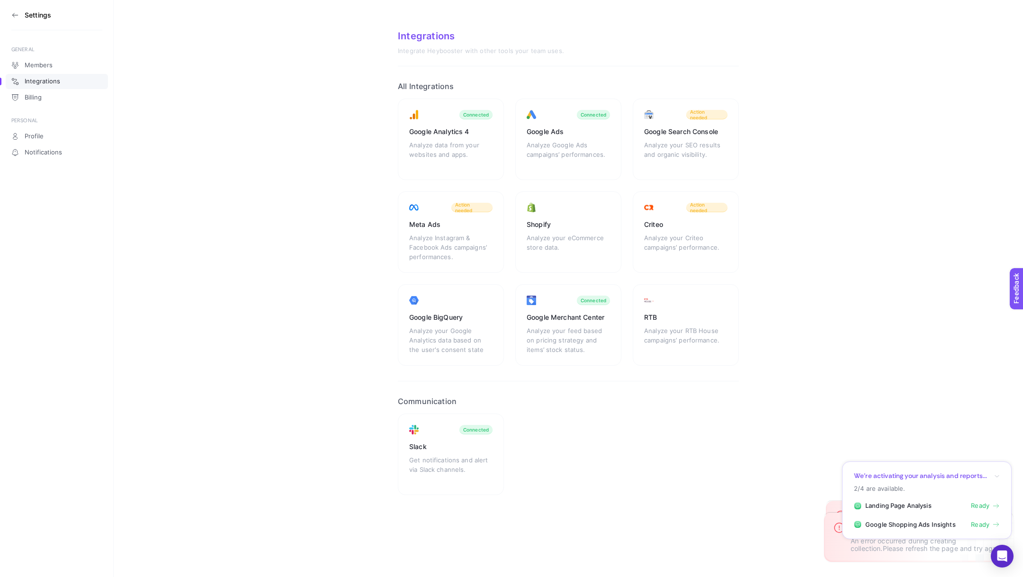
click at [995, 474] on icon "button" at bounding box center [997, 476] width 6 height 6
click at [1000, 438] on section "We’re activating your analysis and reports... 2/4 are available. Product Perfor…" at bounding box center [927, 481] width 170 height 115
click at [869, 547] on p "An error occurred while creating the data source. Please try again. If the prob…" at bounding box center [919, 540] width 138 height 23
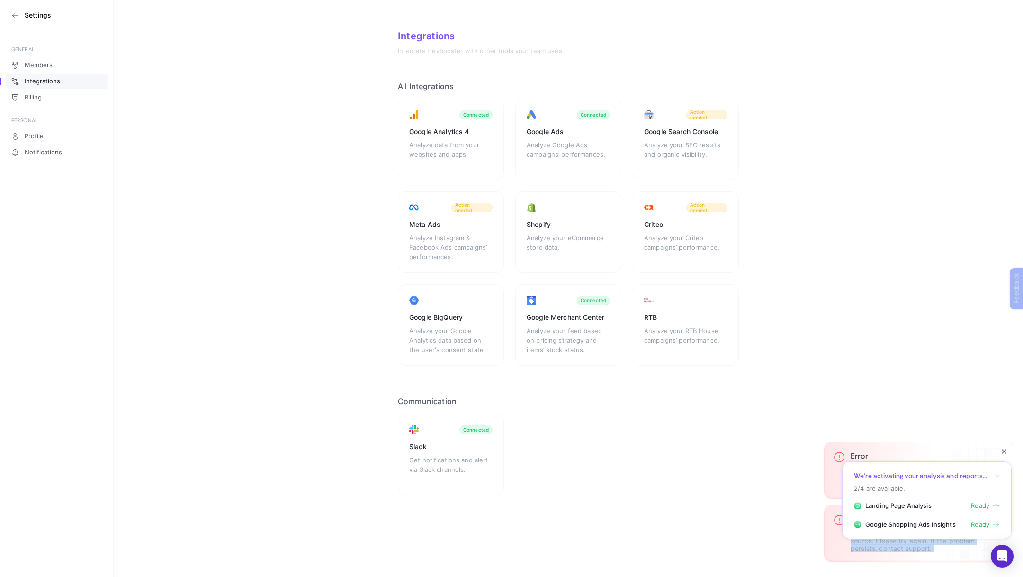
click at [869, 547] on p "An error occurred while creating the data source. Please try again. If the prob…" at bounding box center [919, 540] width 138 height 23
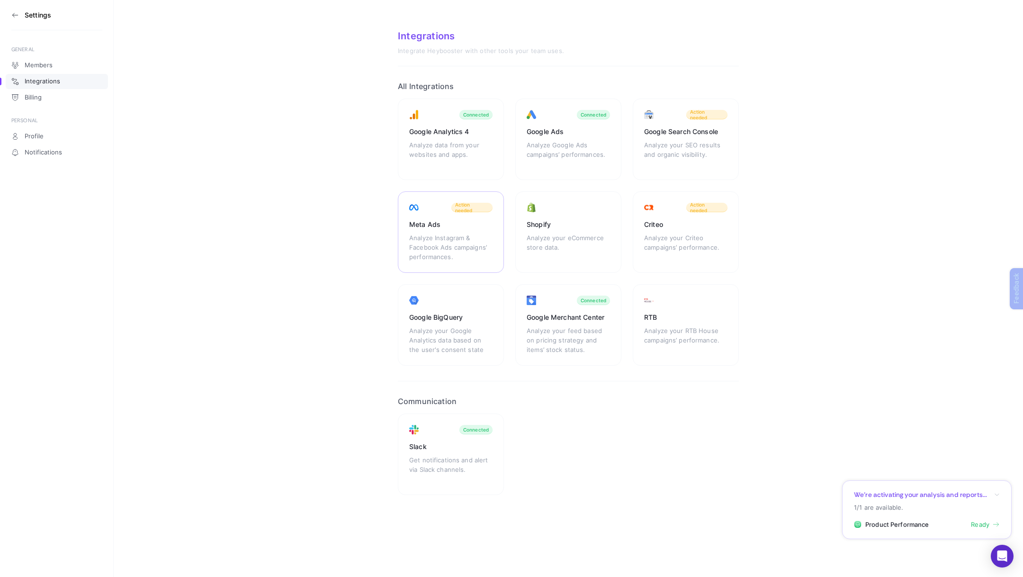
click at [468, 250] on div "Analyze Instagram & Facebook Ads campaigns’ performances." at bounding box center [450, 247] width 83 height 28
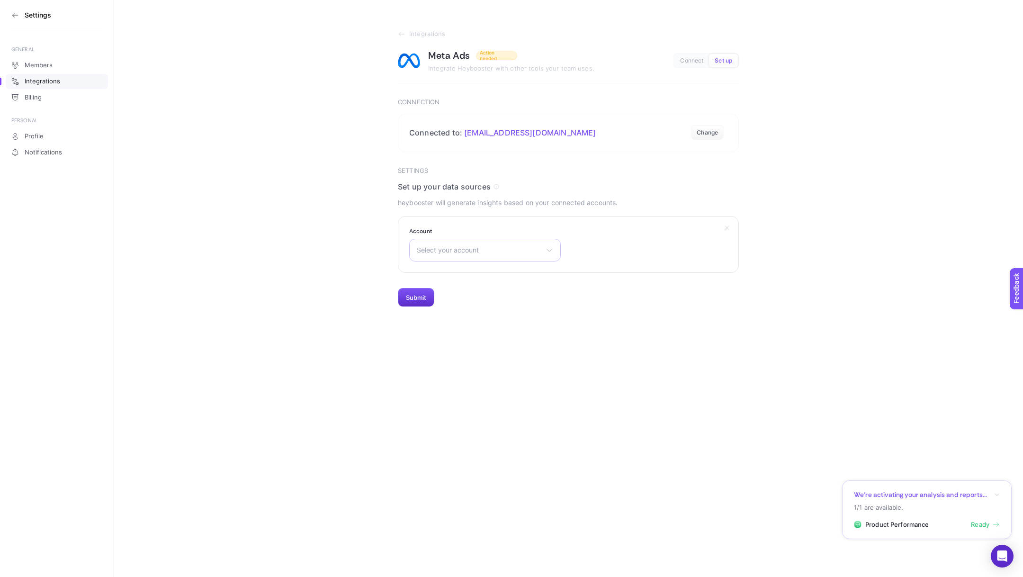
click at [468, 248] on span "Select your account" at bounding box center [479, 250] width 125 height 8
click at [474, 275] on input "text" at bounding box center [485, 272] width 151 height 19
type input "lev"
click at [476, 295] on li "Levidor Reklam - AKTİF" at bounding box center [485, 291] width 147 height 15
click at [404, 301] on button "Submit" at bounding box center [416, 297] width 36 height 19
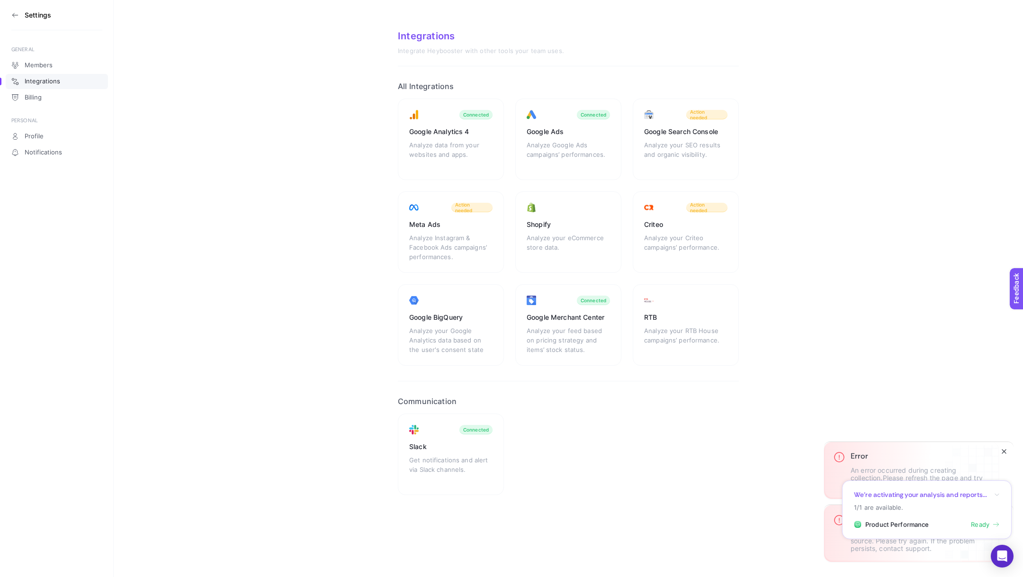
click at [987, 523] on span "Ready" at bounding box center [980, 524] width 18 height 9
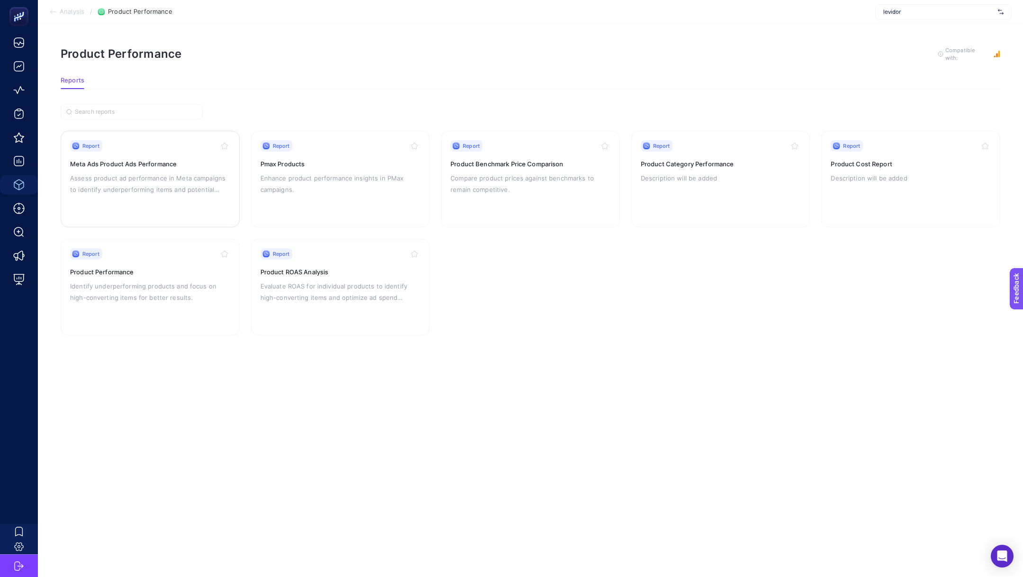
click at [161, 172] on p "Assess product ad performance in Meta campaigns to identify underperforming ite…" at bounding box center [150, 183] width 160 height 23
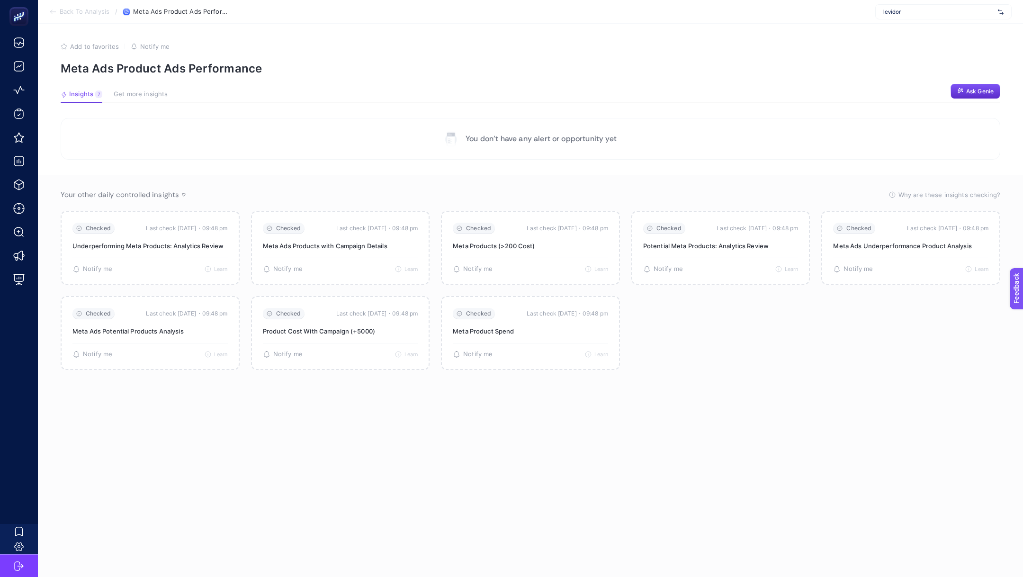
click at [72, 13] on span "Back To Analysis" at bounding box center [85, 12] width 50 height 8
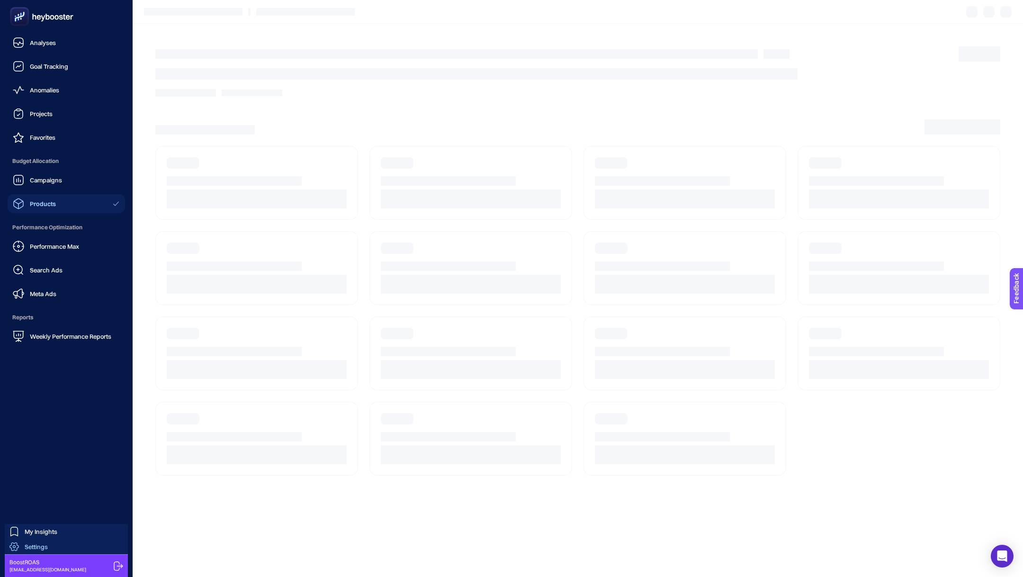
click at [25, 545] on span "Settings" at bounding box center [36, 547] width 23 height 8
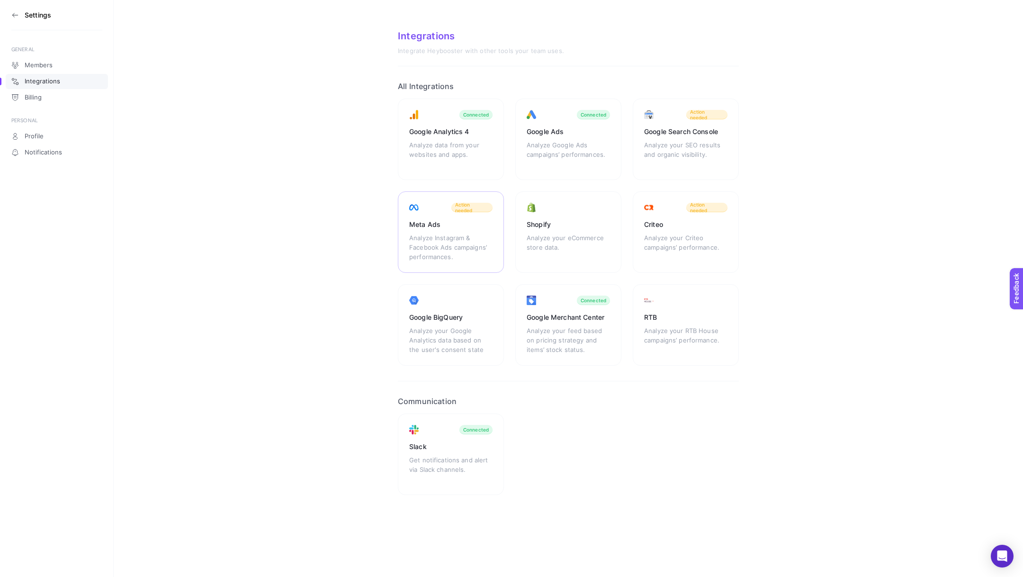
click at [445, 242] on div "Analyze Instagram & Facebook Ads campaigns’ performances." at bounding box center [450, 247] width 83 height 28
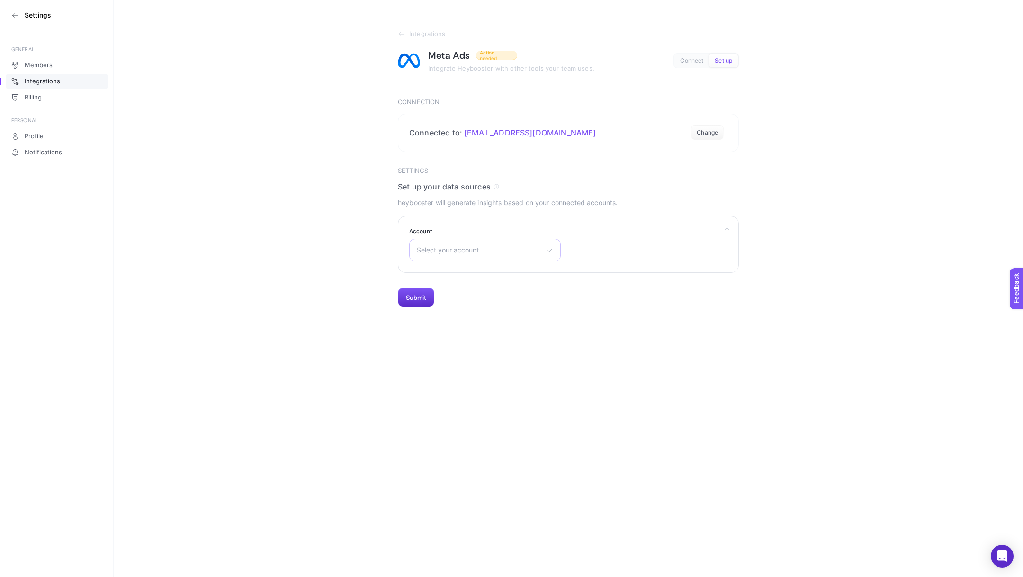
click at [470, 253] on span "Select your account" at bounding box center [479, 250] width 125 height 8
click at [455, 271] on input "text" at bounding box center [485, 272] width 151 height 19
type input "lev"
click at [480, 295] on li "Levidor Reklam - AKTİF" at bounding box center [485, 291] width 147 height 15
click at [420, 299] on button "Submit" at bounding box center [416, 297] width 36 height 19
